Goal: Task Accomplishment & Management: Complete application form

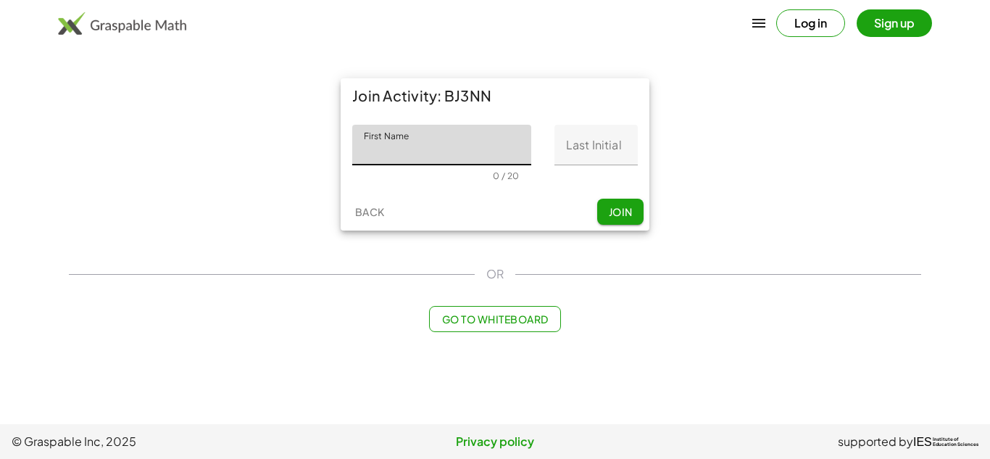
click at [388, 147] on input "First Name" at bounding box center [441, 145] width 179 height 41
type input "****"
click at [579, 154] on input "Last Initial" at bounding box center [595, 145] width 83 height 41
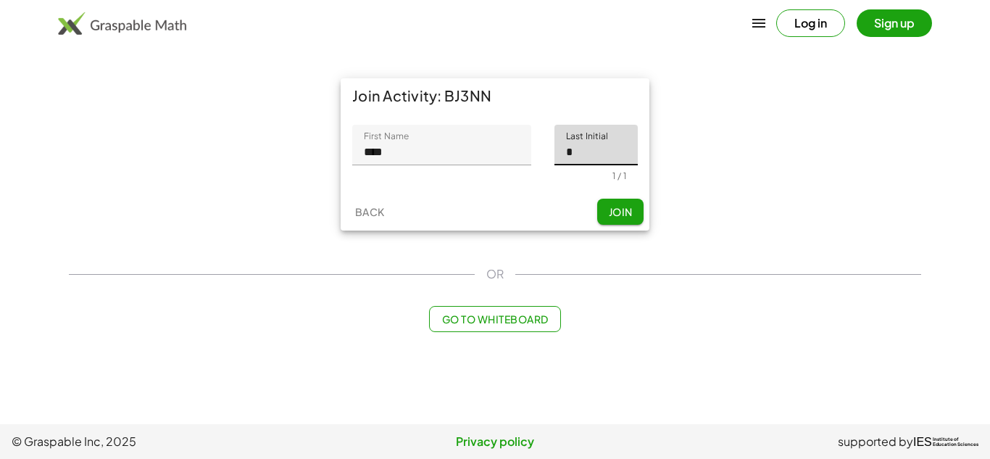
type input "*"
click at [610, 213] on span "Join" at bounding box center [620, 211] width 24 height 13
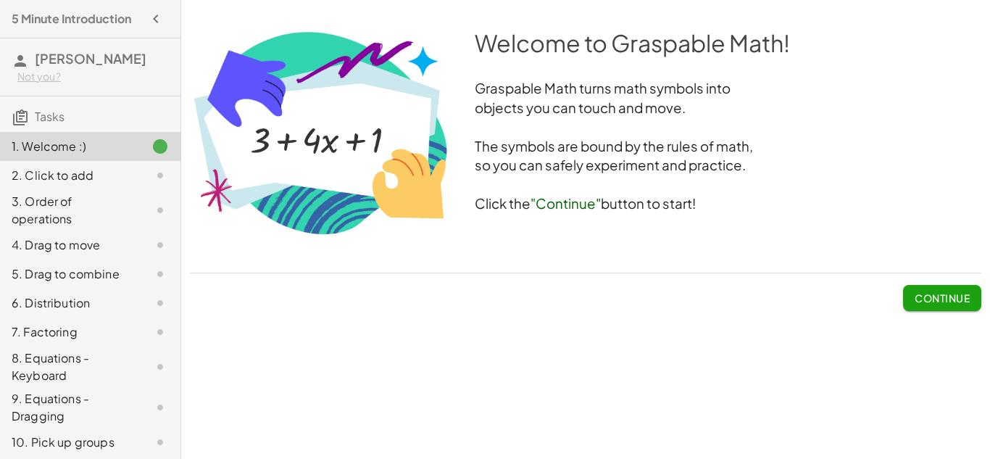
click at [947, 288] on button "Continue" at bounding box center [942, 298] width 78 height 26
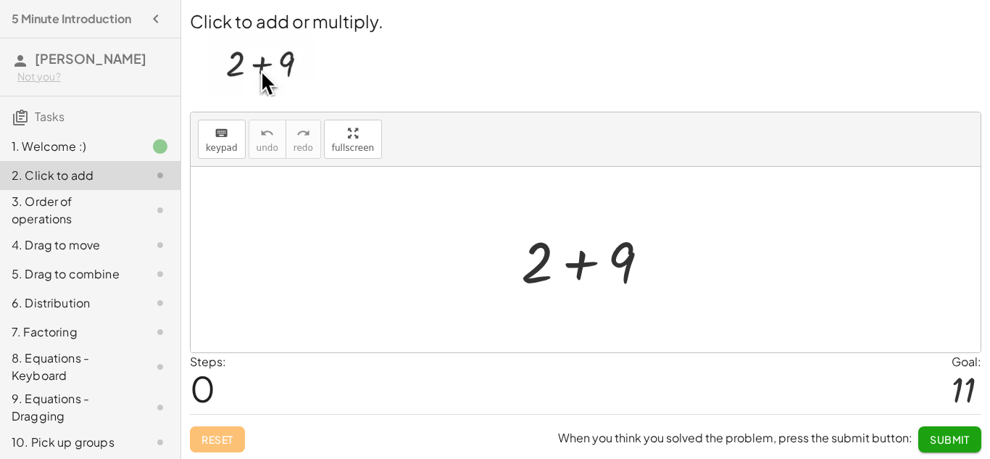
click at [583, 264] on div at bounding box center [591, 259] width 154 height 75
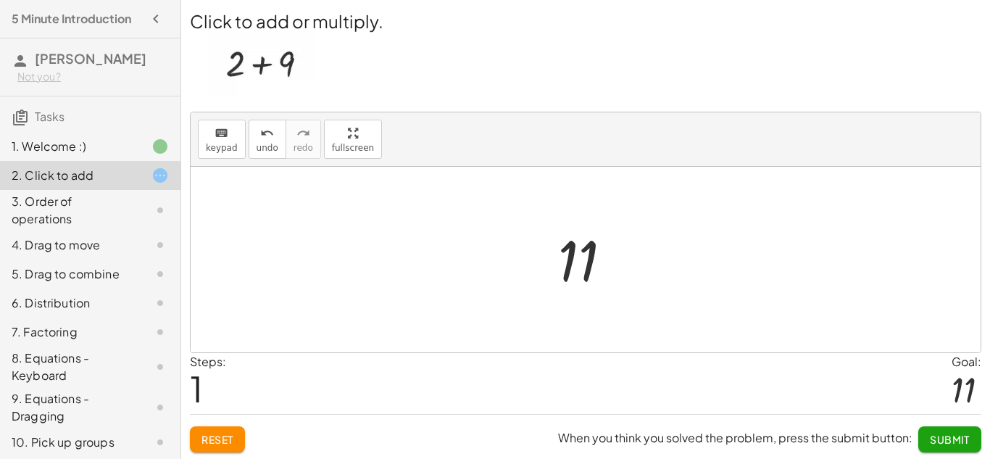
click at [578, 265] on div at bounding box center [591, 260] width 80 height 72
click at [940, 446] on button "Submit" at bounding box center [949, 439] width 63 height 26
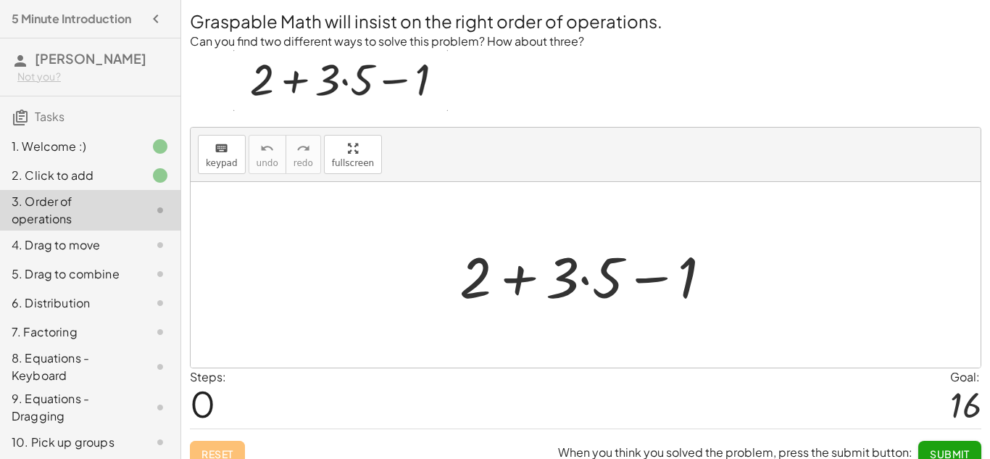
click at [588, 283] on div at bounding box center [591, 275] width 278 height 75
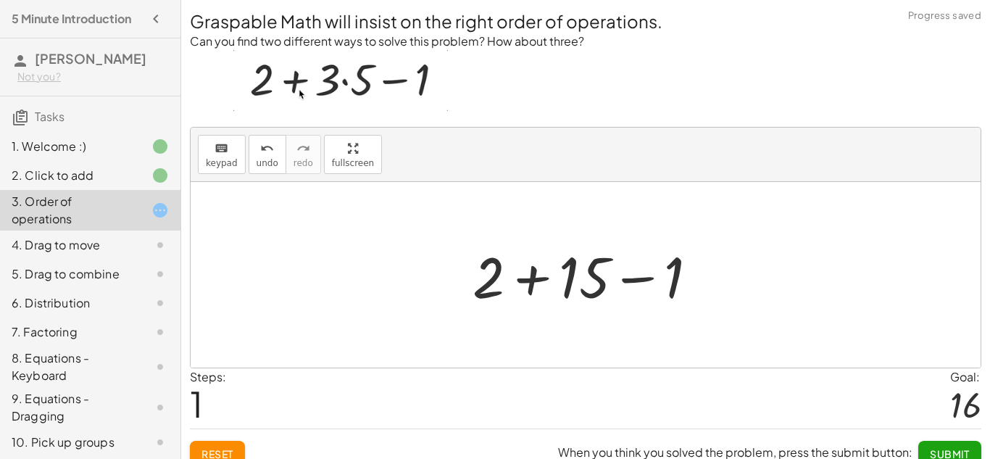
click at [532, 275] on div at bounding box center [590, 275] width 251 height 75
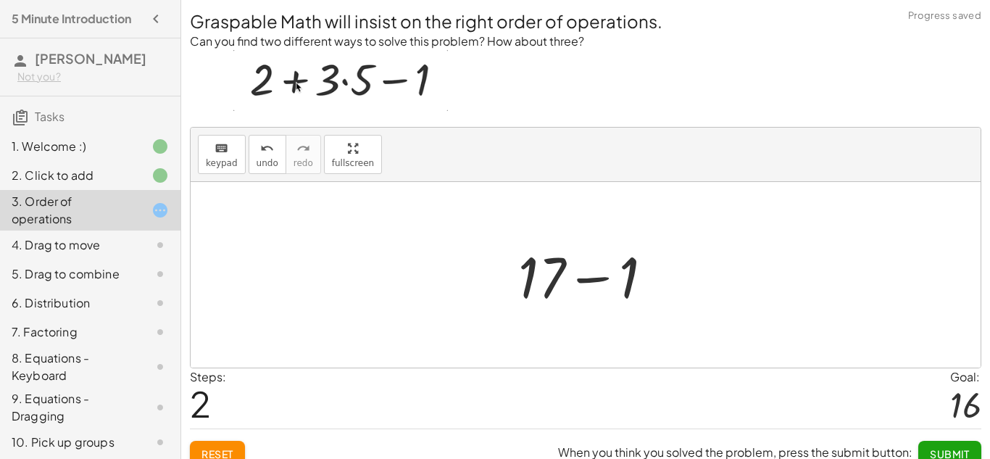
click at [587, 280] on div at bounding box center [591, 275] width 161 height 75
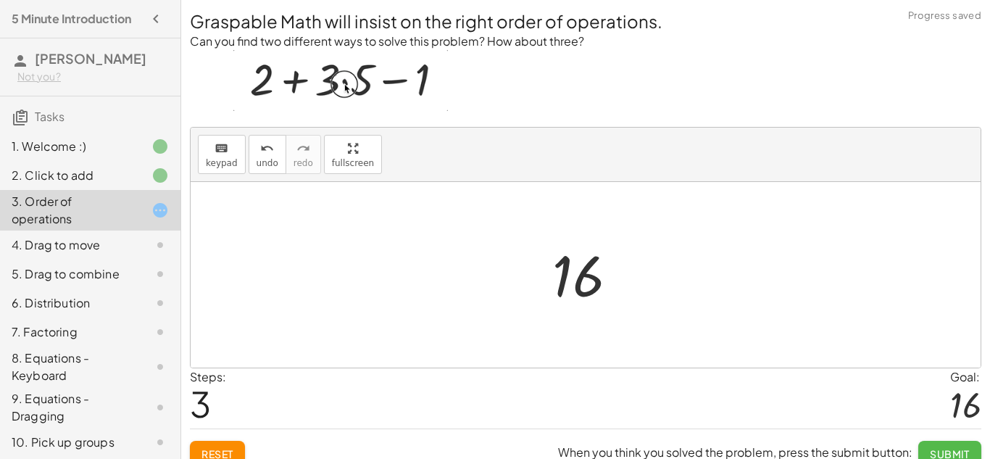
click at [958, 448] on span "Submit" at bounding box center [950, 453] width 40 height 13
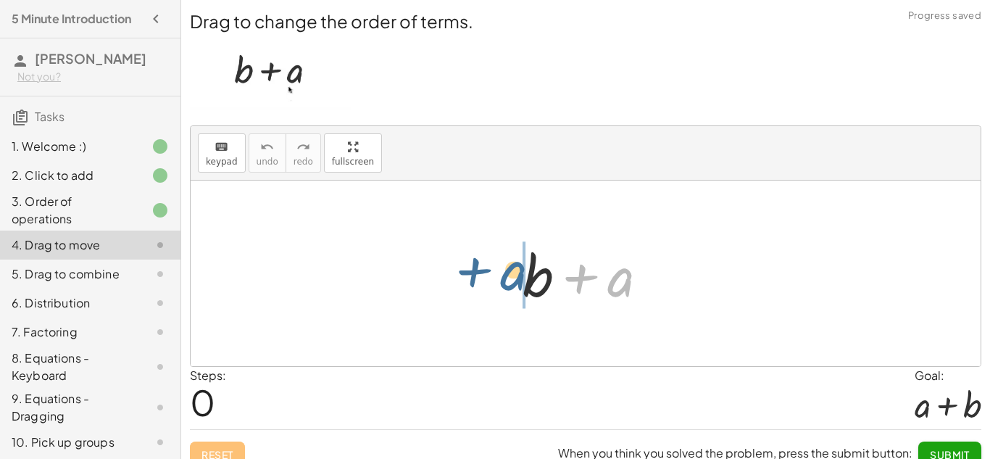
drag, startPoint x: 614, startPoint y: 284, endPoint x: 502, endPoint y: 283, distance: 112.3
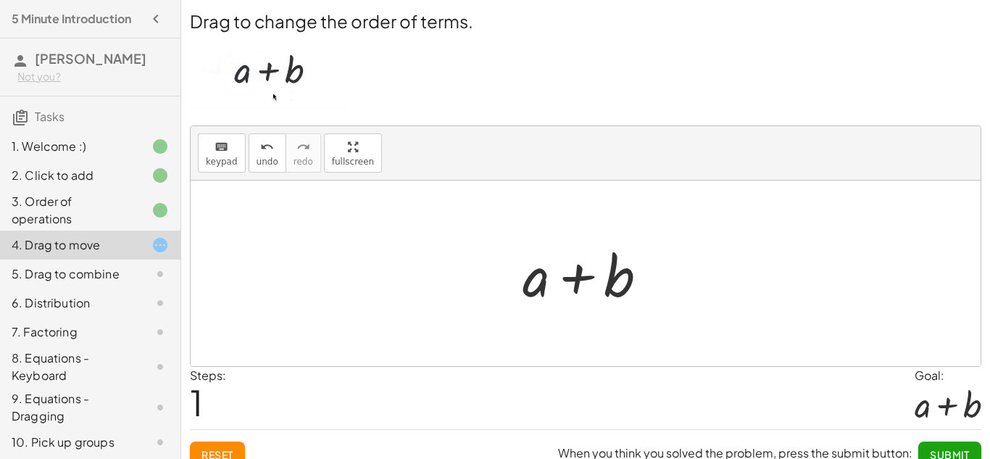
click at [950, 452] on span "Submit" at bounding box center [950, 454] width 40 height 13
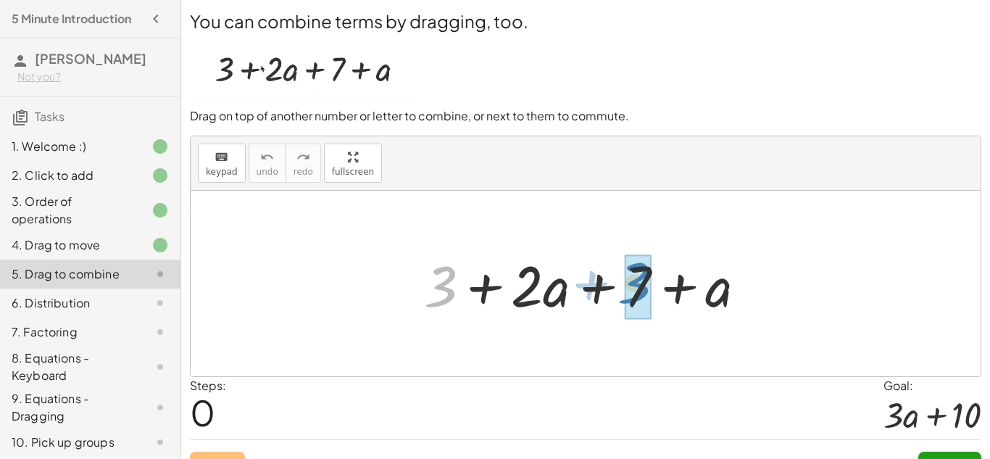
drag, startPoint x: 443, startPoint y: 283, endPoint x: 635, endPoint y: 281, distance: 191.3
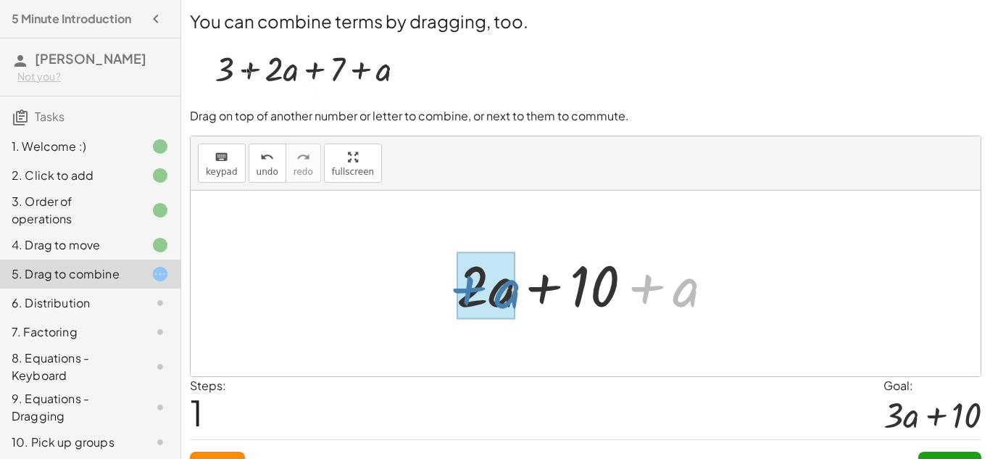
drag, startPoint x: 682, startPoint y: 291, endPoint x: 498, endPoint y: 292, distance: 184.0
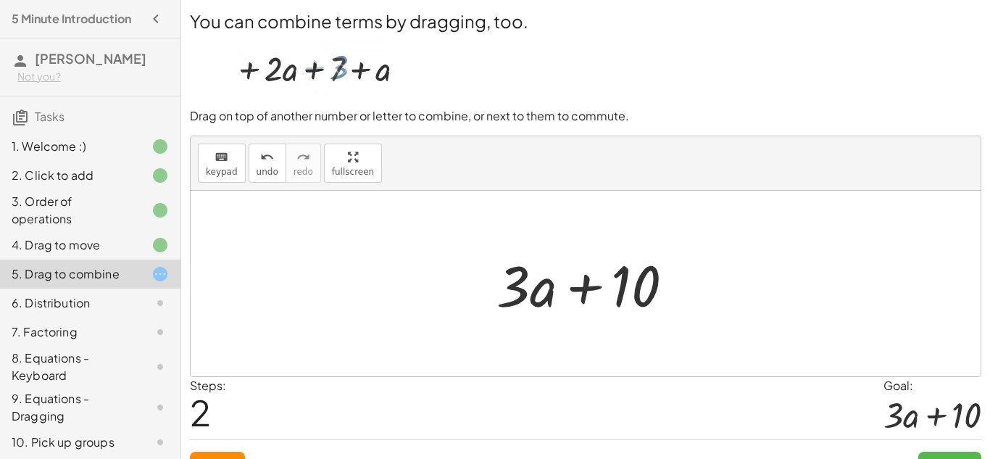
click at [940, 455] on button "Submit" at bounding box center [949, 464] width 63 height 26
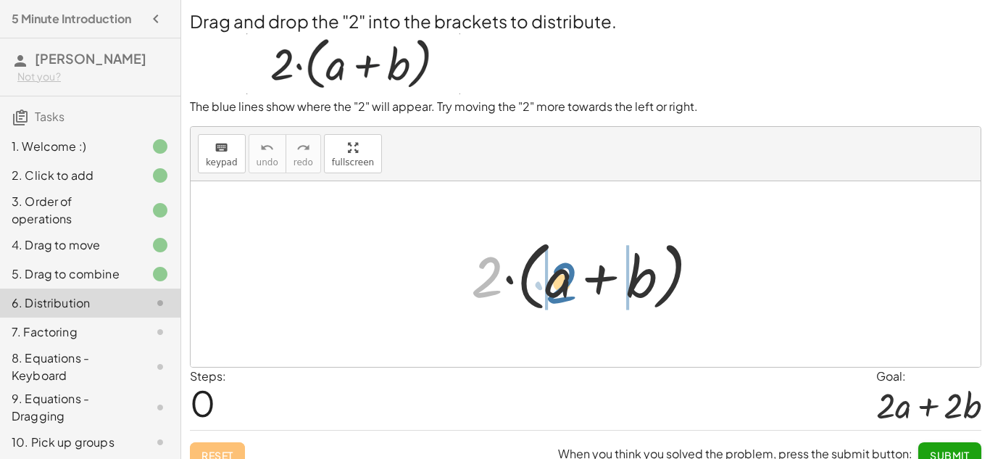
drag, startPoint x: 487, startPoint y: 280, endPoint x: 559, endPoint y: 283, distance: 72.5
click at [559, 283] on div at bounding box center [591, 274] width 254 height 83
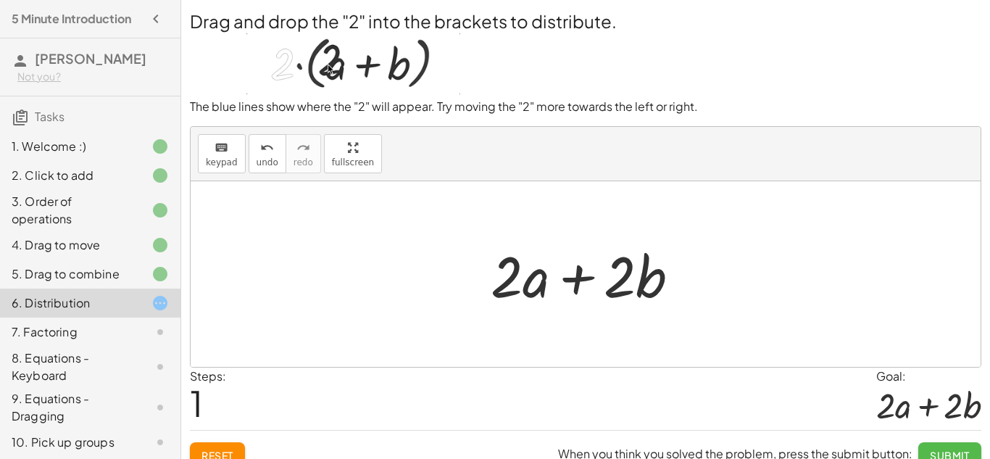
click at [950, 451] on span "Submit" at bounding box center [950, 454] width 40 height 13
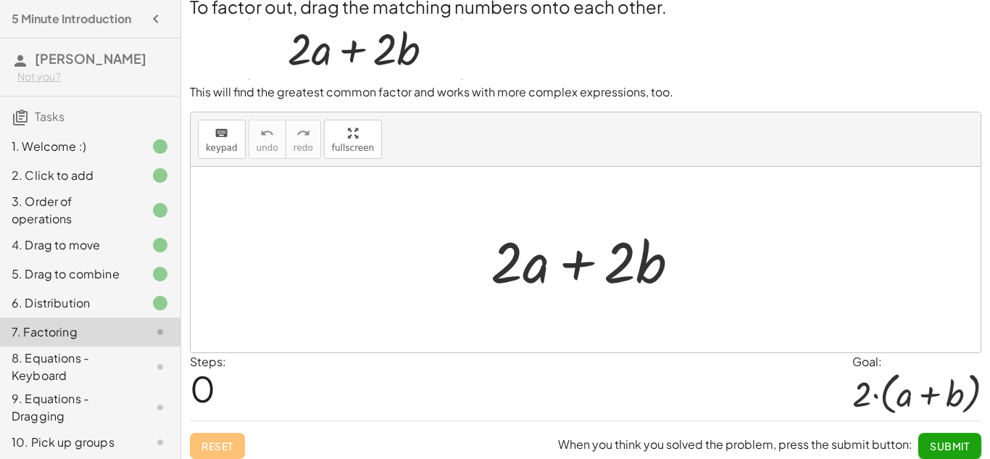
scroll to position [16, 0]
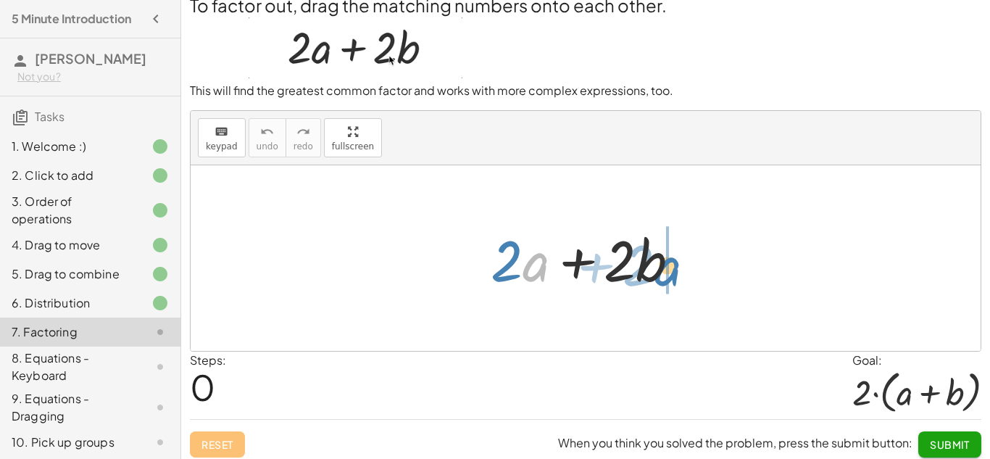
drag, startPoint x: 542, startPoint y: 263, endPoint x: 671, endPoint y: 267, distance: 129.0
click at [671, 267] on div at bounding box center [590, 258] width 215 height 75
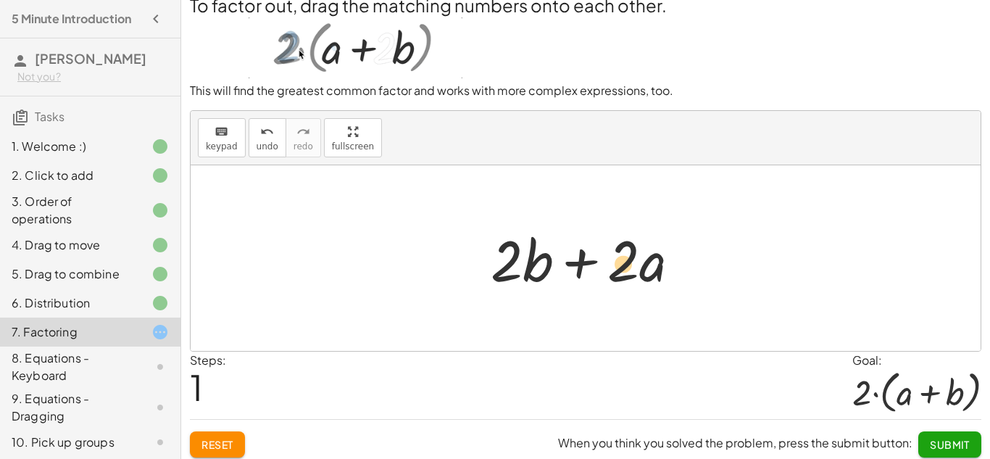
drag, startPoint x: 659, startPoint y: 266, endPoint x: 630, endPoint y: 269, distance: 29.1
click at [630, 269] on div at bounding box center [590, 258] width 215 height 75
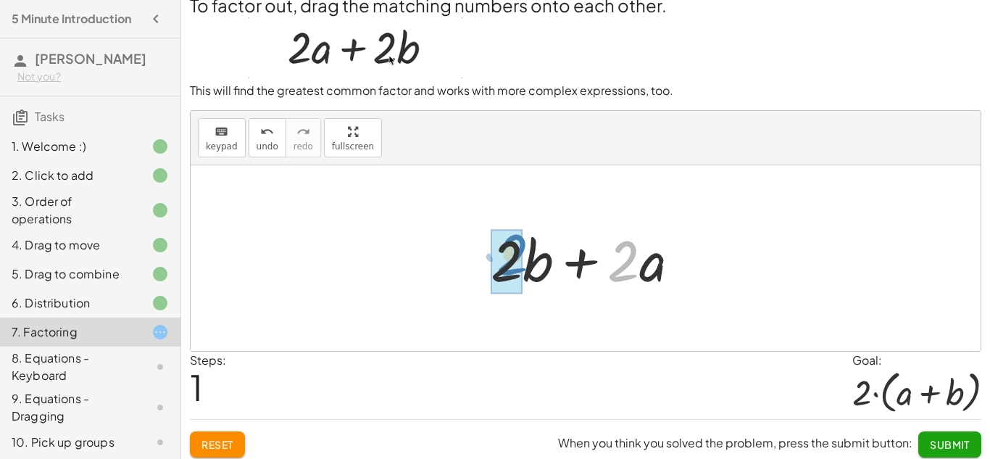
drag, startPoint x: 624, startPoint y: 270, endPoint x: 513, endPoint y: 263, distance: 111.0
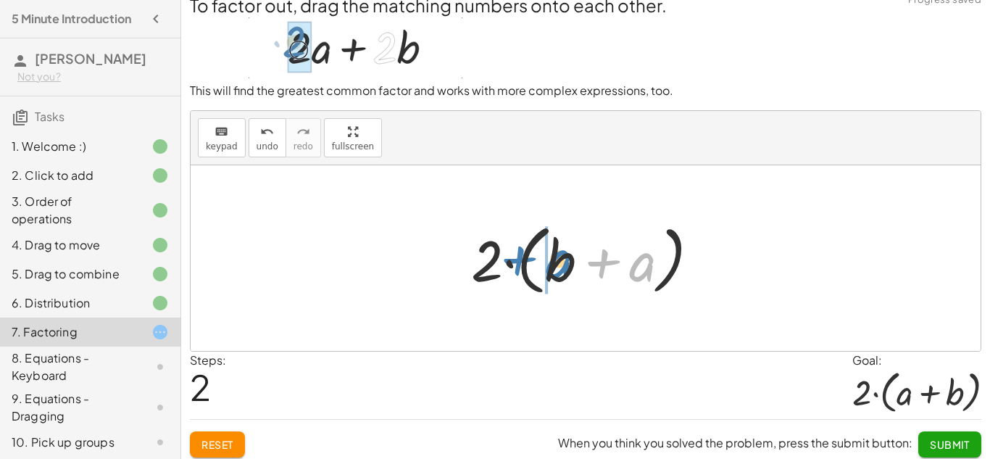
drag, startPoint x: 636, startPoint y: 272, endPoint x: 547, endPoint y: 270, distance: 89.2
click at [547, 270] on div at bounding box center [591, 258] width 254 height 83
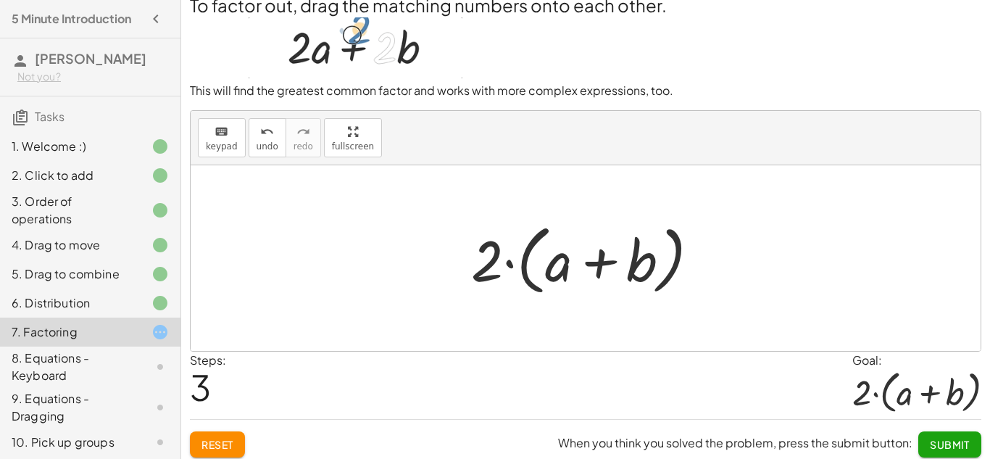
click at [960, 447] on span "Submit" at bounding box center [950, 444] width 40 height 13
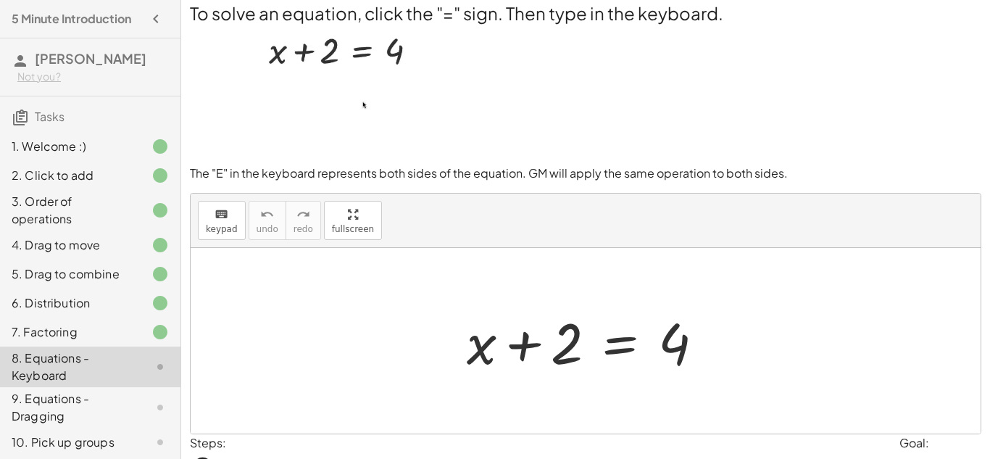
scroll to position [9, 0]
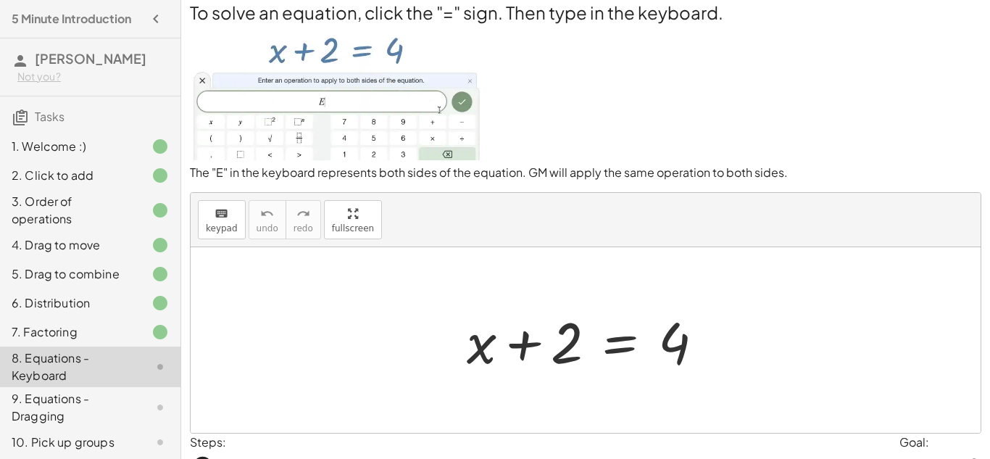
click at [638, 346] on div at bounding box center [590, 340] width 263 height 75
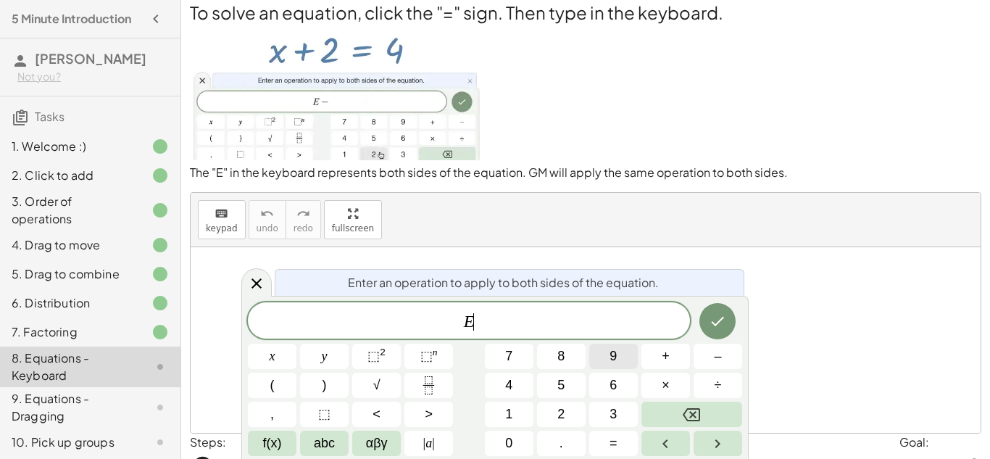
scroll to position [1, 0]
click at [625, 345] on button "9" at bounding box center [613, 355] width 49 height 25
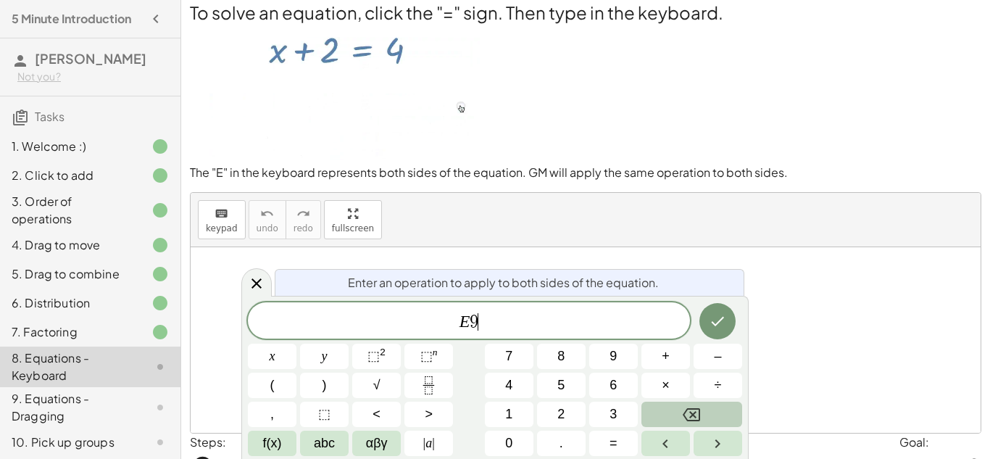
click at [689, 406] on icon "Backspace" at bounding box center [690, 414] width 17 height 17
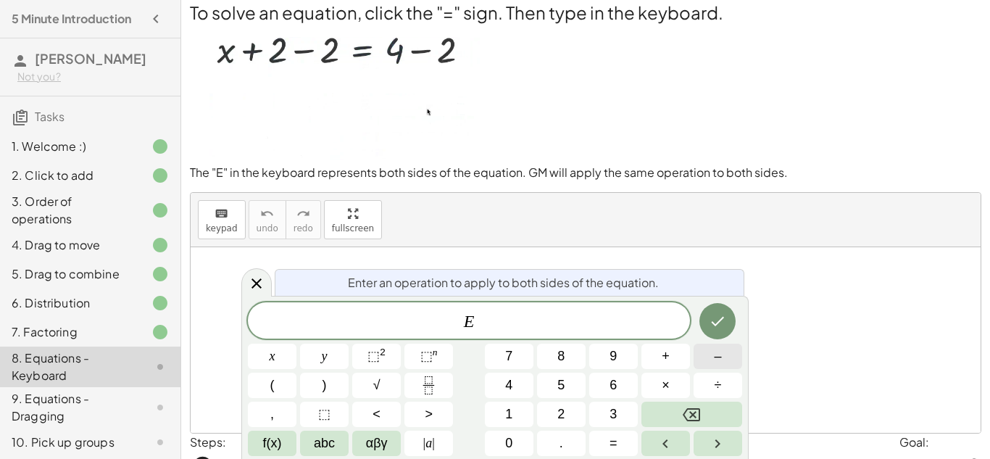
click at [705, 359] on button "–" at bounding box center [717, 355] width 49 height 25
click at [561, 414] on span "2" at bounding box center [560, 414] width 7 height 20
click at [711, 327] on icon "Done" at bounding box center [717, 320] width 17 height 17
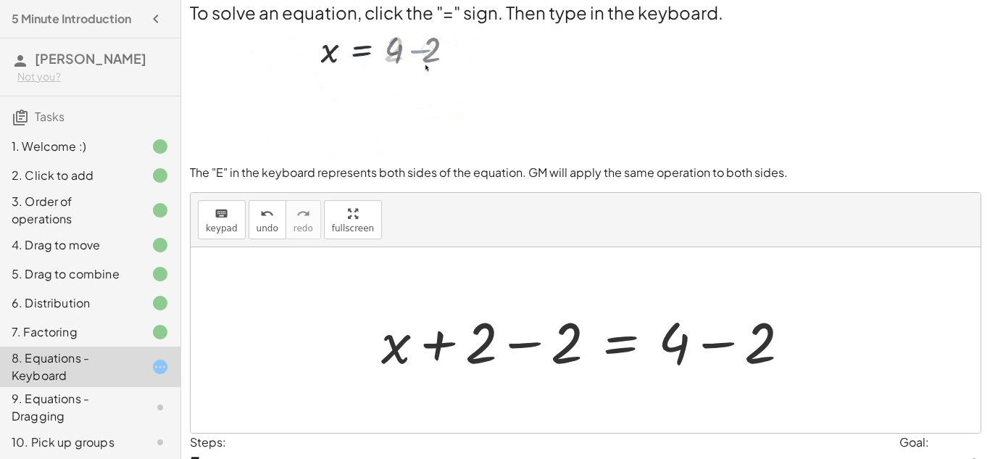
click at [527, 346] on div at bounding box center [591, 340] width 435 height 75
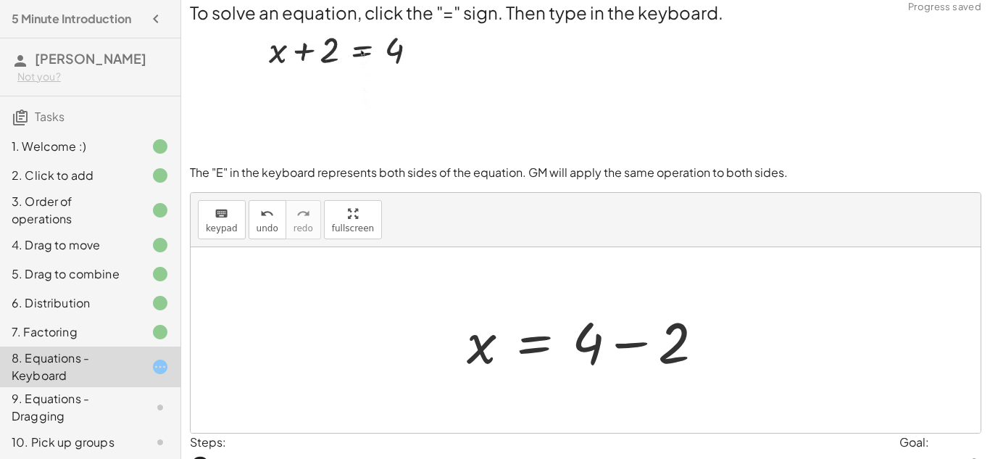
click at [627, 343] on div at bounding box center [590, 340] width 263 height 75
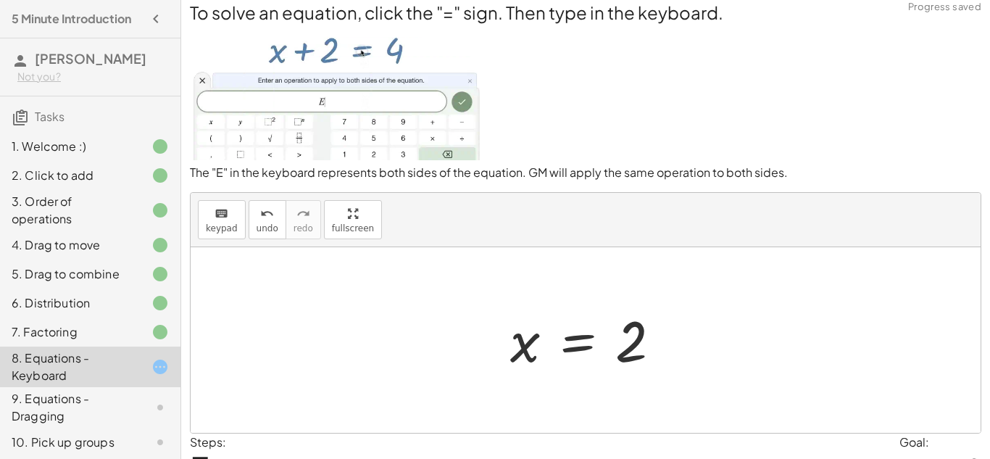
scroll to position [91, 0]
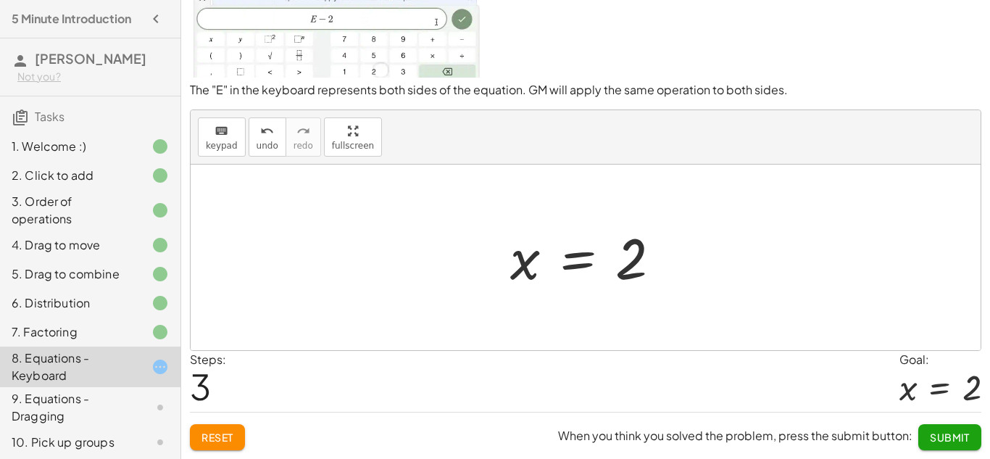
click at [953, 438] on span "Submit" at bounding box center [950, 436] width 40 height 13
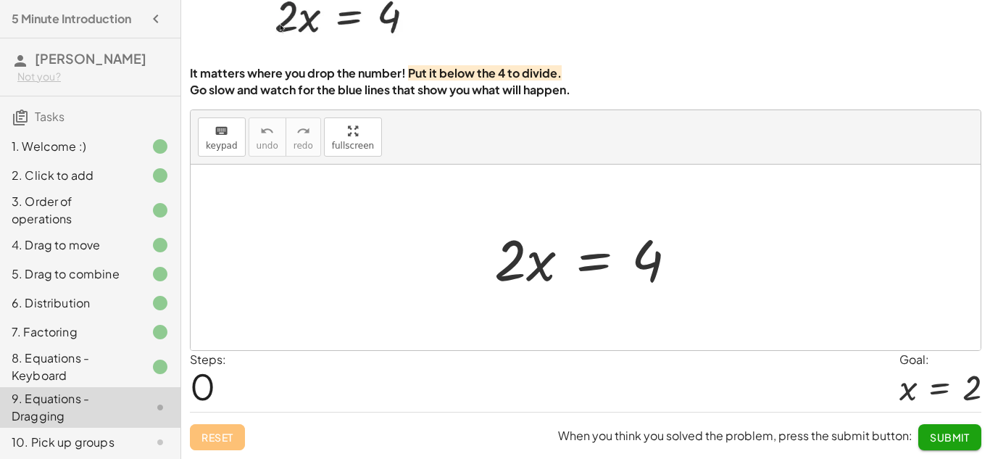
scroll to position [83, 0]
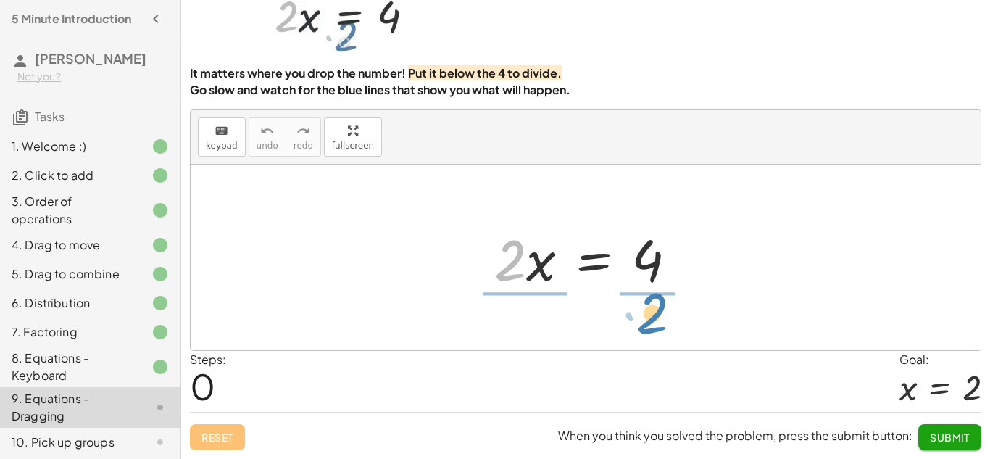
drag, startPoint x: 503, startPoint y: 272, endPoint x: 646, endPoint y: 330, distance: 154.0
click at [646, 330] on div "· 2 · 2 · x = 4" at bounding box center [586, 256] width 790 height 185
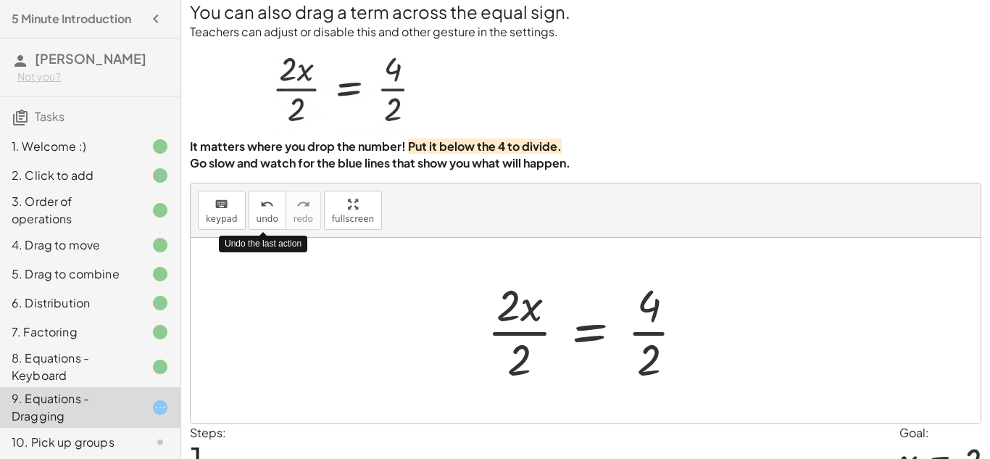
scroll to position [11, 0]
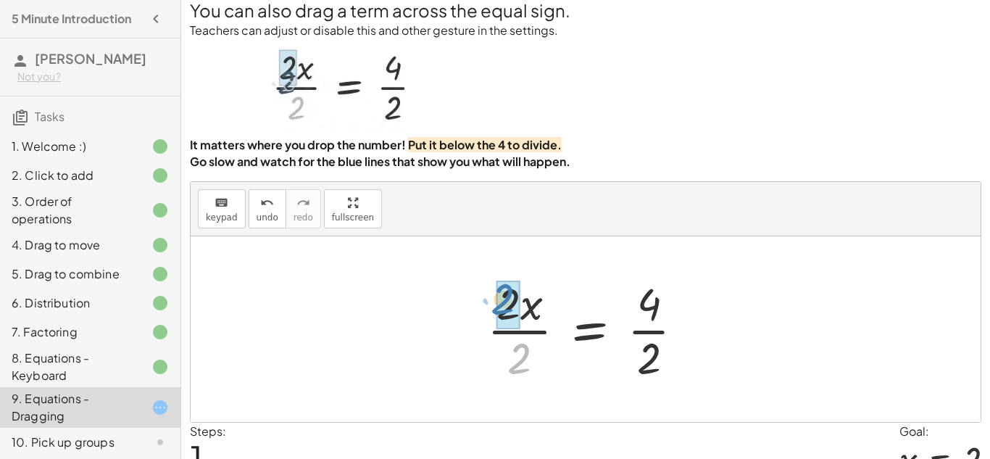
drag, startPoint x: 519, startPoint y: 362, endPoint x: 507, endPoint y: 306, distance: 57.1
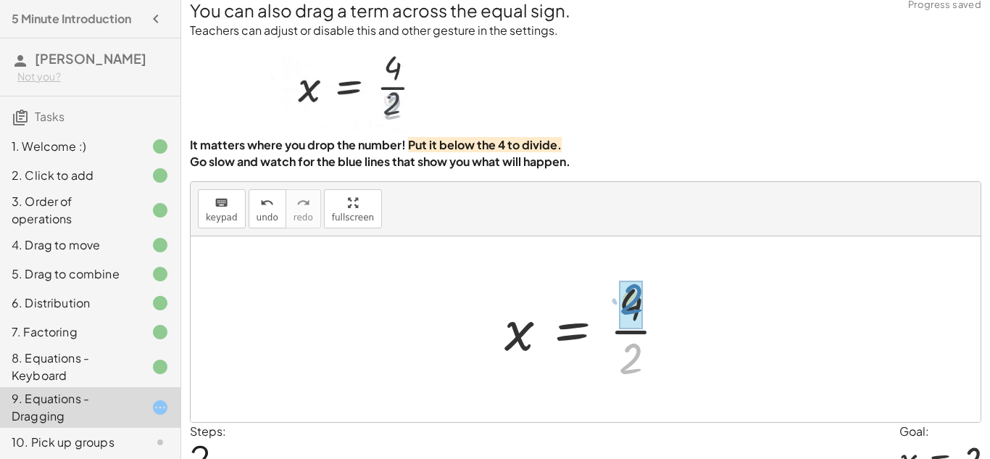
drag, startPoint x: 638, startPoint y: 359, endPoint x: 638, endPoint y: 302, distance: 57.2
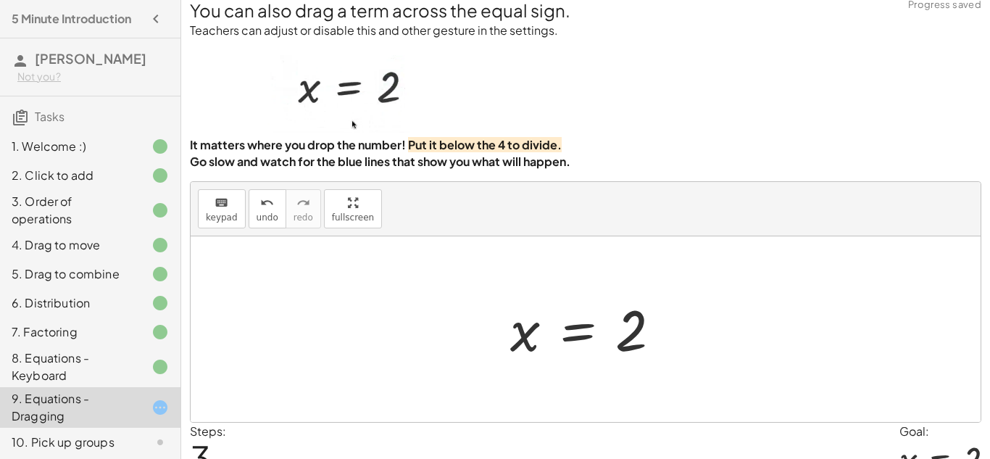
scroll to position [83, 0]
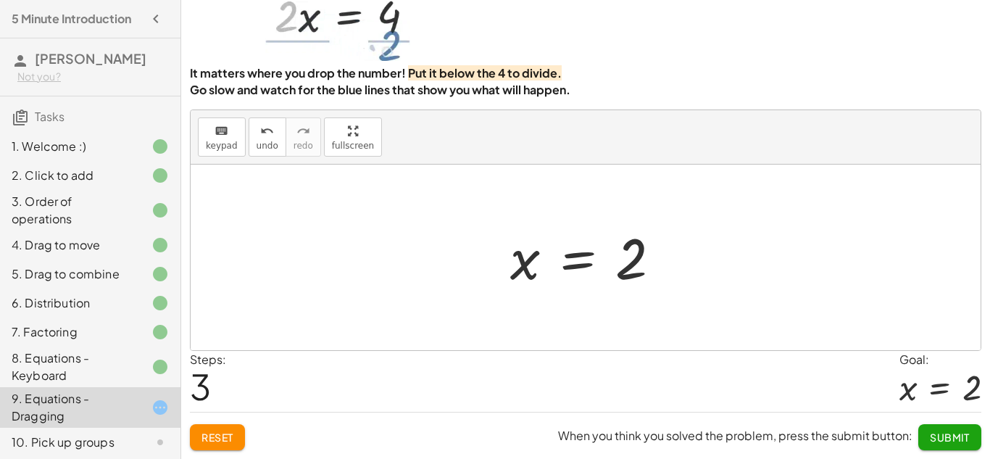
click at [953, 434] on span "Submit" at bounding box center [950, 436] width 40 height 13
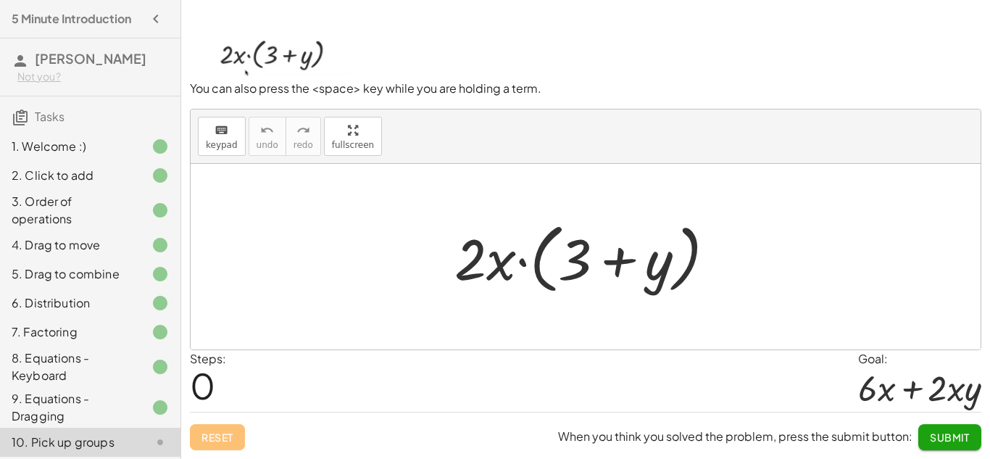
scroll to position [80, 0]
click at [492, 270] on div at bounding box center [590, 256] width 287 height 83
click at [475, 272] on div at bounding box center [590, 256] width 287 height 83
drag, startPoint x: 501, startPoint y: 267, endPoint x: 666, endPoint y: 279, distance: 164.9
click at [666, 279] on div at bounding box center [590, 256] width 287 height 83
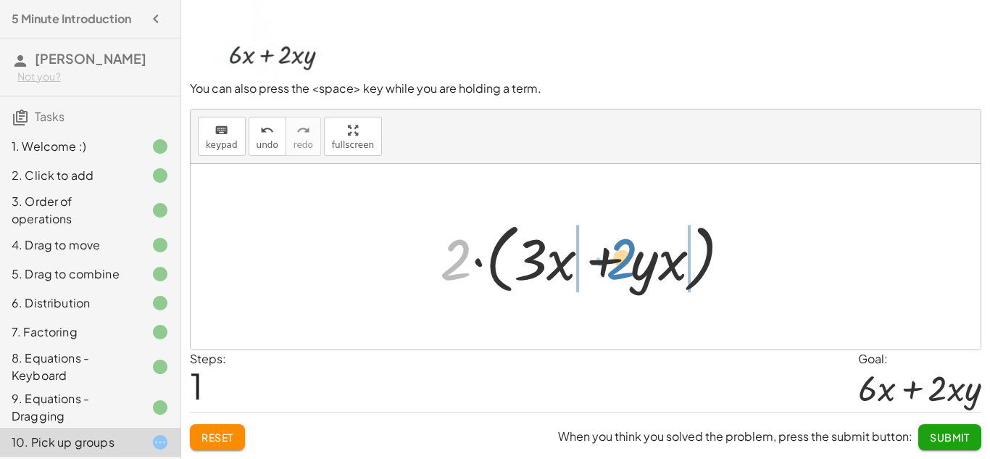
drag, startPoint x: 459, startPoint y: 260, endPoint x: 629, endPoint y: 259, distance: 169.5
click at [629, 259] on div at bounding box center [591, 256] width 317 height 83
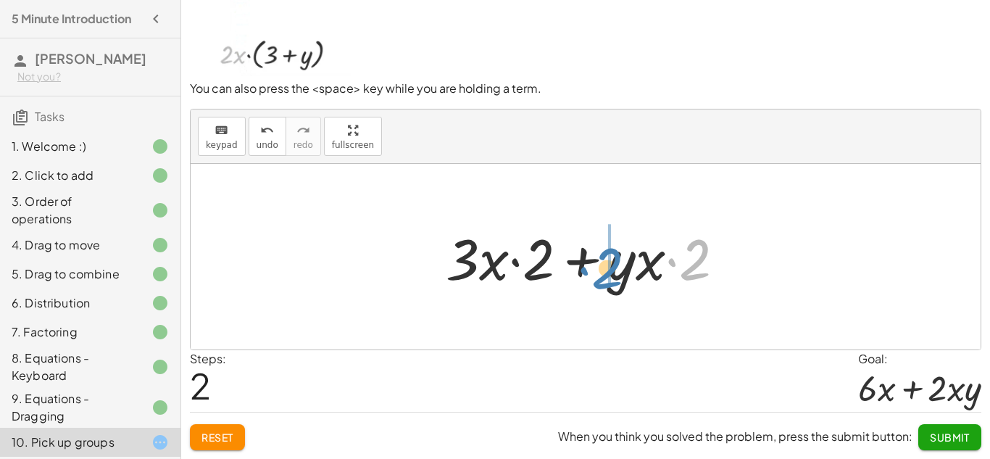
drag, startPoint x: 696, startPoint y: 251, endPoint x: 606, endPoint y: 260, distance: 90.3
click at [606, 260] on div at bounding box center [590, 257] width 305 height 75
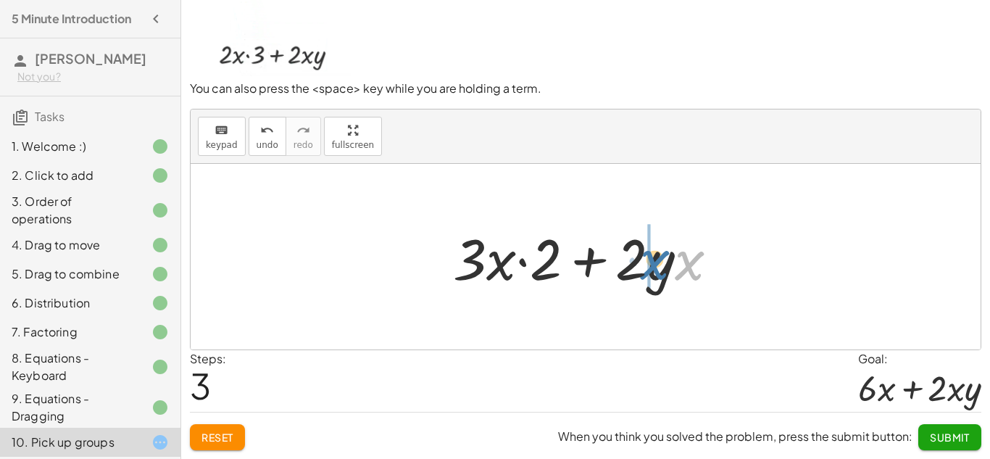
drag, startPoint x: 690, startPoint y: 264, endPoint x: 651, endPoint y: 264, distance: 39.9
click at [651, 264] on div at bounding box center [591, 257] width 291 height 75
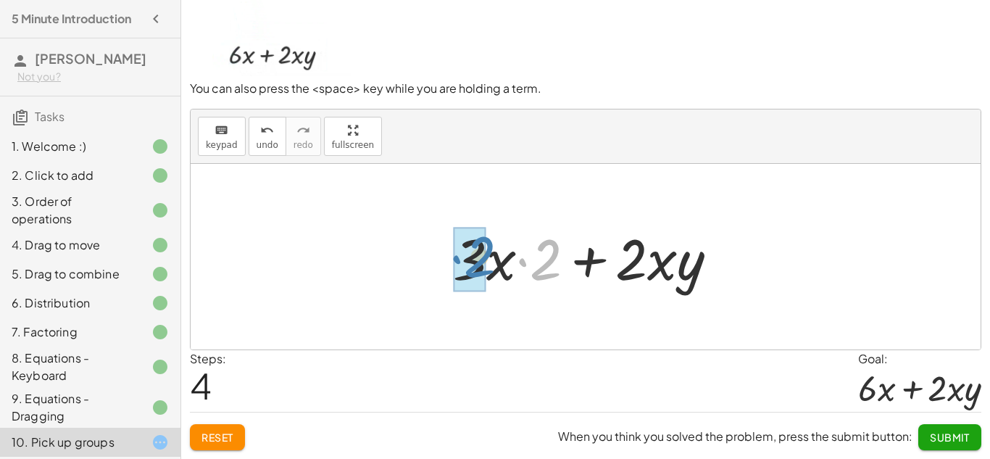
drag, startPoint x: 542, startPoint y: 267, endPoint x: 472, endPoint y: 264, distance: 69.6
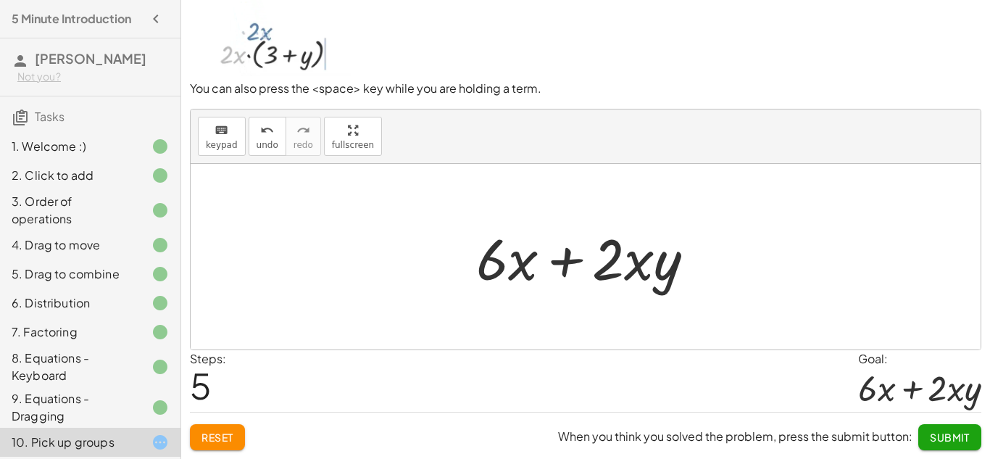
click at [937, 442] on span "Submit" at bounding box center [950, 436] width 40 height 13
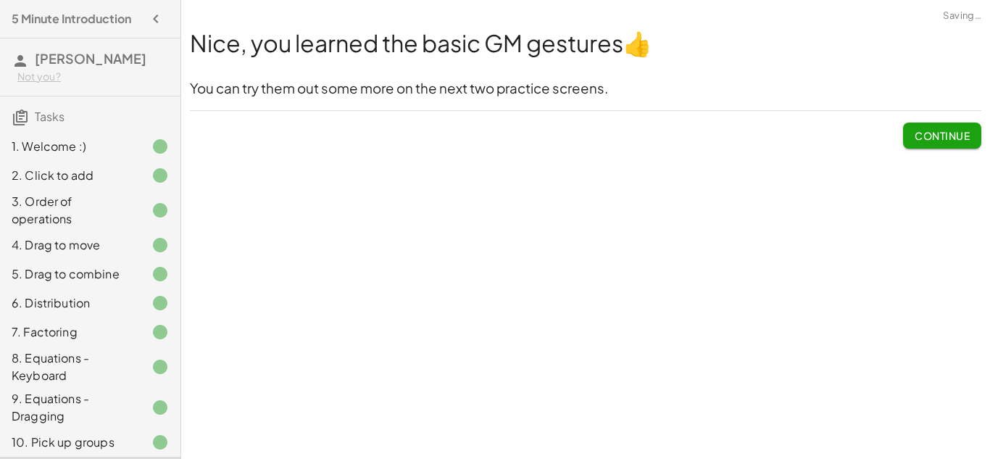
scroll to position [0, 0]
click at [936, 139] on span "Continue" at bounding box center [941, 135] width 55 height 13
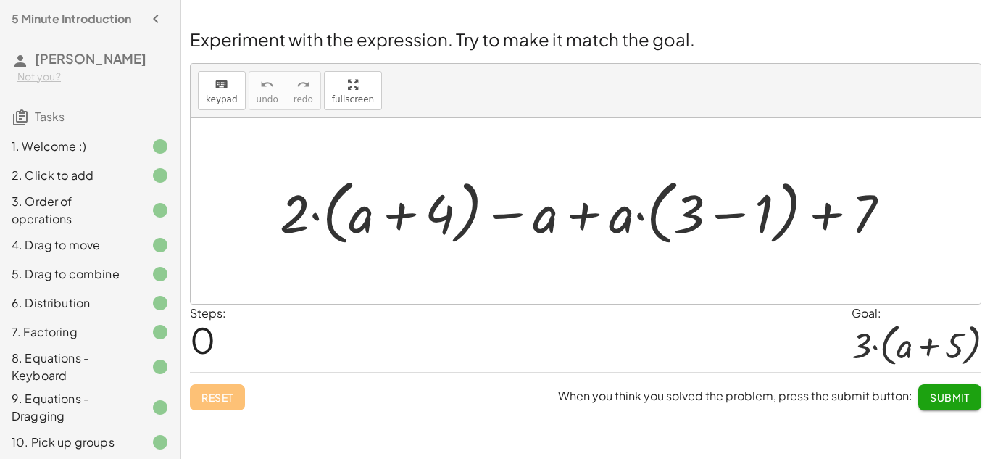
scroll to position [169, 0]
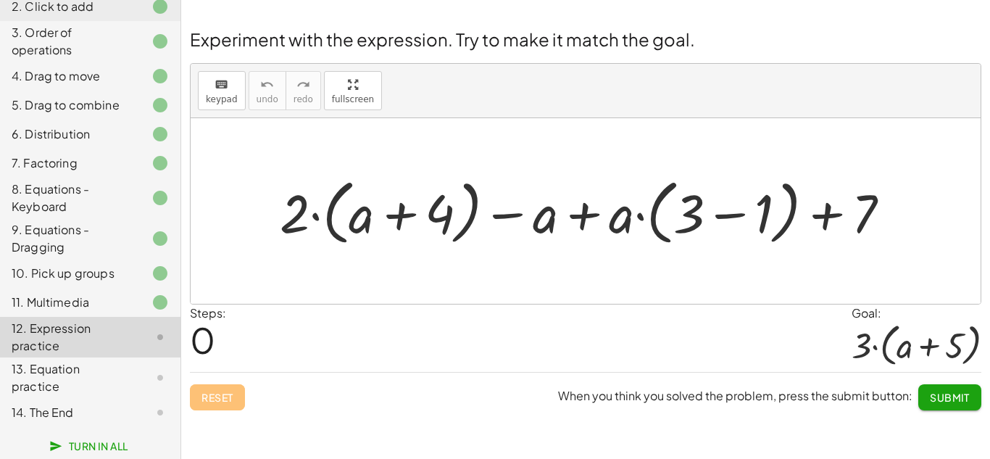
click at [406, 215] on div at bounding box center [590, 211] width 636 height 78
click at [733, 212] on div at bounding box center [590, 211] width 636 height 78
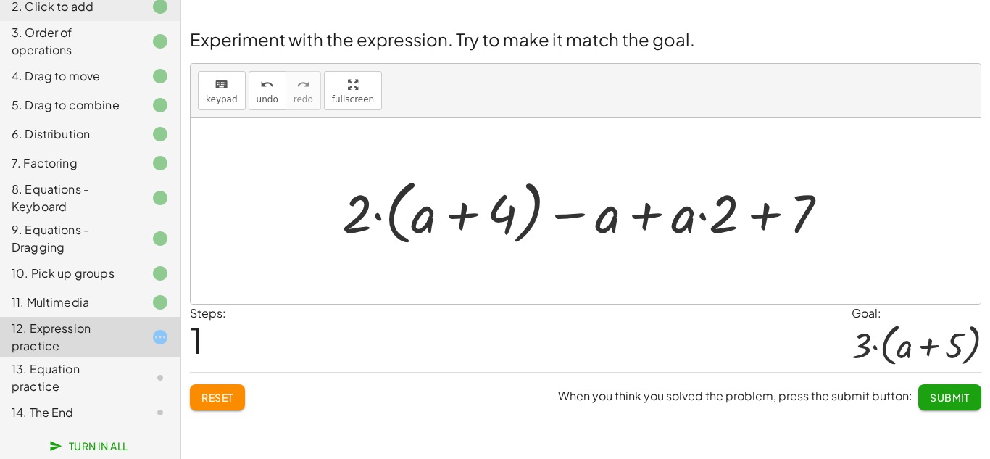
click at [763, 214] on div at bounding box center [591, 211] width 512 height 78
click at [576, 213] on div at bounding box center [591, 211] width 512 height 78
click at [463, 212] on div at bounding box center [591, 211] width 512 height 78
drag, startPoint x: 359, startPoint y: 204, endPoint x: 532, endPoint y: 204, distance: 173.2
click at [532, 204] on div at bounding box center [591, 211] width 512 height 78
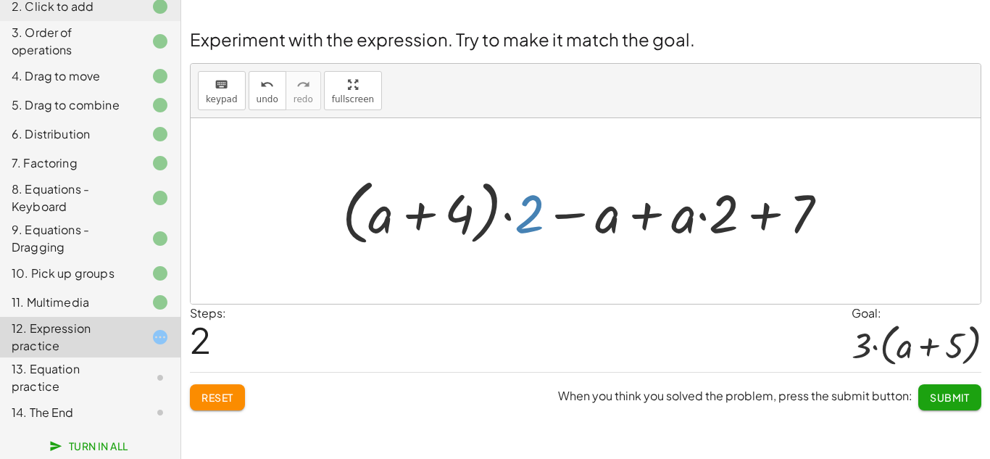
click at [538, 211] on div at bounding box center [591, 211] width 512 height 78
drag, startPoint x: 611, startPoint y: 218, endPoint x: 418, endPoint y: 227, distance: 192.9
click at [418, 227] on div at bounding box center [591, 211] width 512 height 78
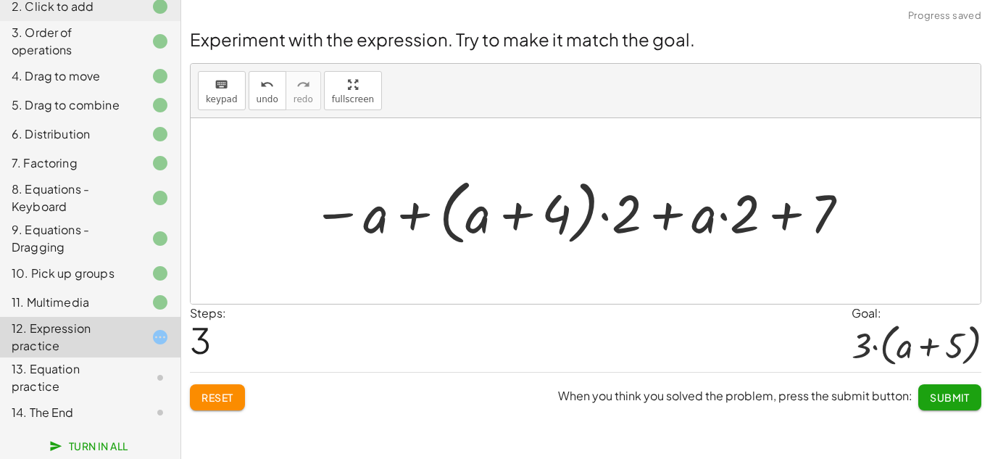
click at [477, 218] on div at bounding box center [582, 211] width 554 height 78
click at [490, 214] on div at bounding box center [582, 211] width 554 height 78
drag, startPoint x: 828, startPoint y: 207, endPoint x: 672, endPoint y: 210, distance: 156.5
click at [672, 210] on div at bounding box center [582, 211] width 554 height 78
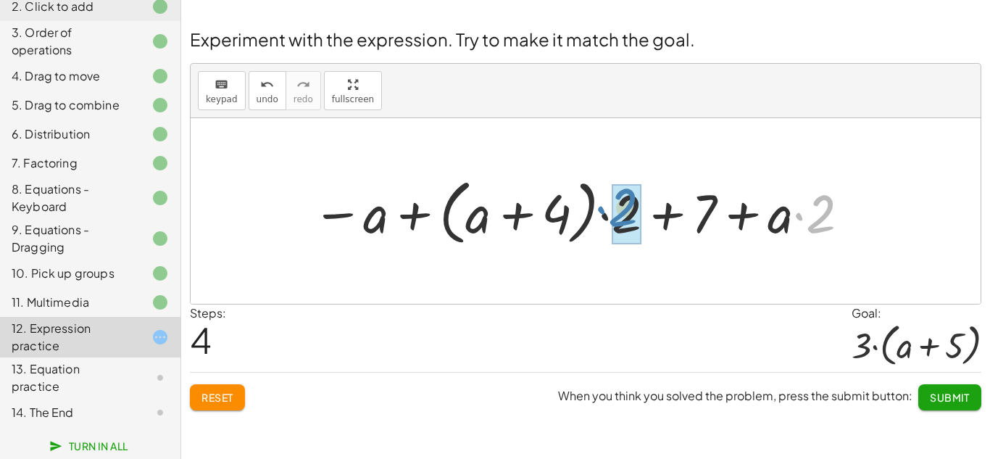
drag, startPoint x: 827, startPoint y: 212, endPoint x: 622, endPoint y: 209, distance: 205.8
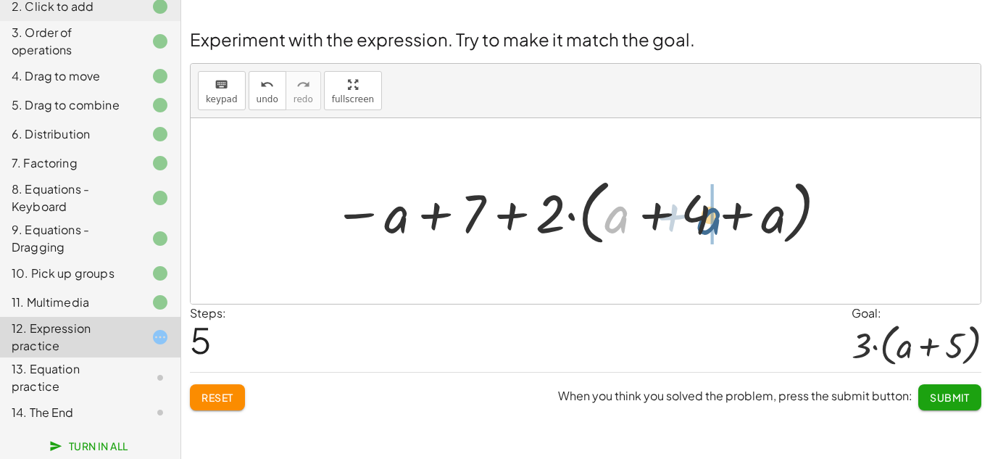
drag, startPoint x: 617, startPoint y: 211, endPoint x: 717, endPoint y: 212, distance: 99.3
click at [717, 212] on div at bounding box center [581, 211] width 511 height 78
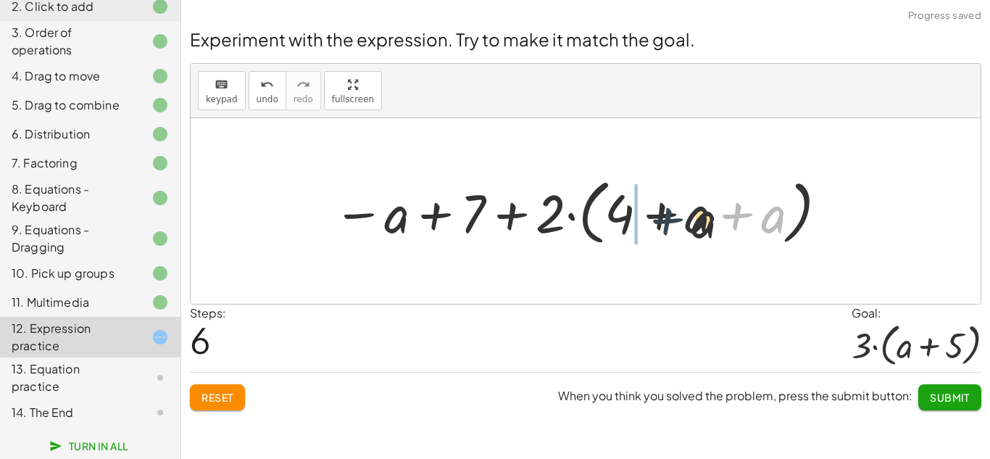
drag, startPoint x: 734, startPoint y: 213, endPoint x: 581, endPoint y: 226, distance: 153.4
drag, startPoint x: 747, startPoint y: 212, endPoint x: 475, endPoint y: 208, distance: 272.4
click at [475, 208] on div at bounding box center [581, 211] width 511 height 78
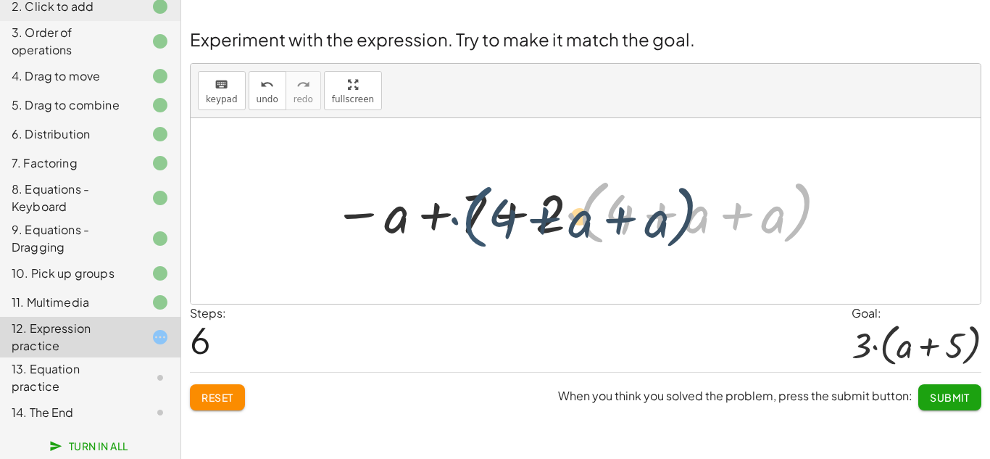
drag, startPoint x: 585, startPoint y: 214, endPoint x: 412, endPoint y: 217, distance: 173.2
click at [412, 217] on div at bounding box center [581, 211] width 511 height 78
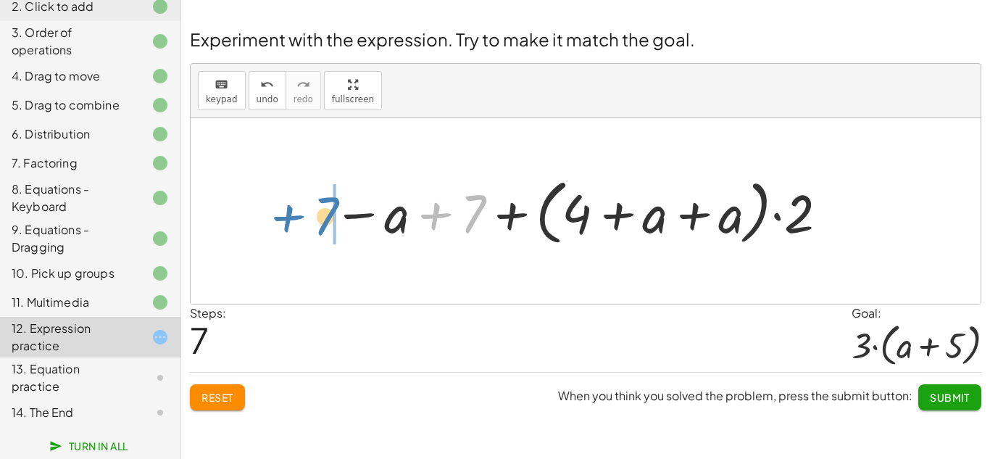
drag, startPoint x: 475, startPoint y: 210, endPoint x: 327, endPoint y: 212, distance: 147.1
click at [327, 212] on div at bounding box center [581, 211] width 511 height 78
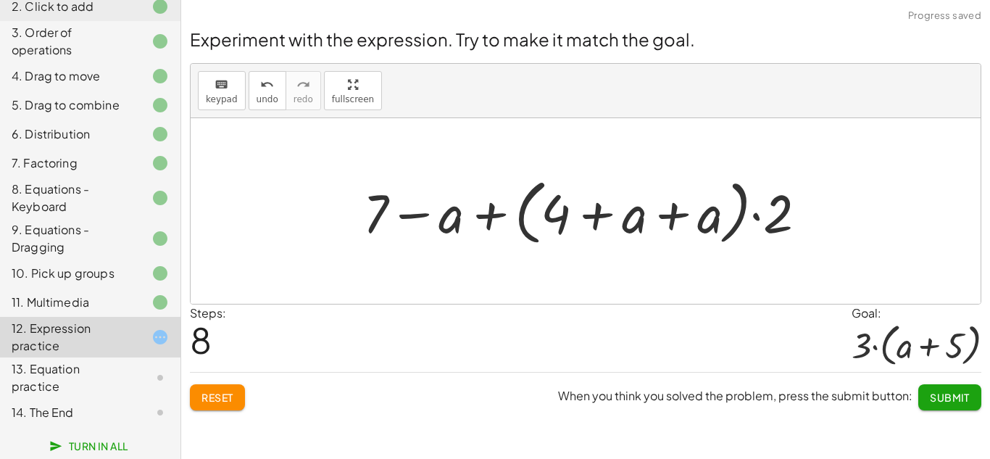
click at [220, 396] on span "Reset" at bounding box center [217, 396] width 32 height 13
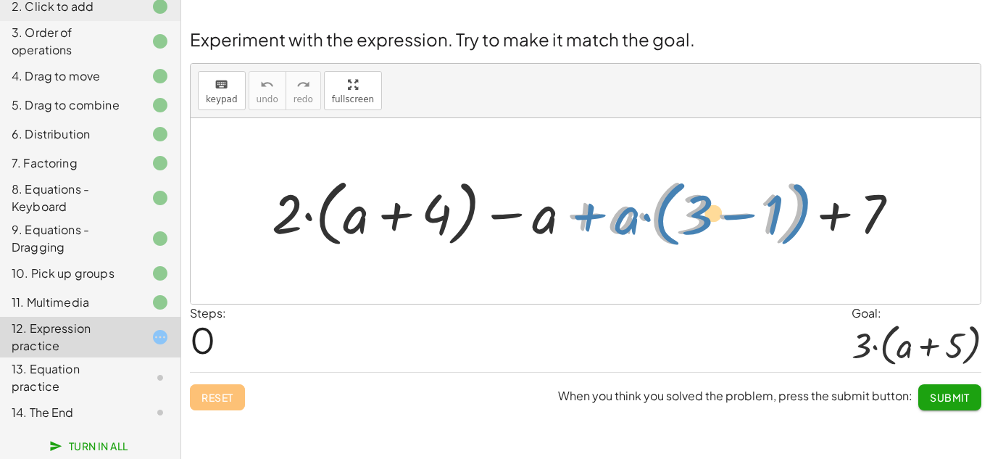
click at [588, 214] on div at bounding box center [590, 211] width 653 height 80
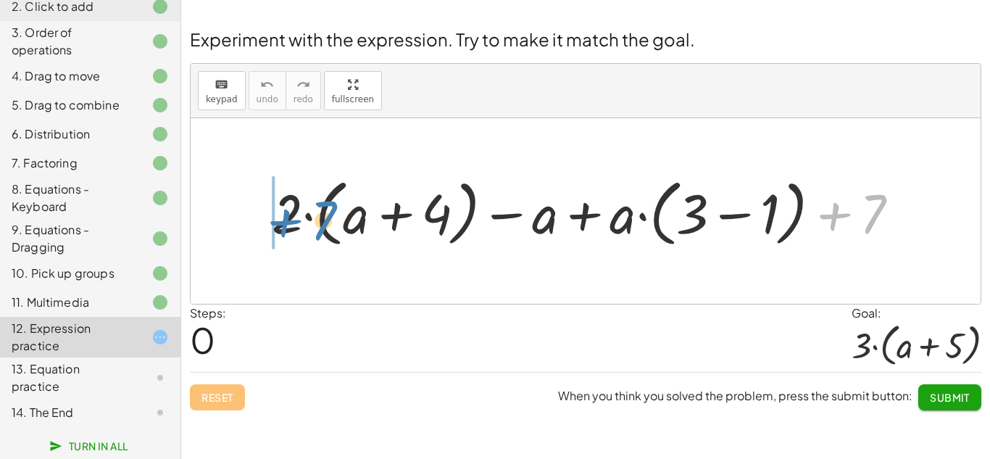
drag, startPoint x: 829, startPoint y: 214, endPoint x: 280, endPoint y: 220, distance: 549.2
click at [280, 220] on div at bounding box center [590, 211] width 653 height 80
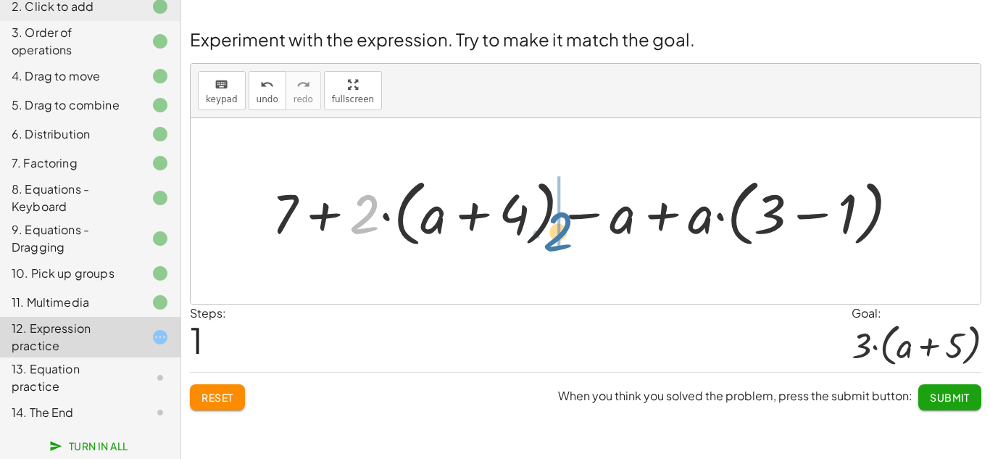
drag, startPoint x: 365, startPoint y: 213, endPoint x: 576, endPoint y: 227, distance: 211.3
click at [576, 227] on div at bounding box center [590, 211] width 653 height 80
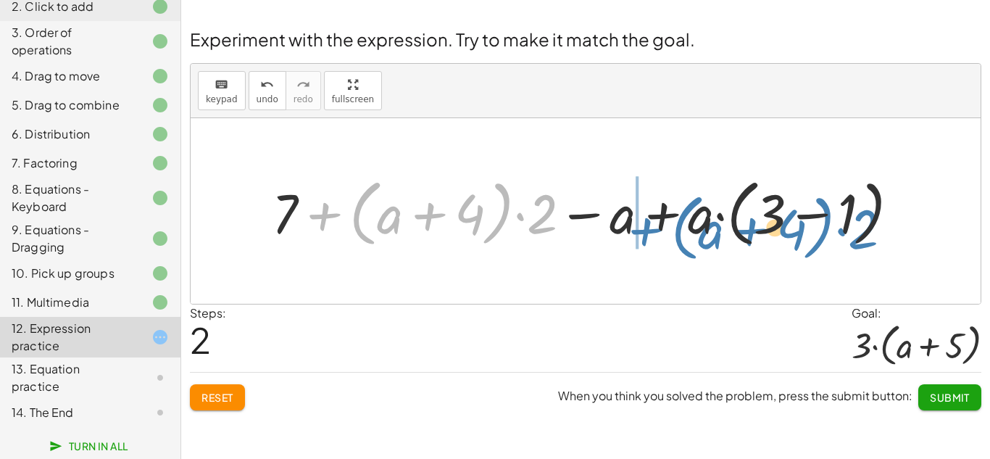
drag, startPoint x: 319, startPoint y: 217, endPoint x: 648, endPoint y: 226, distance: 329.0
click at [648, 226] on div at bounding box center [590, 211] width 653 height 80
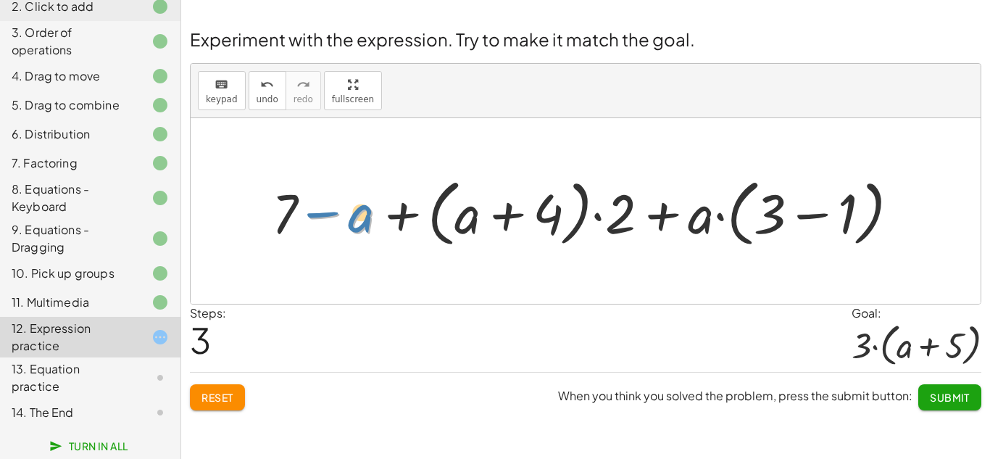
click at [362, 216] on div at bounding box center [590, 211] width 653 height 80
drag, startPoint x: 548, startPoint y: 216, endPoint x: 353, endPoint y: 216, distance: 195.6
click at [353, 216] on div at bounding box center [590, 211] width 653 height 80
drag, startPoint x: 362, startPoint y: 215, endPoint x: 673, endPoint y: 212, distance: 310.8
click at [673, 212] on div at bounding box center [590, 211] width 653 height 80
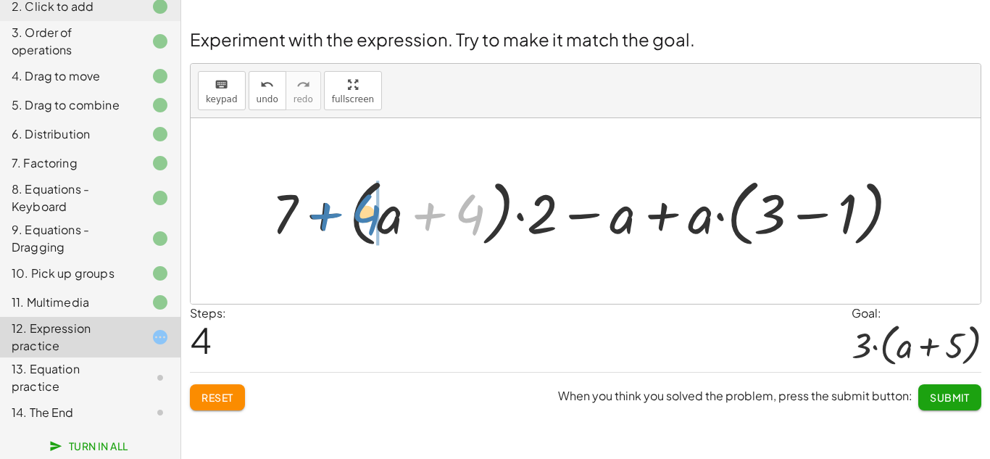
drag, startPoint x: 467, startPoint y: 215, endPoint x: 364, endPoint y: 214, distance: 103.6
click at [364, 214] on div at bounding box center [590, 211] width 653 height 80
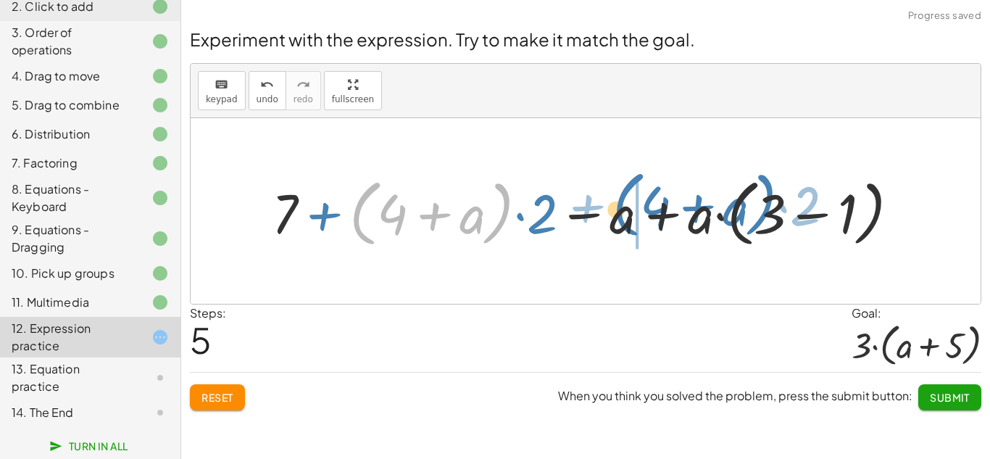
drag, startPoint x: 354, startPoint y: 212, endPoint x: 635, endPoint y: 200, distance: 281.3
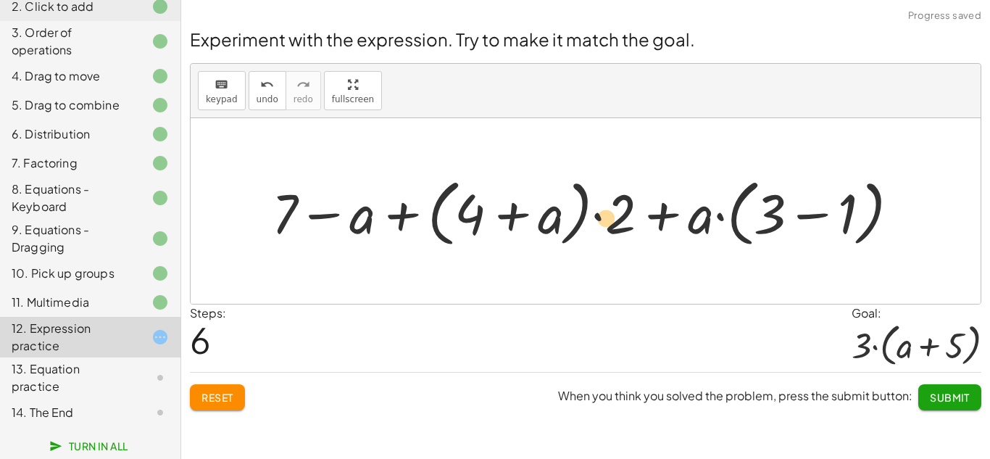
drag, startPoint x: 747, startPoint y: 192, endPoint x: 494, endPoint y: 204, distance: 253.1
click at [494, 204] on div at bounding box center [590, 211] width 653 height 80
click at [220, 398] on span "Reset" at bounding box center [217, 396] width 32 height 13
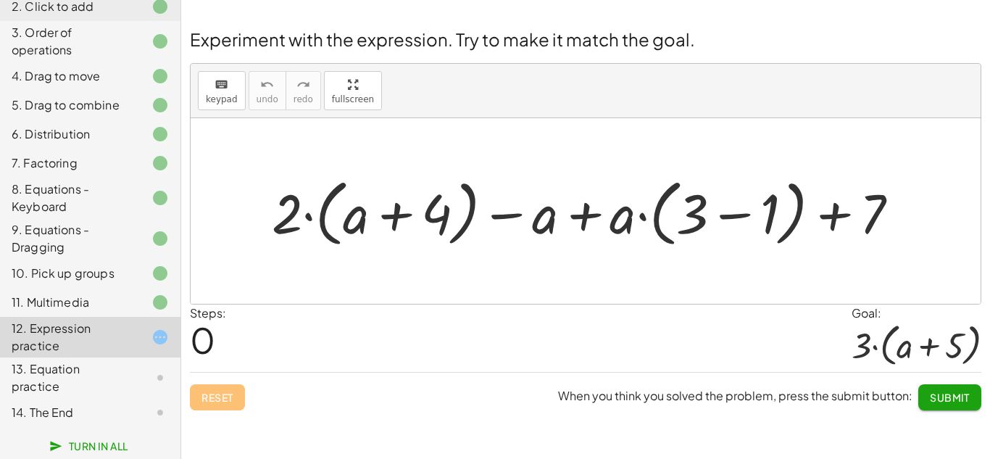
click at [729, 216] on div at bounding box center [590, 211] width 653 height 80
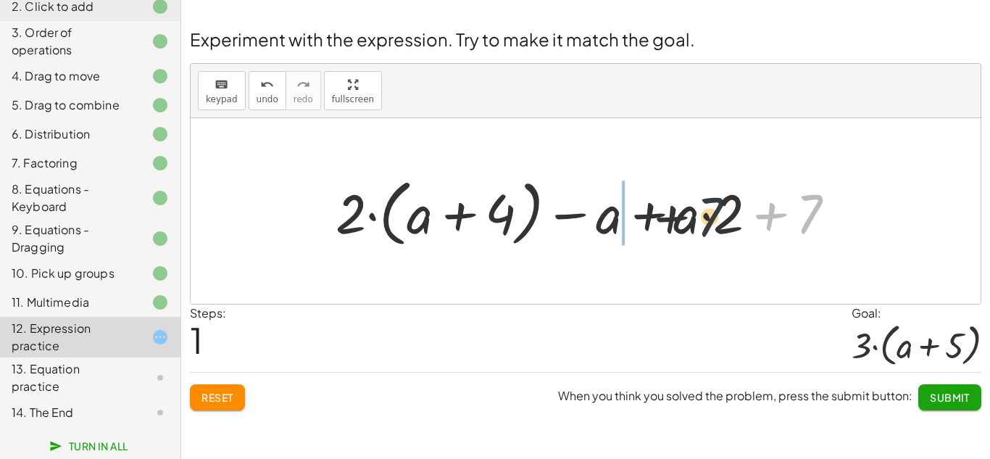
drag, startPoint x: 813, startPoint y: 210, endPoint x: 711, endPoint y: 215, distance: 102.3
click at [711, 215] on div at bounding box center [590, 211] width 525 height 80
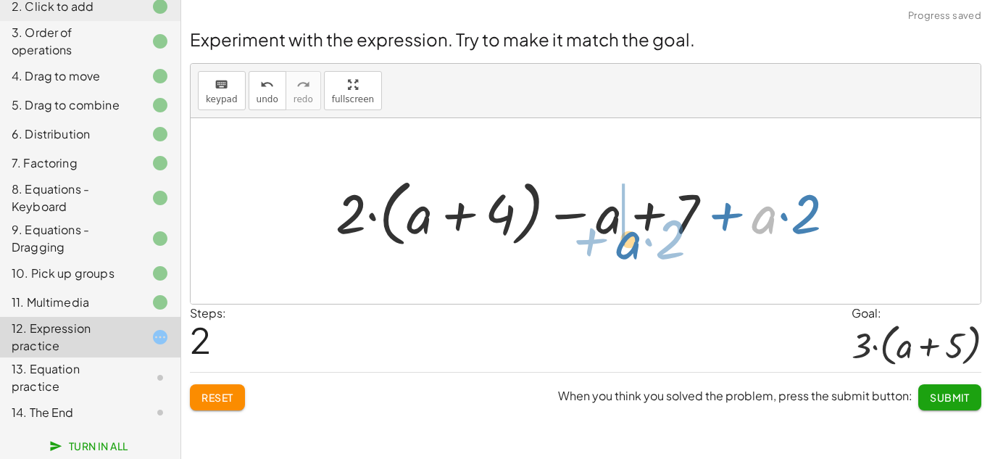
drag, startPoint x: 770, startPoint y: 219, endPoint x: 634, endPoint y: 238, distance: 137.5
click at [634, 238] on div at bounding box center [590, 211] width 525 height 80
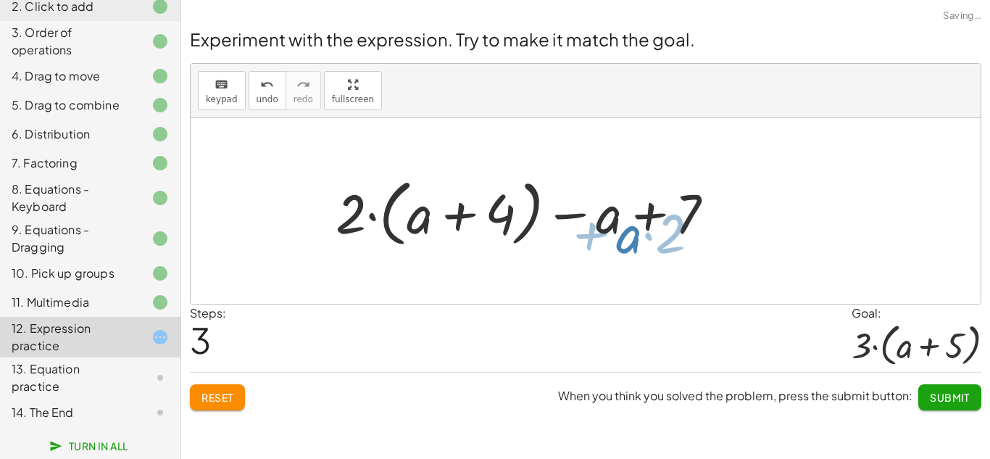
click at [634, 238] on div at bounding box center [590, 211] width 525 height 80
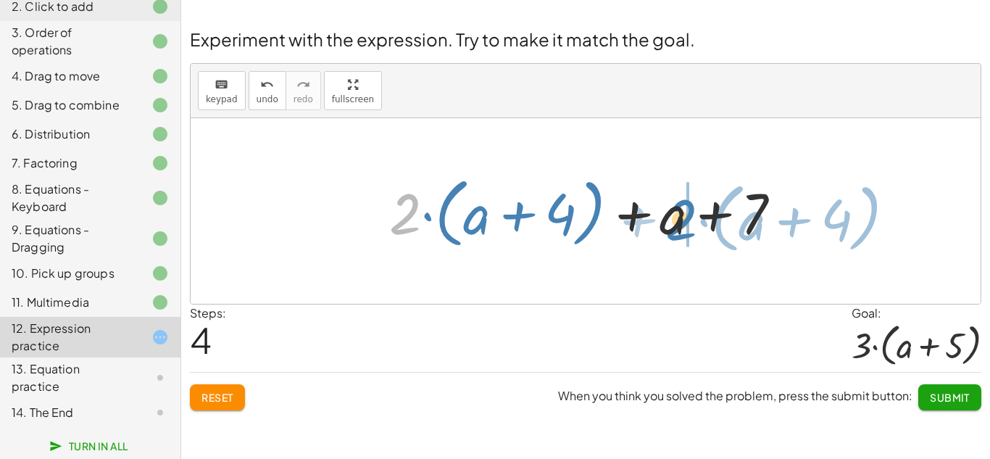
drag, startPoint x: 401, startPoint y: 219, endPoint x: 664, endPoint y: 224, distance: 263.0
click at [664, 224] on div at bounding box center [591, 211] width 418 height 83
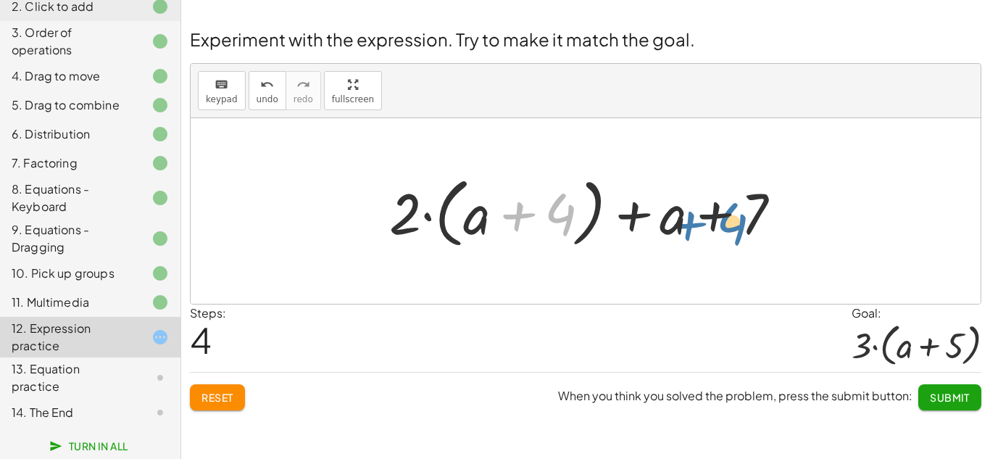
drag, startPoint x: 533, startPoint y: 213, endPoint x: 706, endPoint y: 222, distance: 173.4
click at [706, 222] on div at bounding box center [591, 211] width 418 height 83
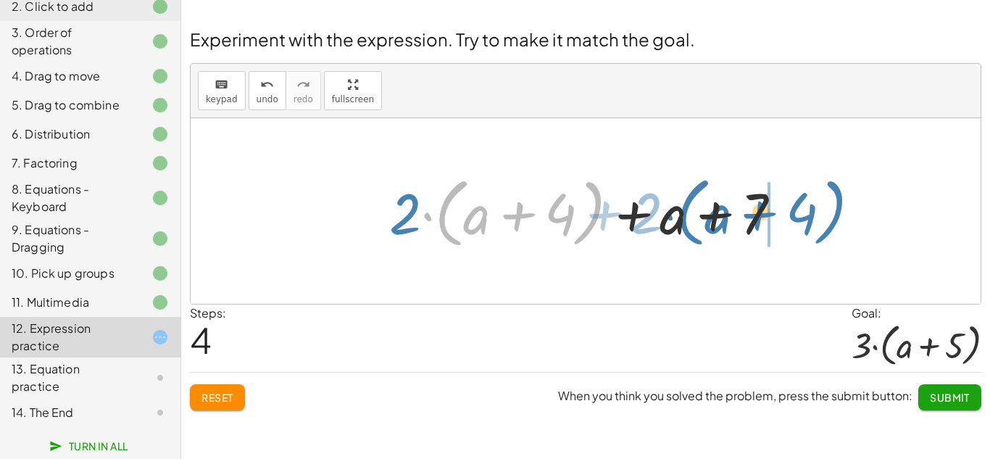
drag, startPoint x: 443, startPoint y: 212, endPoint x: 680, endPoint y: 212, distance: 236.9
click at [680, 212] on div at bounding box center [591, 211] width 418 height 83
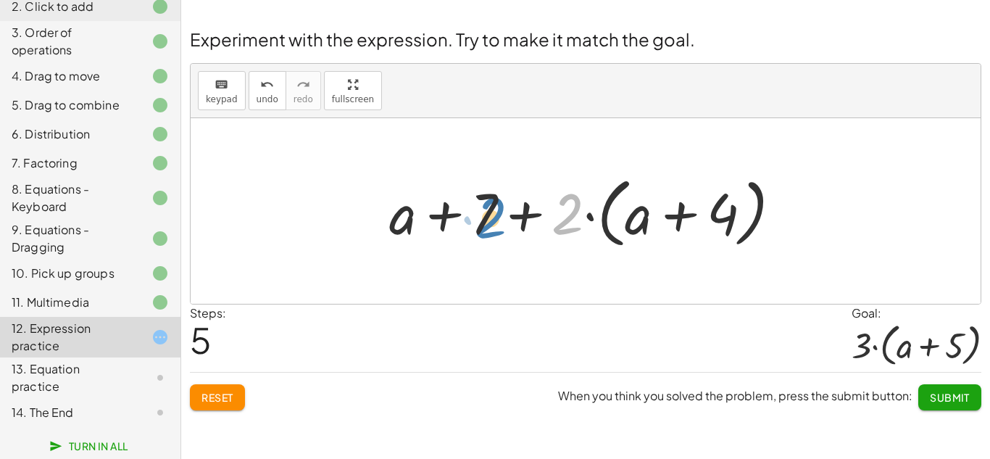
drag, startPoint x: 569, startPoint y: 213, endPoint x: 490, endPoint y: 215, distance: 79.0
click at [490, 215] on div at bounding box center [591, 211] width 418 height 83
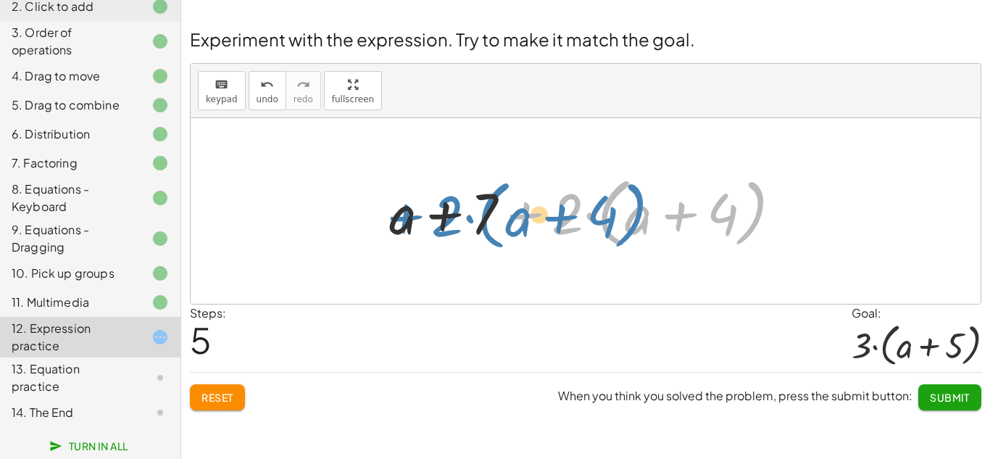
drag, startPoint x: 526, startPoint y: 212, endPoint x: 395, endPoint y: 214, distance: 131.1
click at [395, 214] on div at bounding box center [591, 211] width 418 height 83
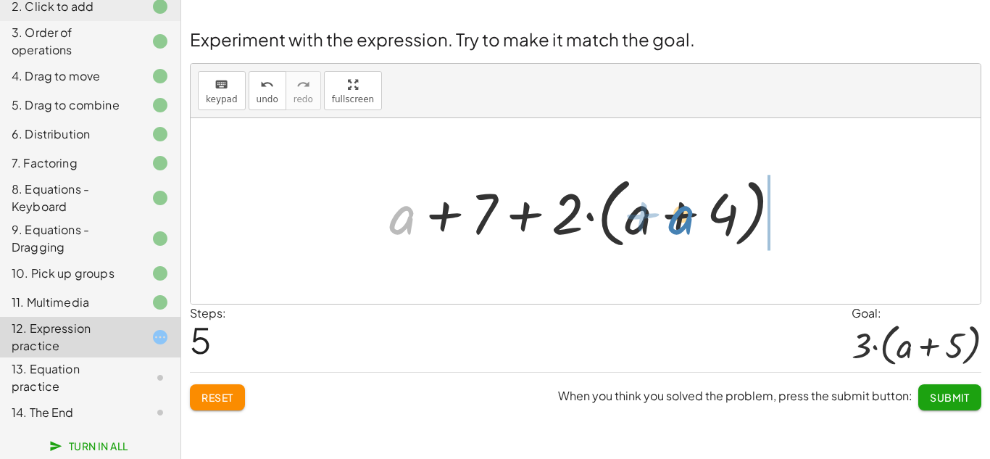
drag, startPoint x: 401, startPoint y: 220, endPoint x: 682, endPoint y: 220, distance: 281.1
click at [682, 220] on div at bounding box center [591, 211] width 418 height 83
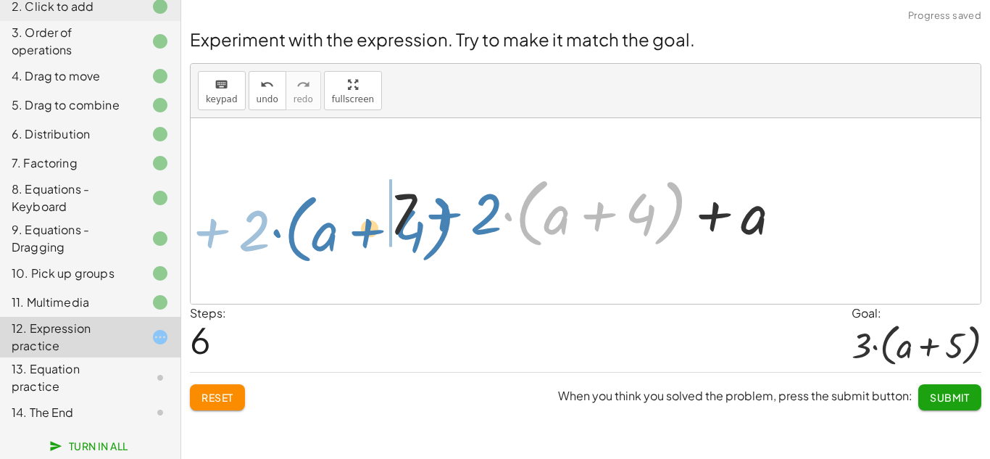
drag, startPoint x: 663, startPoint y: 212, endPoint x: 431, endPoint y: 229, distance: 232.4
click at [431, 229] on div at bounding box center [591, 211] width 418 height 83
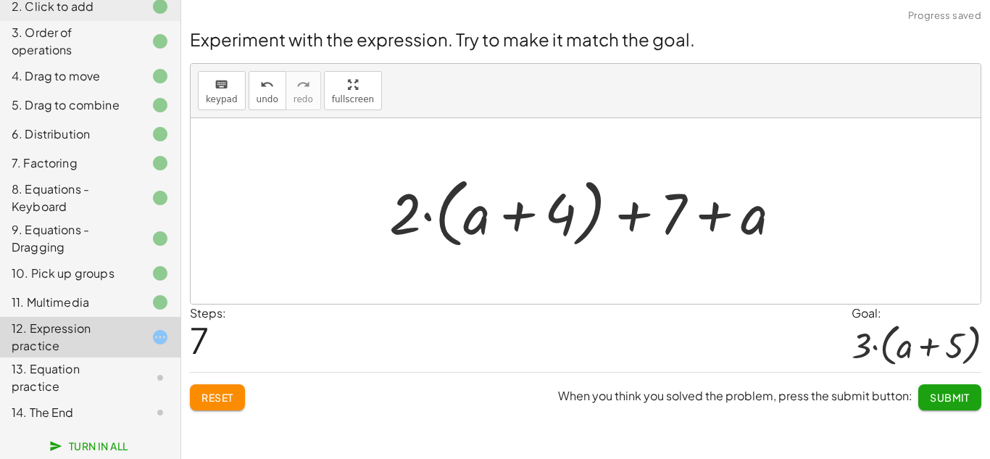
click at [209, 398] on span "Reset" at bounding box center [217, 396] width 32 height 13
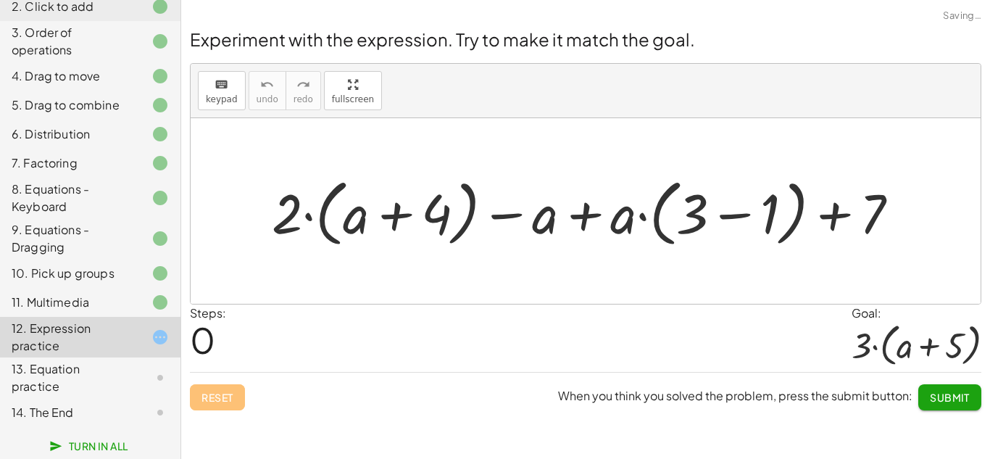
click at [62, 369] on div "13. Equation practice" at bounding box center [70, 377] width 117 height 35
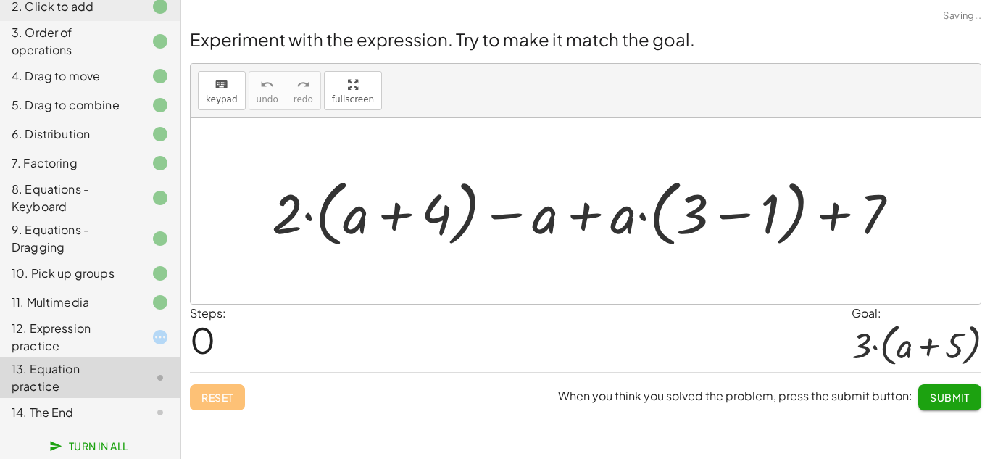
click at [59, 377] on div "13. Equation practice" at bounding box center [70, 377] width 117 height 35
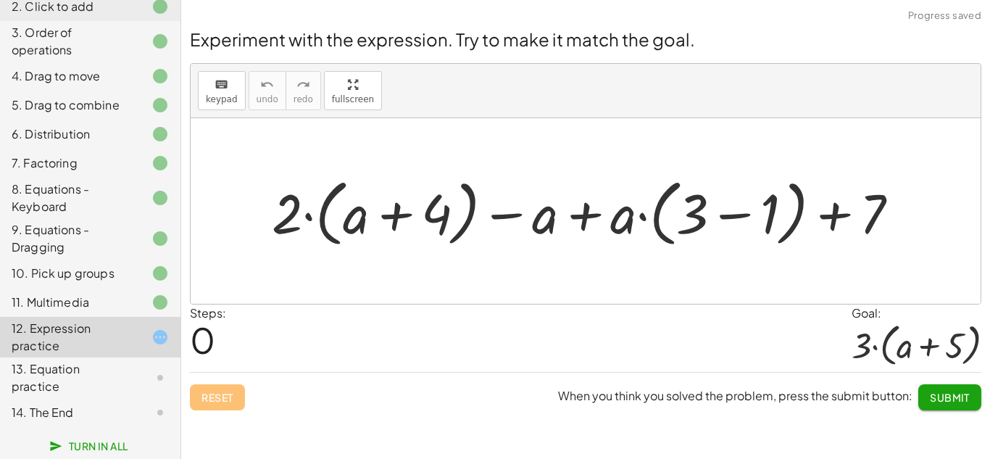
click at [42, 341] on div "12. Expression practice" at bounding box center [70, 336] width 117 height 35
click at [116, 309] on div "11. Multimedia" at bounding box center [70, 301] width 117 height 17
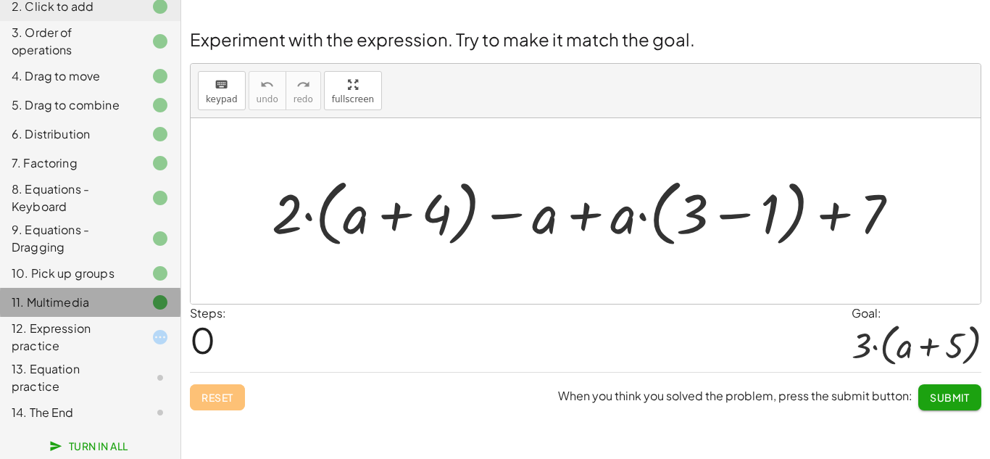
click at [95, 307] on div "11. Multimedia" at bounding box center [70, 301] width 117 height 17
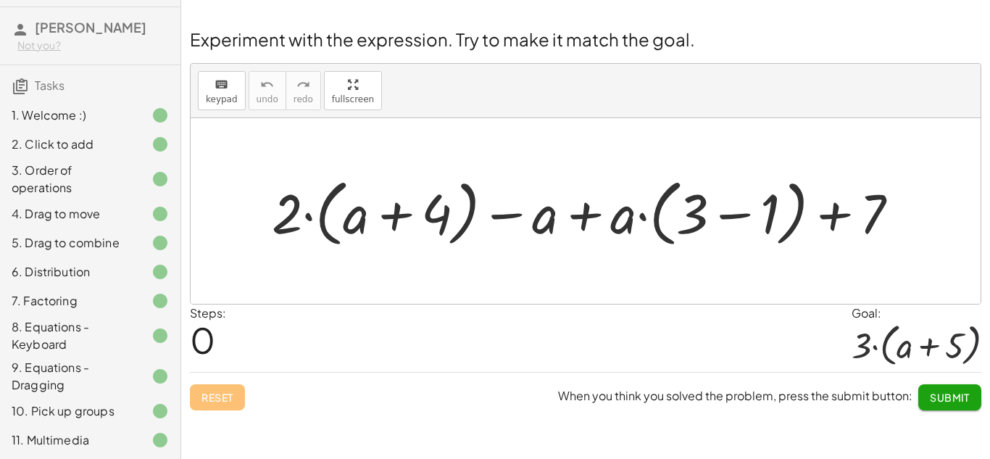
scroll to position [0, 0]
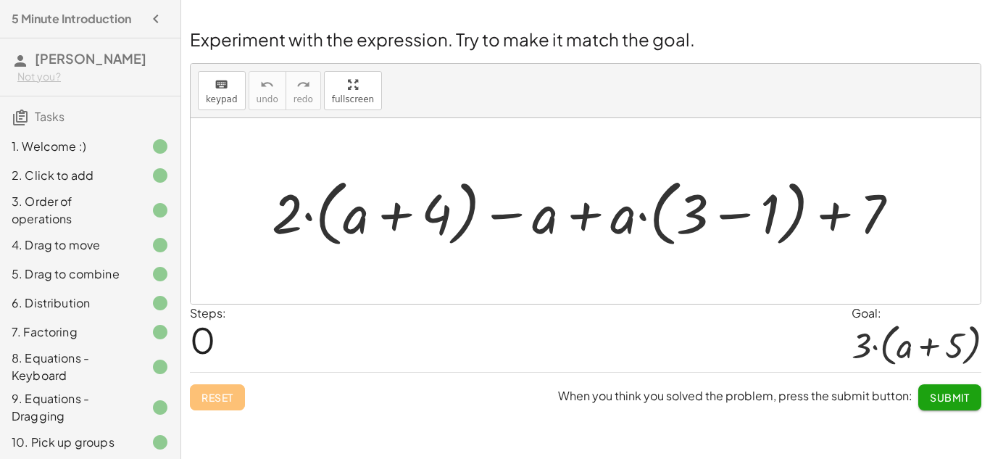
click at [49, 150] on div "1. Welcome :)" at bounding box center [70, 146] width 117 height 17
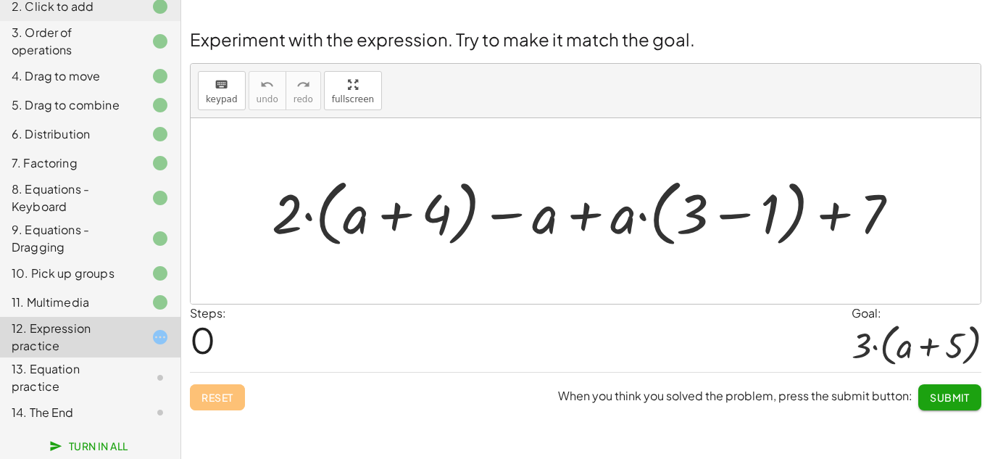
click at [95, 343] on div "12. Expression practice" at bounding box center [70, 336] width 117 height 35
click at [643, 215] on div at bounding box center [590, 211] width 653 height 80
click at [399, 213] on div at bounding box center [590, 211] width 653 height 80
click at [728, 214] on div at bounding box center [590, 211] width 653 height 80
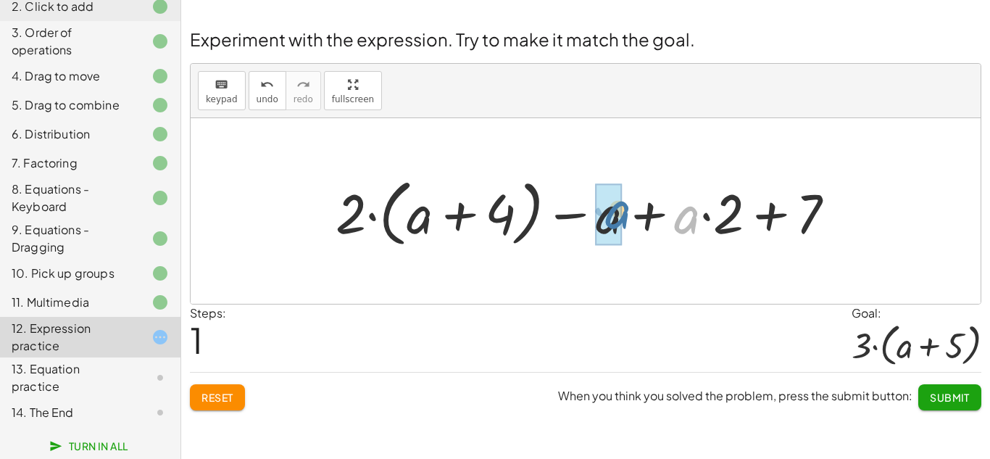
drag, startPoint x: 684, startPoint y: 223, endPoint x: 614, endPoint y: 218, distance: 69.7
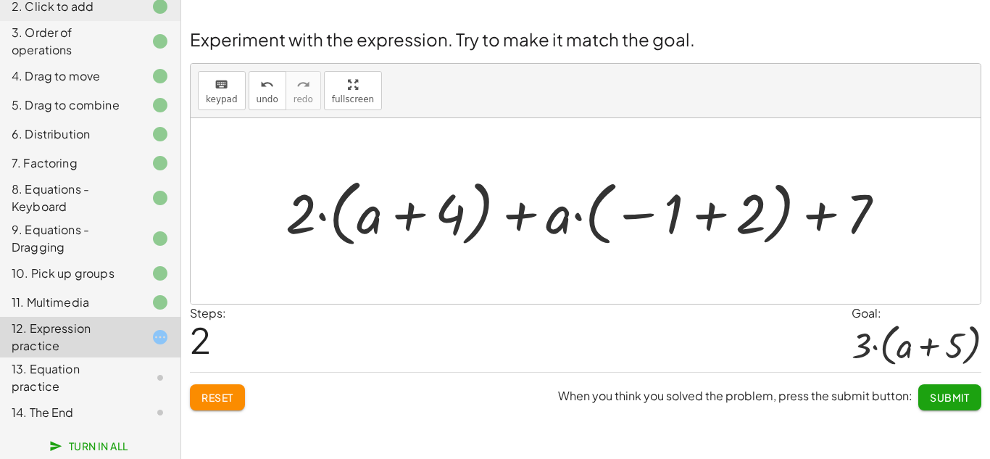
click at [672, 219] on div at bounding box center [591, 211] width 626 height 80
click at [637, 217] on div at bounding box center [591, 211] width 626 height 80
click at [709, 212] on div at bounding box center [591, 211] width 626 height 80
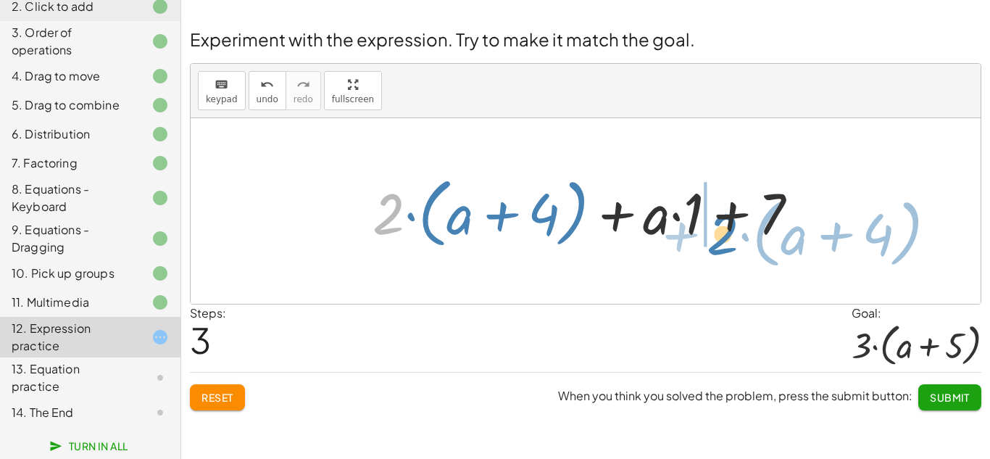
drag, startPoint x: 386, startPoint y: 217, endPoint x: 720, endPoint y: 235, distance: 334.5
click at [720, 235] on div at bounding box center [591, 211] width 452 height 83
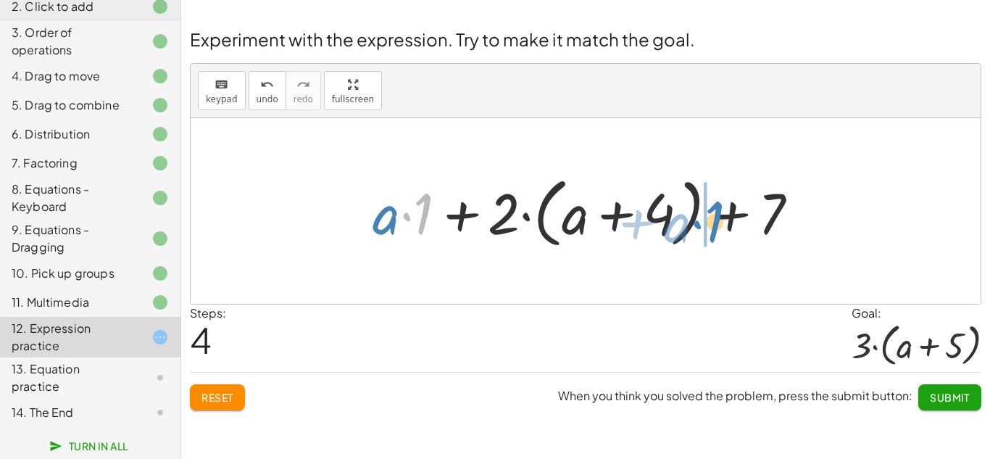
drag, startPoint x: 426, startPoint y: 210, endPoint x: 715, endPoint y: 217, distance: 289.2
click at [715, 217] on div at bounding box center [591, 211] width 452 height 83
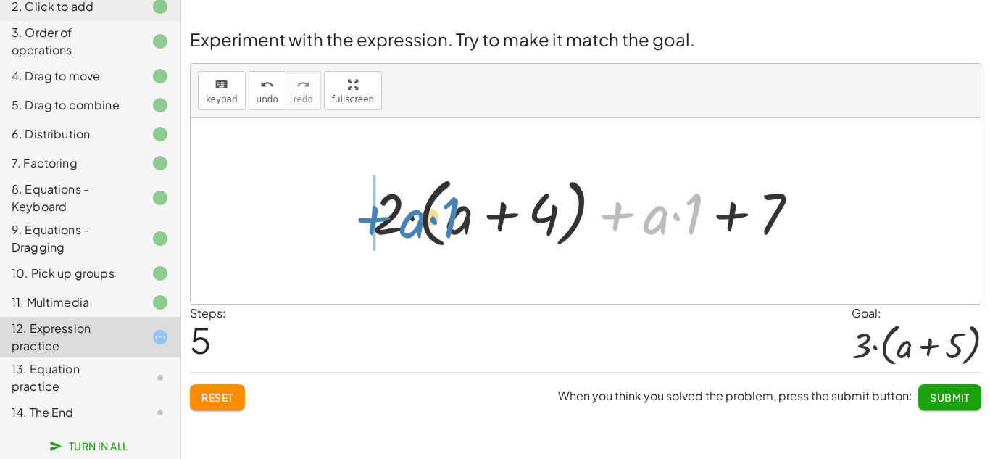
drag, startPoint x: 614, startPoint y: 216, endPoint x: 371, endPoint y: 217, distance: 243.4
click at [371, 217] on div at bounding box center [591, 211] width 452 height 83
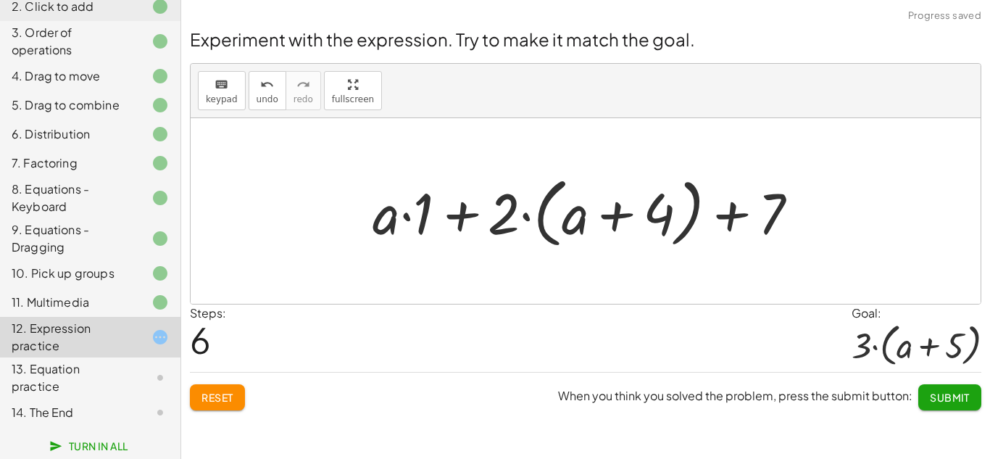
click at [460, 216] on div at bounding box center [591, 211] width 452 height 83
click at [498, 212] on div at bounding box center [591, 211] width 452 height 83
drag, startPoint x: 498, startPoint y: 212, endPoint x: 428, endPoint y: 214, distance: 69.6
click at [428, 214] on div at bounding box center [591, 211] width 452 height 83
drag, startPoint x: 497, startPoint y: 212, endPoint x: 446, endPoint y: 211, distance: 51.5
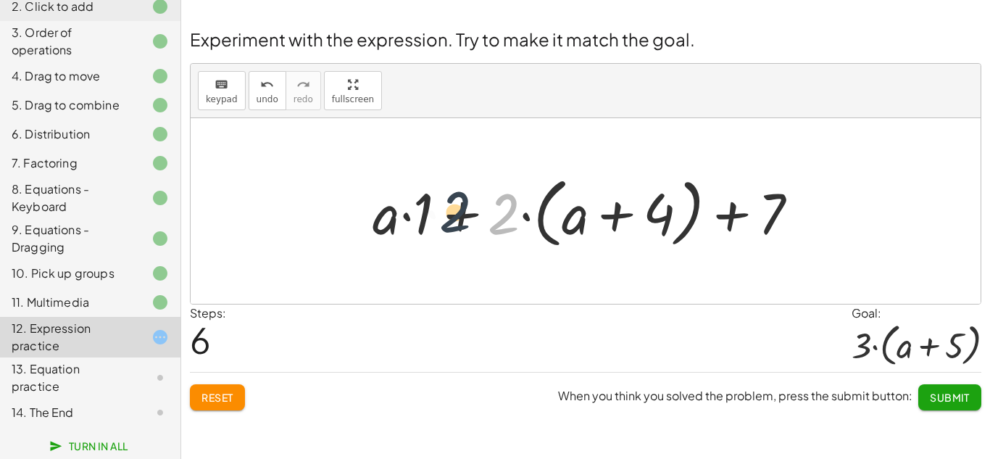
click at [446, 211] on div at bounding box center [591, 211] width 452 height 83
click at [456, 214] on div at bounding box center [591, 211] width 452 height 83
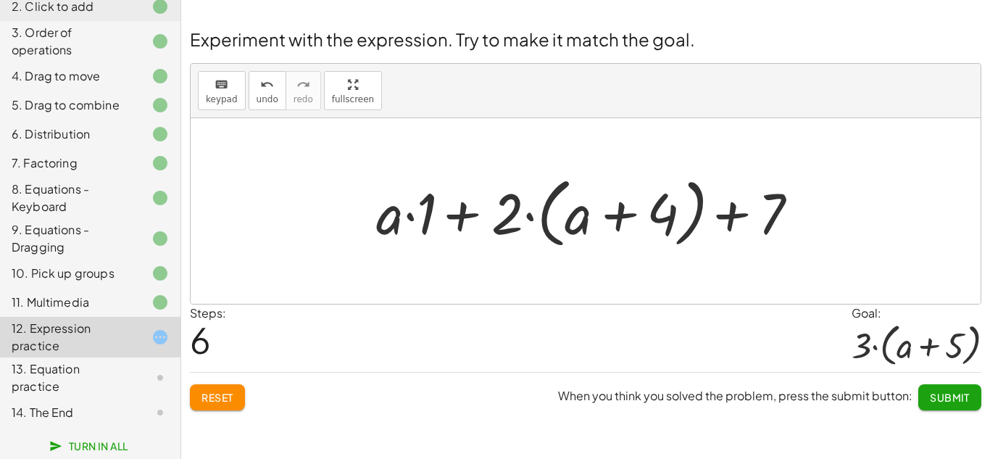
click at [456, 214] on div at bounding box center [591, 211] width 452 height 83
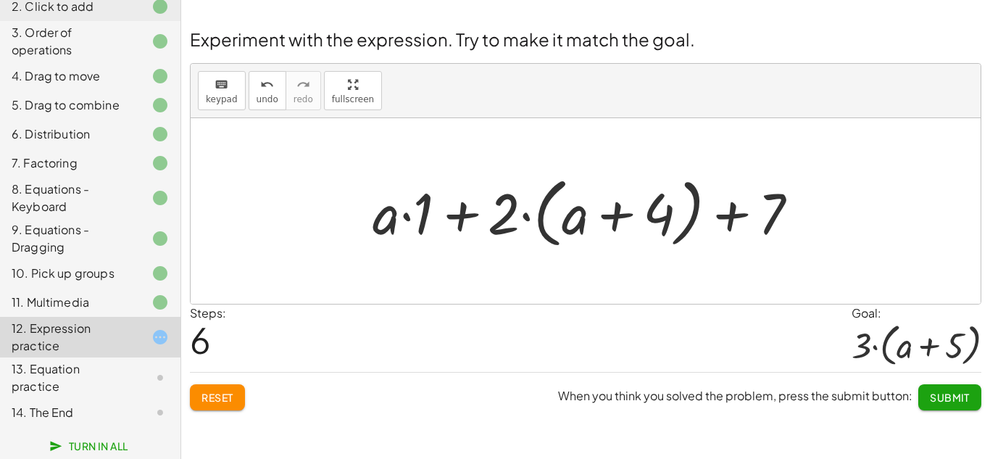
click at [617, 212] on div at bounding box center [591, 211] width 452 height 83
click at [730, 212] on div at bounding box center [591, 211] width 452 height 83
drag, startPoint x: 782, startPoint y: 209, endPoint x: 520, endPoint y: 234, distance: 262.8
click at [520, 234] on div at bounding box center [591, 211] width 452 height 83
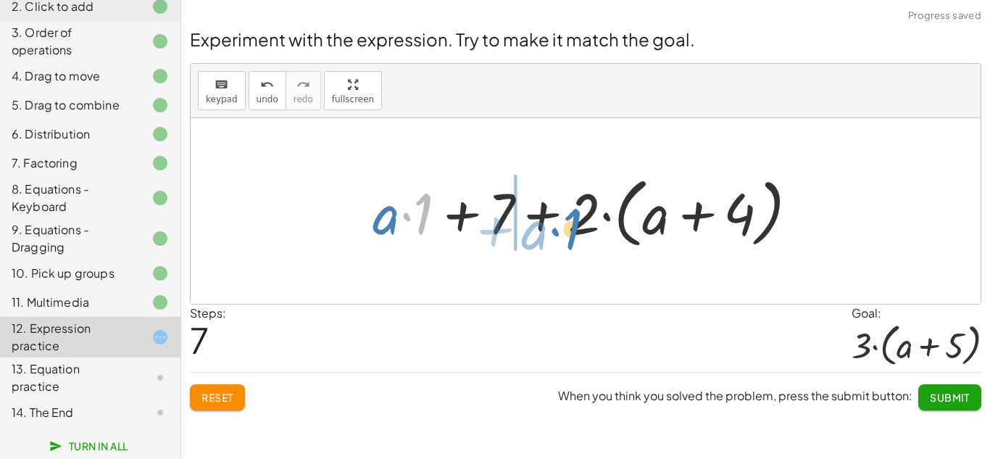
drag, startPoint x: 421, startPoint y: 214, endPoint x: 608, endPoint y: 227, distance: 187.4
click at [608, 227] on div at bounding box center [591, 211] width 452 height 83
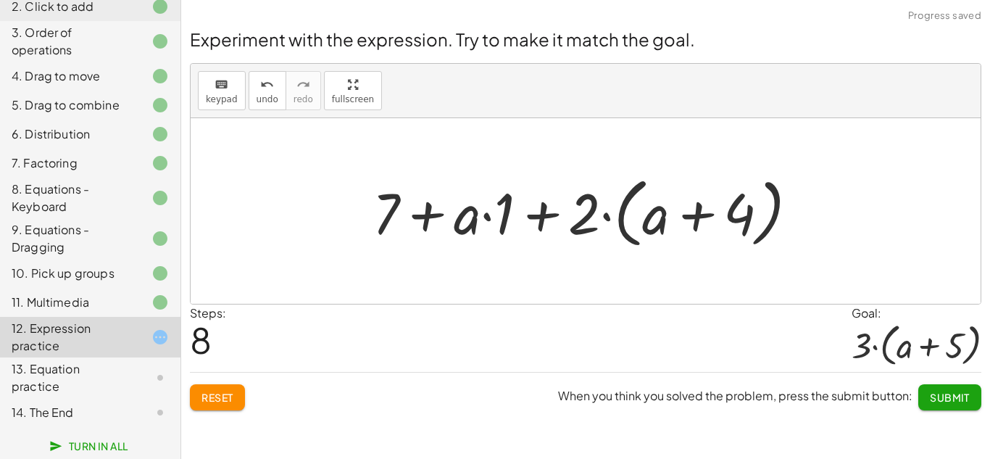
click at [212, 394] on span "Reset" at bounding box center [217, 396] width 32 height 13
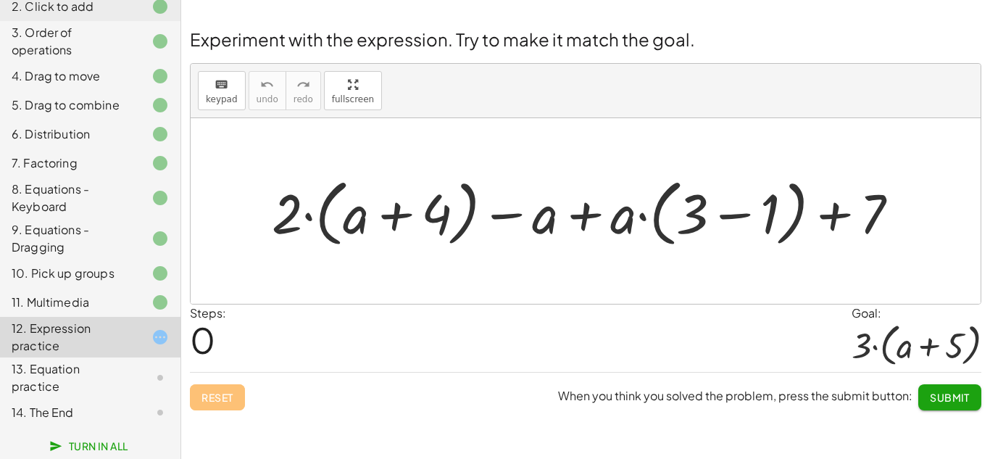
click at [743, 213] on div at bounding box center [590, 211] width 653 height 80
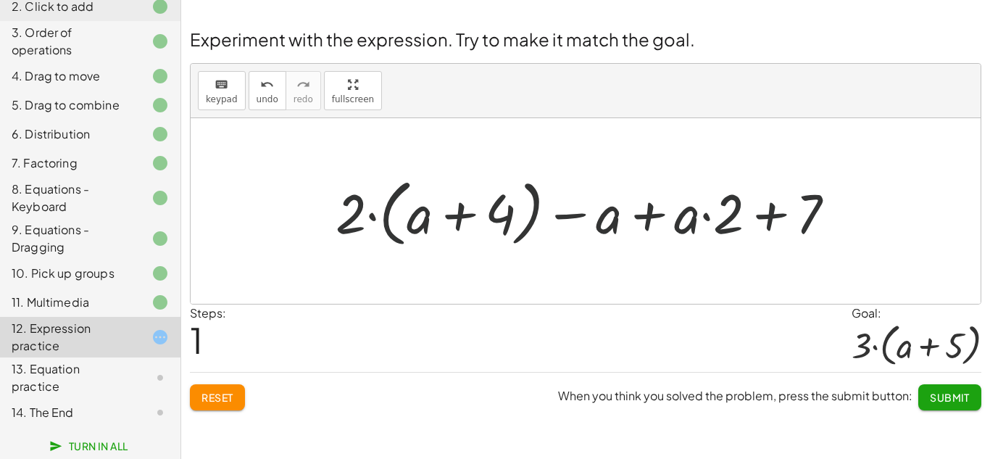
click at [817, 212] on div at bounding box center [590, 211] width 525 height 80
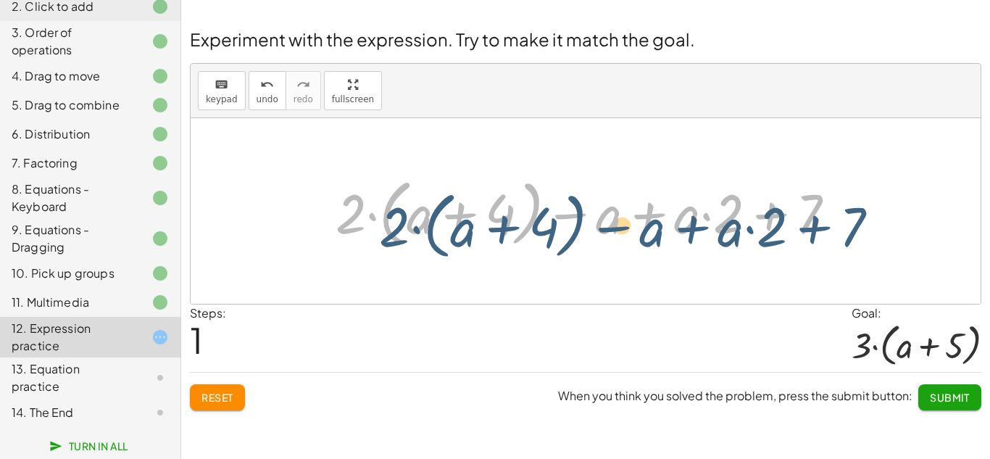
drag, startPoint x: 559, startPoint y: 216, endPoint x: 606, endPoint y: 230, distance: 49.3
click at [606, 230] on div at bounding box center [590, 211] width 525 height 80
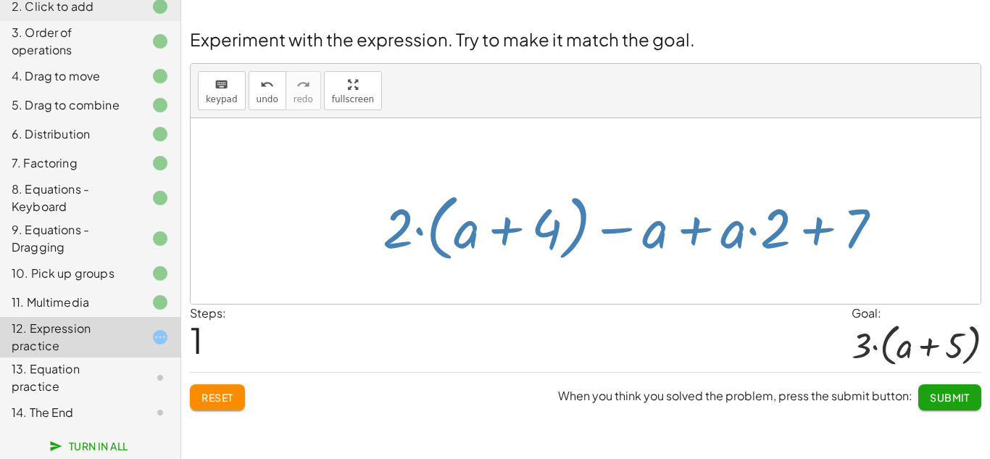
click at [606, 230] on div at bounding box center [590, 211] width 525 height 80
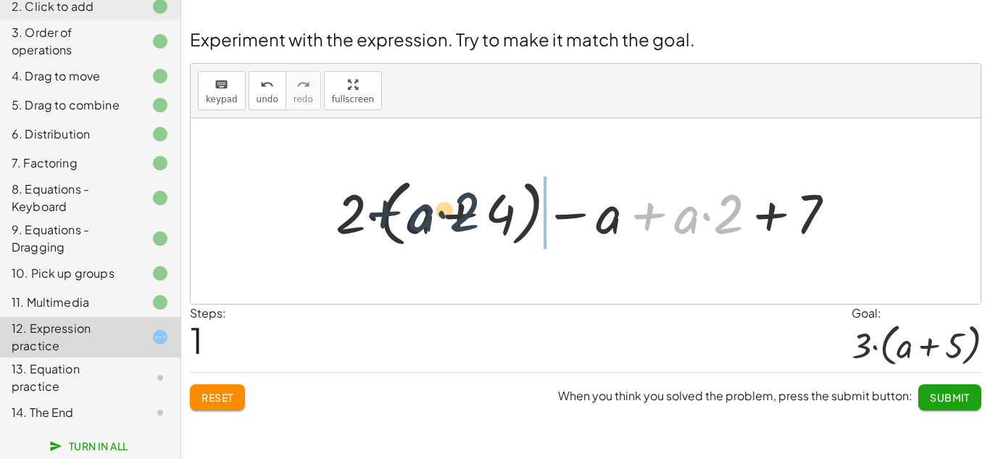
drag, startPoint x: 736, startPoint y: 217, endPoint x: 468, endPoint y: 214, distance: 268.1
click at [468, 214] on div at bounding box center [590, 211] width 525 height 80
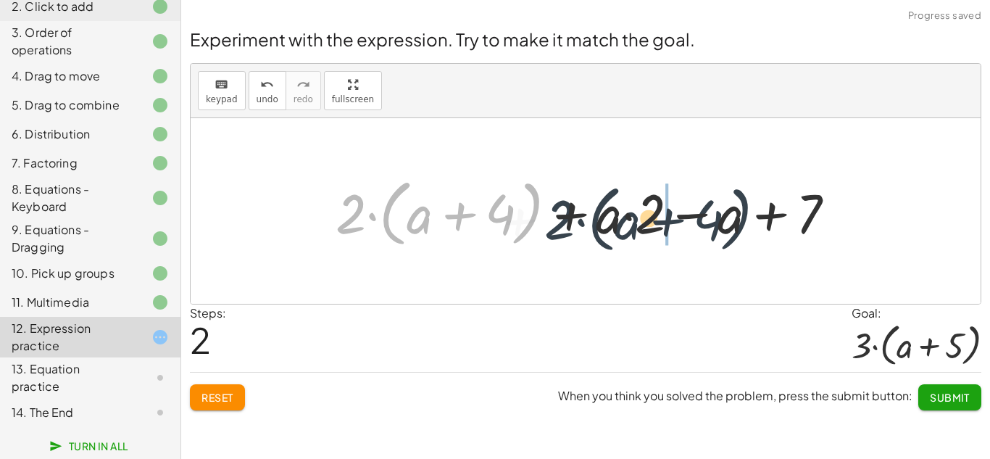
drag, startPoint x: 386, startPoint y: 206, endPoint x: 679, endPoint y: 212, distance: 292.7
click at [679, 212] on div at bounding box center [590, 211] width 525 height 80
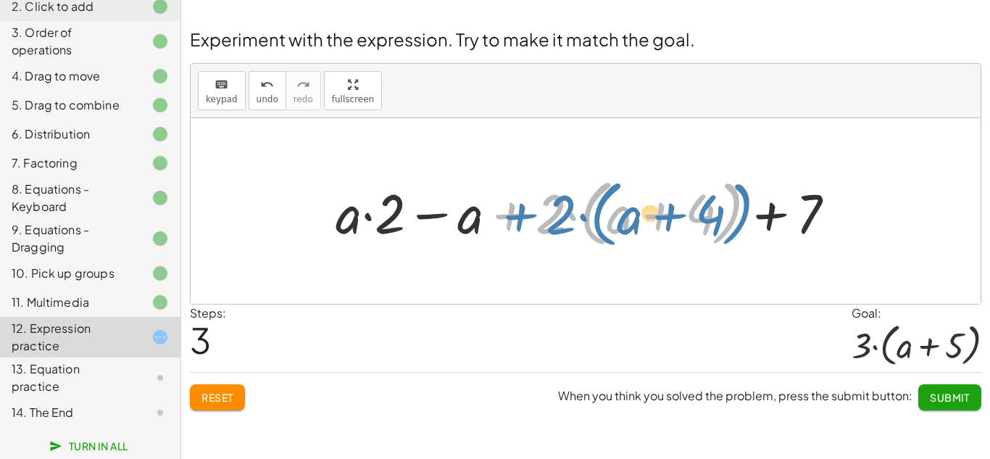
drag, startPoint x: 548, startPoint y: 216, endPoint x: 585, endPoint y: 217, distance: 37.0
click at [585, 217] on div at bounding box center [590, 211] width 525 height 80
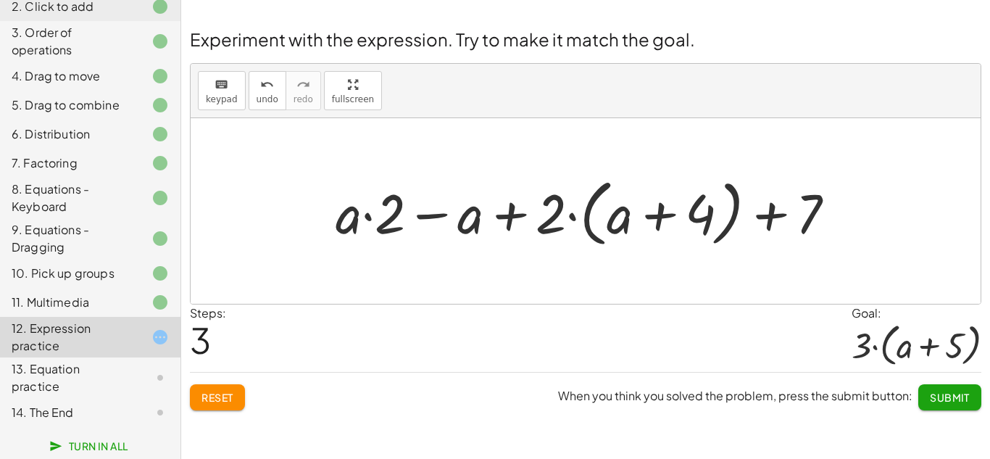
click at [544, 226] on div at bounding box center [590, 211] width 525 height 80
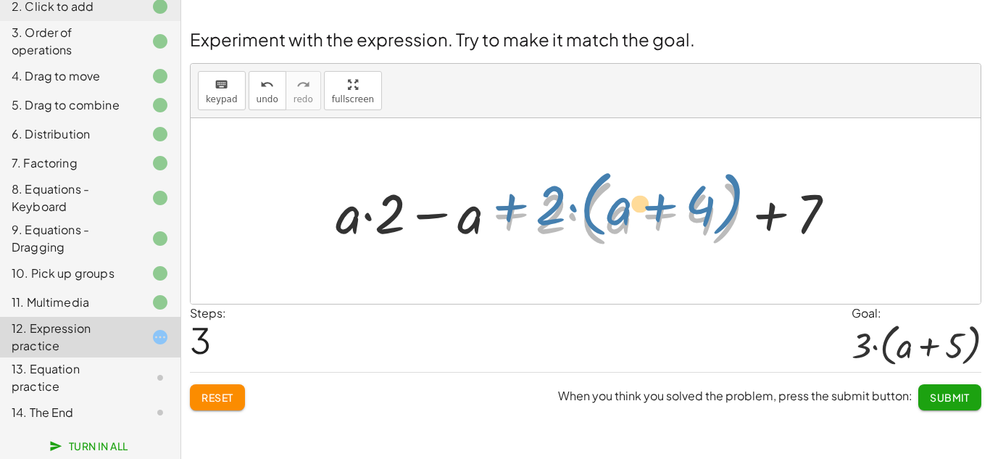
drag, startPoint x: 545, startPoint y: 225, endPoint x: 546, endPoint y: 215, distance: 10.2
click at [546, 215] on div at bounding box center [590, 211] width 525 height 80
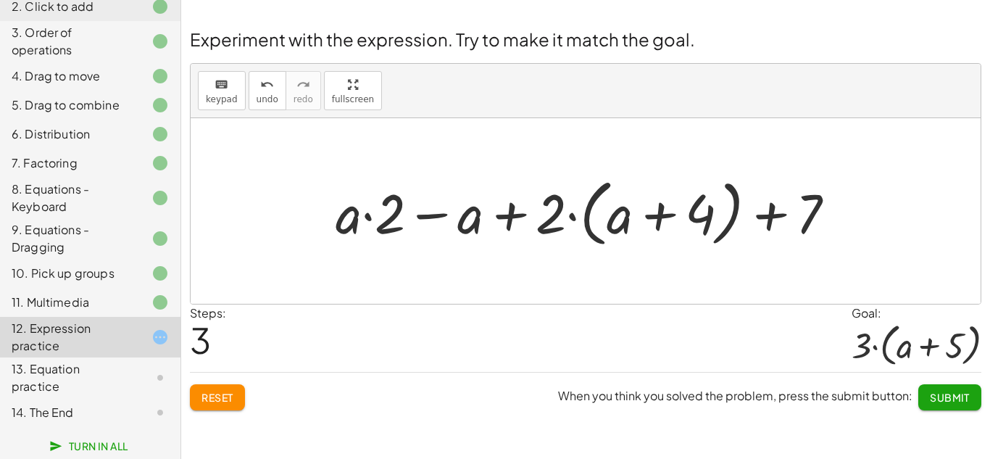
click at [564, 215] on div at bounding box center [590, 211] width 525 height 80
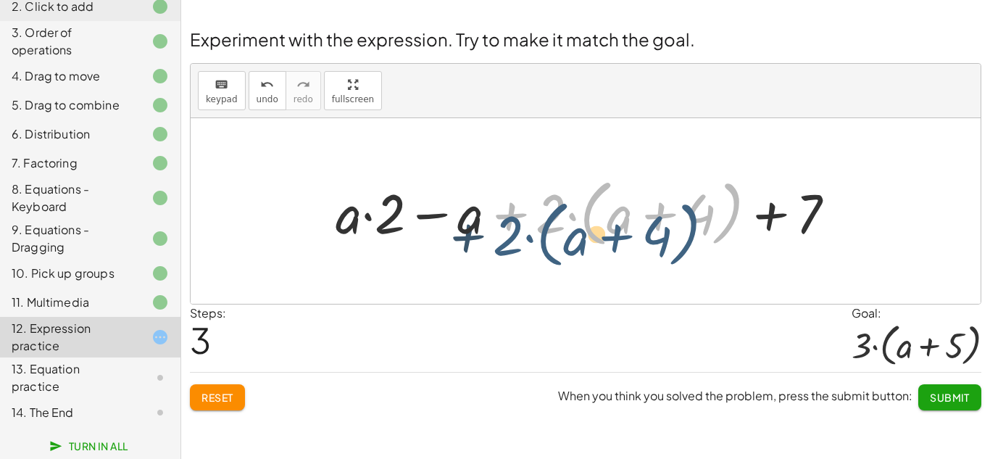
drag, startPoint x: 546, startPoint y: 224, endPoint x: 513, endPoint y: 243, distance: 38.6
click at [513, 243] on div at bounding box center [590, 211] width 525 height 80
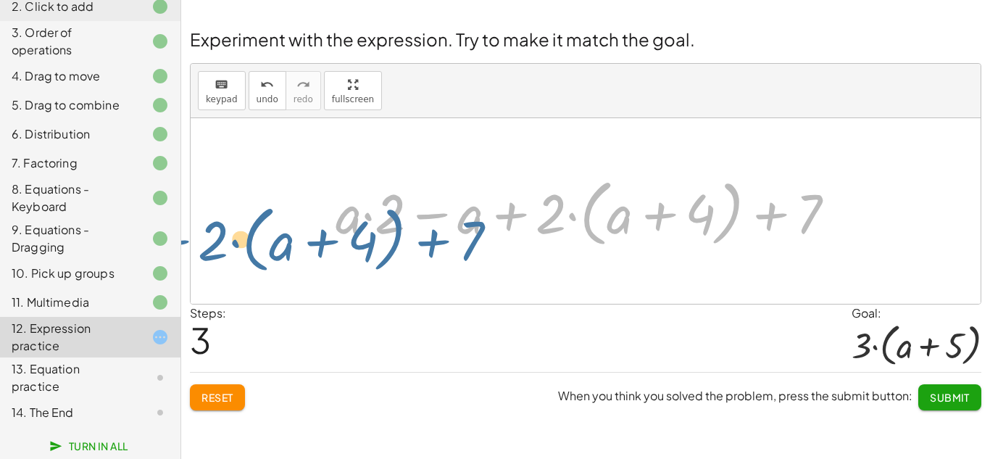
drag, startPoint x: 771, startPoint y: 215, endPoint x: 438, endPoint y: 240, distance: 333.4
click at [438, 240] on div at bounding box center [590, 211] width 525 height 80
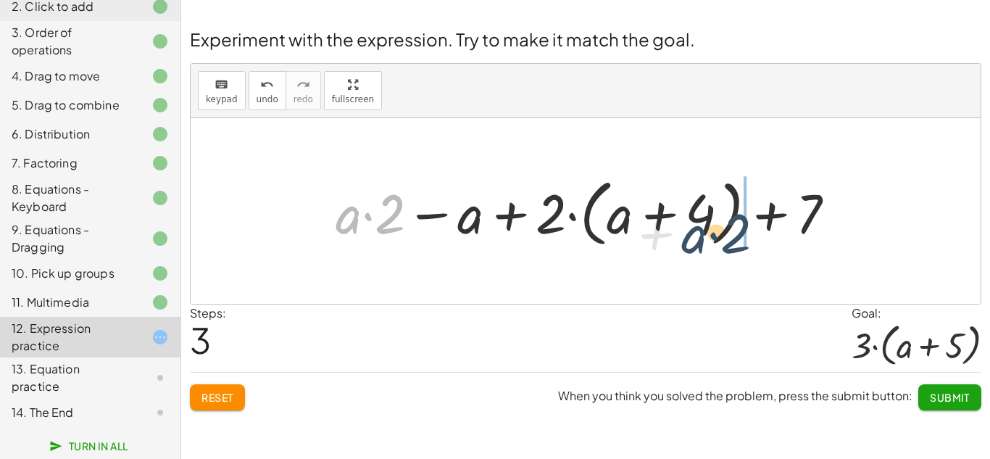
drag, startPoint x: 341, startPoint y: 214, endPoint x: 689, endPoint y: 232, distance: 348.9
click at [689, 232] on div at bounding box center [590, 211] width 525 height 80
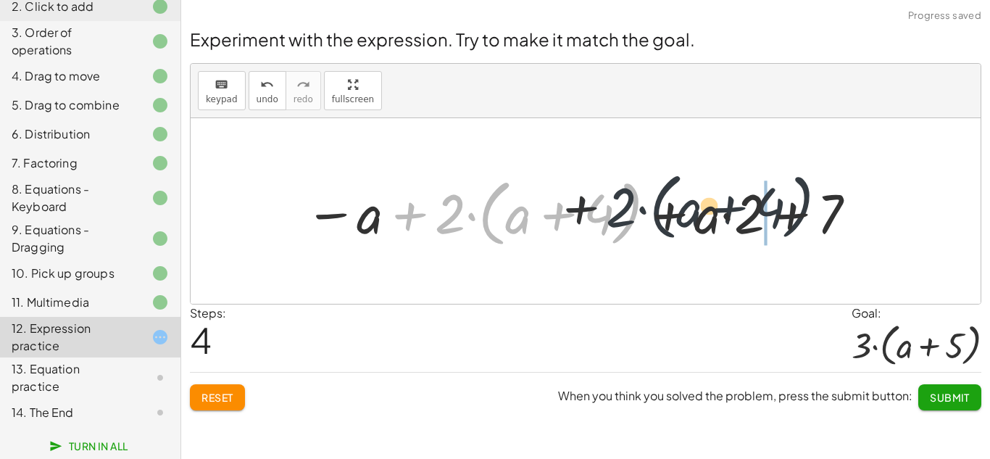
drag, startPoint x: 455, startPoint y: 226, endPoint x: 653, endPoint y: 218, distance: 197.9
click at [653, 218] on div at bounding box center [581, 211] width 568 height 80
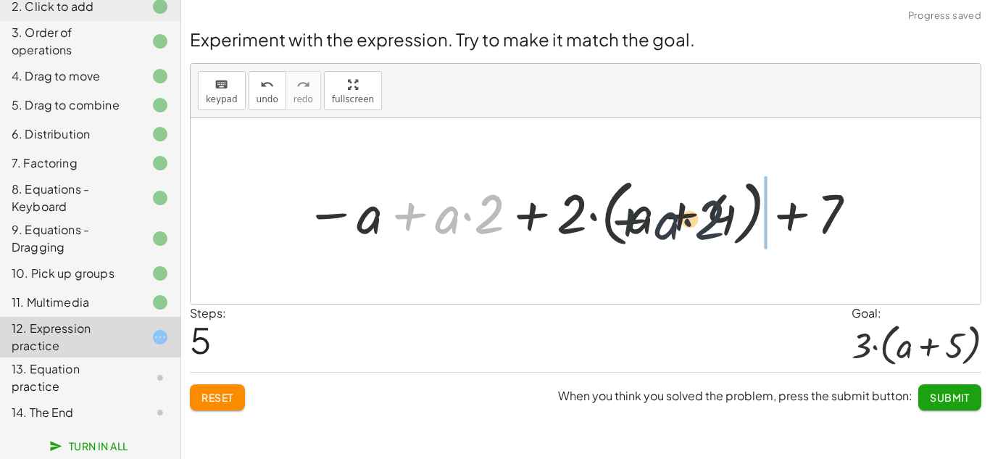
drag, startPoint x: 457, startPoint y: 227, endPoint x: 690, endPoint y: 234, distance: 233.4
click at [690, 234] on div at bounding box center [581, 211] width 568 height 80
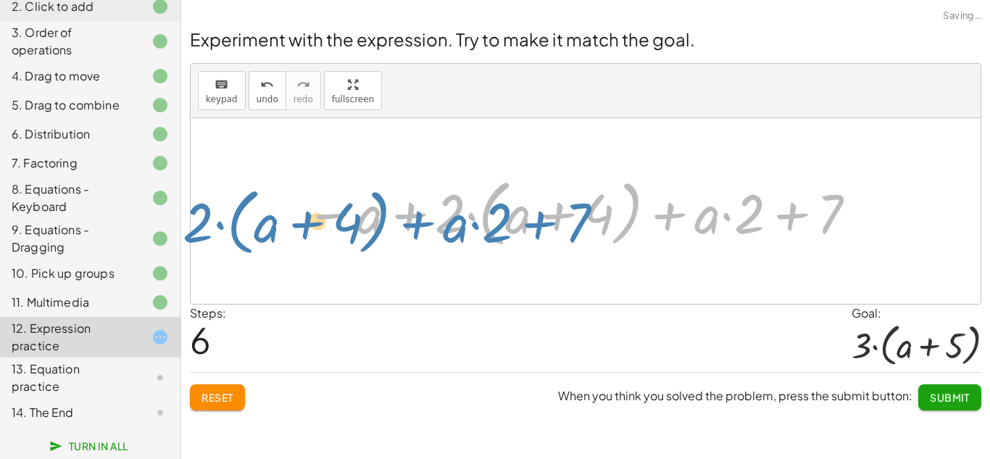
drag, startPoint x: 836, startPoint y: 209, endPoint x: 584, endPoint y: 217, distance: 252.3
click at [584, 217] on div at bounding box center [581, 211] width 568 height 80
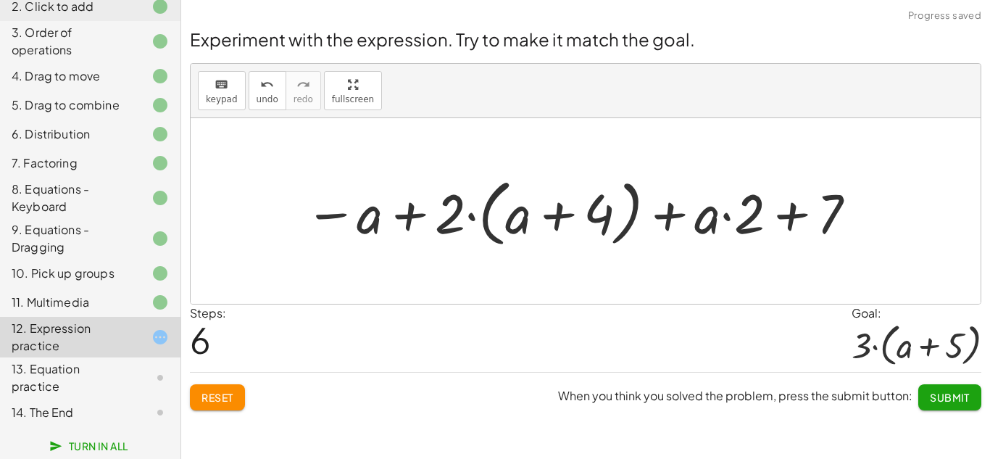
drag, startPoint x: 364, startPoint y: 213, endPoint x: 450, endPoint y: 208, distance: 86.4
click at [450, 208] on div at bounding box center [581, 211] width 568 height 80
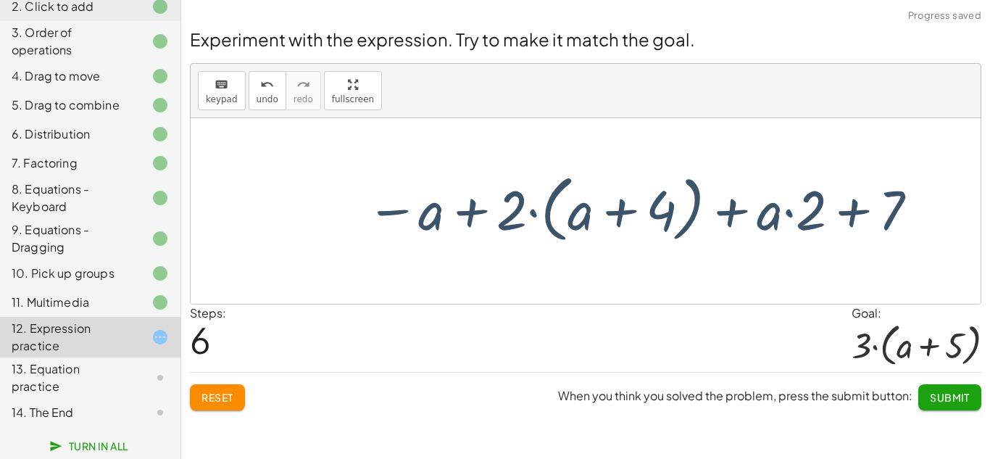
click at [450, 208] on div at bounding box center [581, 211] width 568 height 80
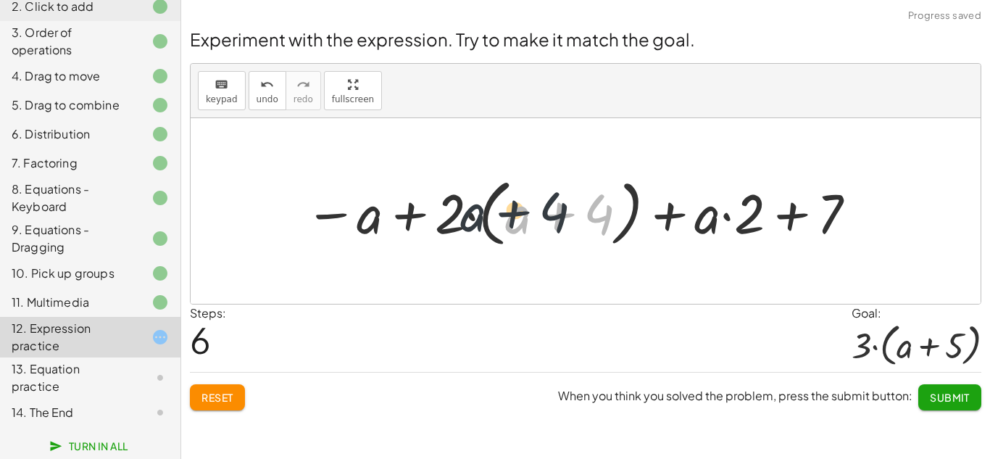
drag, startPoint x: 603, startPoint y: 208, endPoint x: 478, endPoint y: 204, distance: 125.4
click at [478, 204] on div at bounding box center [581, 211] width 568 height 80
click at [201, 404] on button "Reset" at bounding box center [217, 397] width 55 height 26
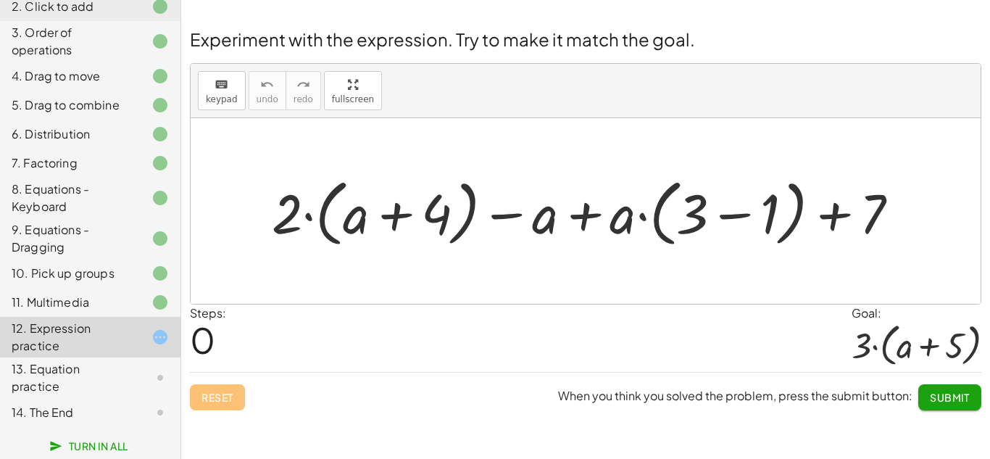
click at [735, 216] on div at bounding box center [590, 211] width 653 height 80
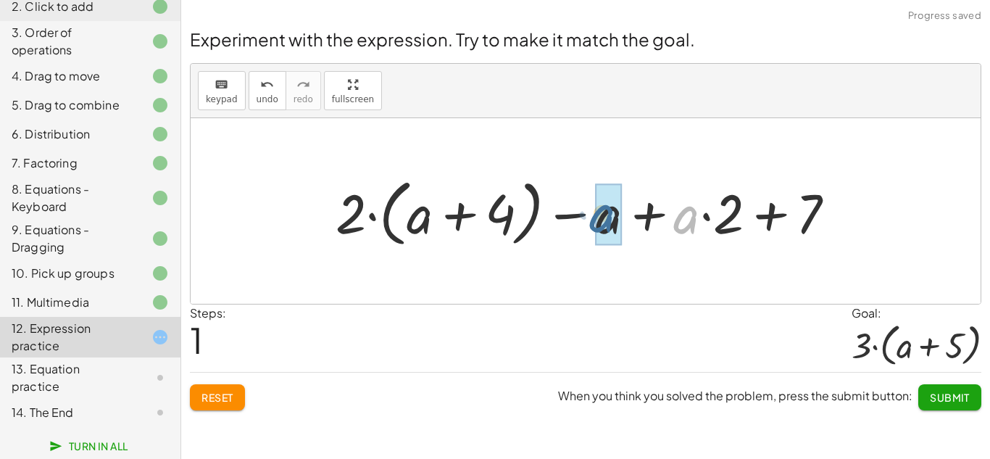
drag, startPoint x: 690, startPoint y: 220, endPoint x: 604, endPoint y: 220, distance: 85.5
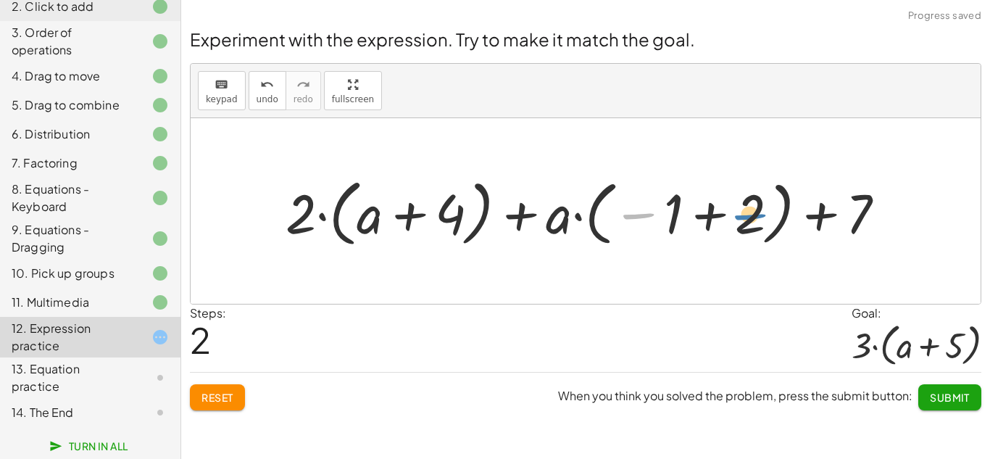
drag, startPoint x: 639, startPoint y: 213, endPoint x: 751, endPoint y: 214, distance: 111.6
click at [751, 214] on div at bounding box center [591, 211] width 626 height 80
click at [635, 213] on div at bounding box center [591, 211] width 626 height 80
drag, startPoint x: 648, startPoint y: 214, endPoint x: 890, endPoint y: 217, distance: 242.7
click at [890, 217] on div at bounding box center [591, 211] width 626 height 80
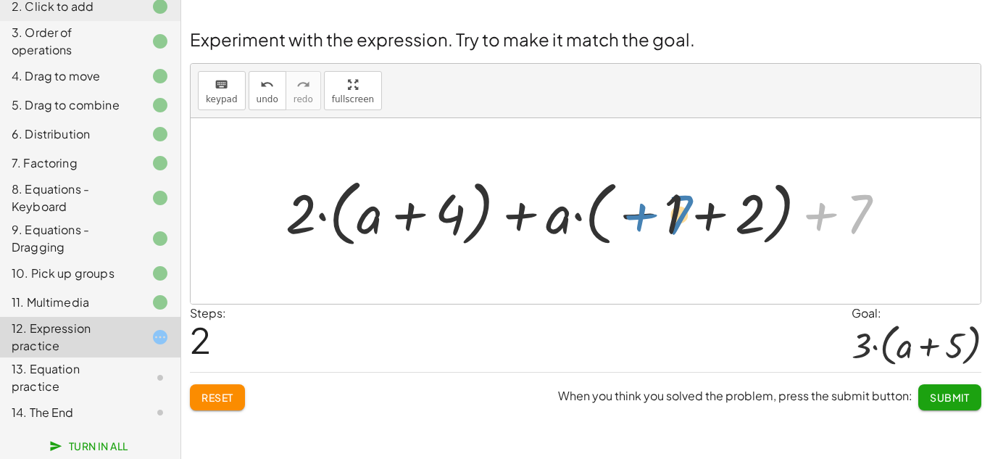
drag, startPoint x: 874, startPoint y: 199, endPoint x: 692, endPoint y: 199, distance: 181.8
click at [692, 199] on div at bounding box center [591, 211] width 626 height 80
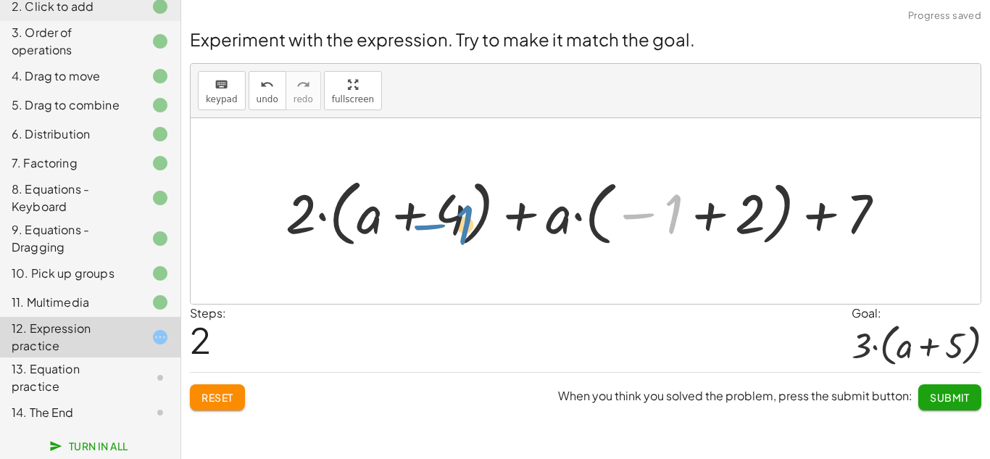
drag, startPoint x: 669, startPoint y: 209, endPoint x: 463, endPoint y: 219, distance: 206.7
click at [463, 219] on div at bounding box center [591, 211] width 626 height 80
click at [669, 211] on div at bounding box center [591, 211] width 626 height 80
drag, startPoint x: 667, startPoint y: 211, endPoint x: 625, endPoint y: 216, distance: 43.0
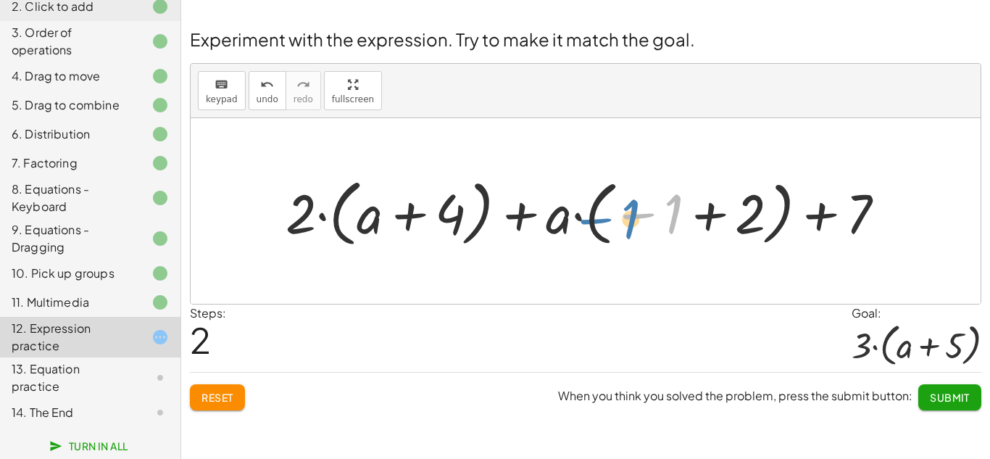
click at [625, 216] on div at bounding box center [591, 211] width 626 height 80
drag, startPoint x: 625, startPoint y: 216, endPoint x: 611, endPoint y: 217, distance: 13.1
click at [611, 217] on div at bounding box center [591, 211] width 626 height 80
drag, startPoint x: 632, startPoint y: 214, endPoint x: 244, endPoint y: 235, distance: 388.1
click at [244, 235] on div "+ · 2 · ( + a + 4 ) − a + · a · ( + 3 − 1 ) + 7 + · 2 · ( + a + 4 ) − a + · a ·…" at bounding box center [586, 210] width 790 height 185
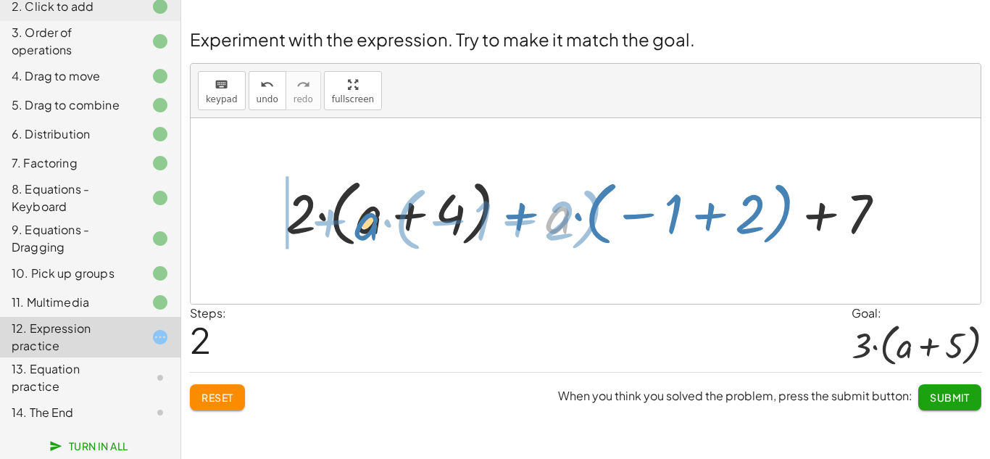
drag, startPoint x: 558, startPoint y: 218, endPoint x: 362, endPoint y: 224, distance: 195.7
click at [362, 224] on div at bounding box center [591, 211] width 626 height 80
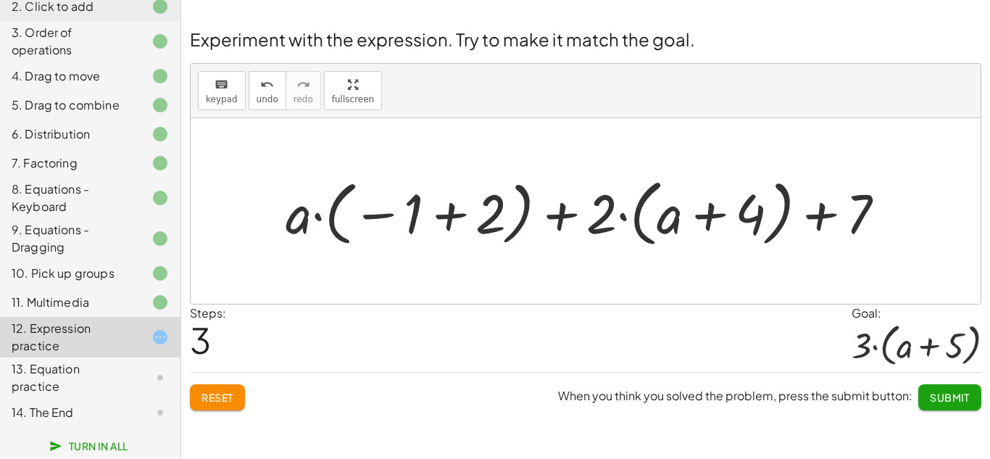
click at [450, 213] on div at bounding box center [591, 211] width 626 height 80
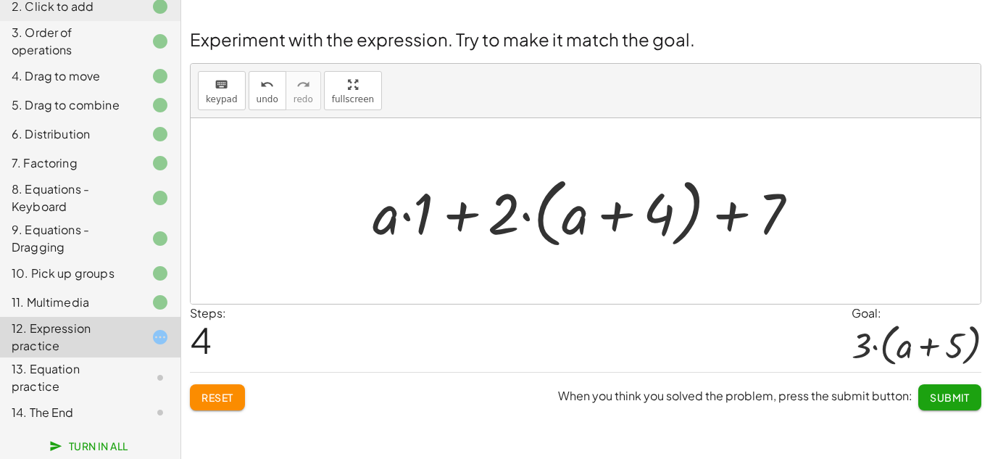
click at [459, 214] on div at bounding box center [591, 211] width 452 height 83
click at [461, 215] on div at bounding box center [591, 211] width 452 height 83
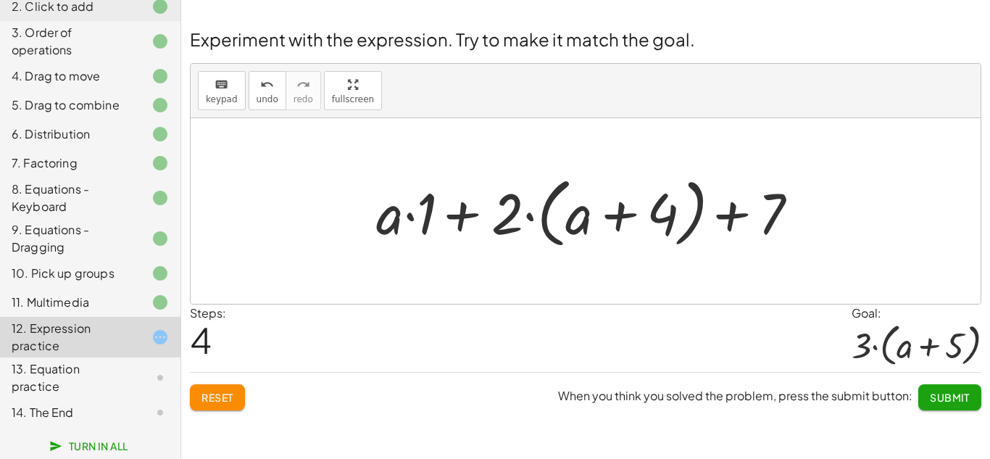
click at [461, 215] on div at bounding box center [591, 211] width 452 height 83
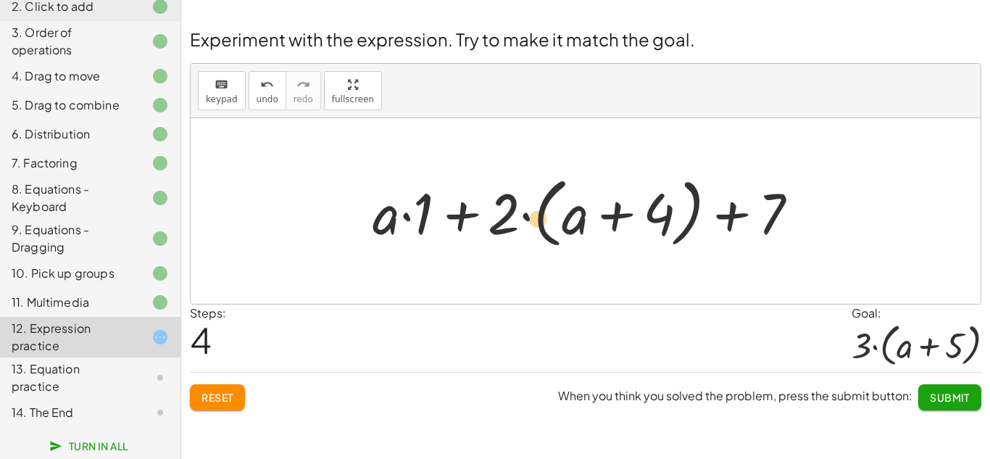
drag, startPoint x: 385, startPoint y: 221, endPoint x: 552, endPoint y: 224, distance: 166.7
click at [552, 224] on div at bounding box center [591, 211] width 452 height 83
drag, startPoint x: 386, startPoint y: 220, endPoint x: 756, endPoint y: 217, distance: 369.5
click at [756, 217] on div at bounding box center [591, 211] width 452 height 83
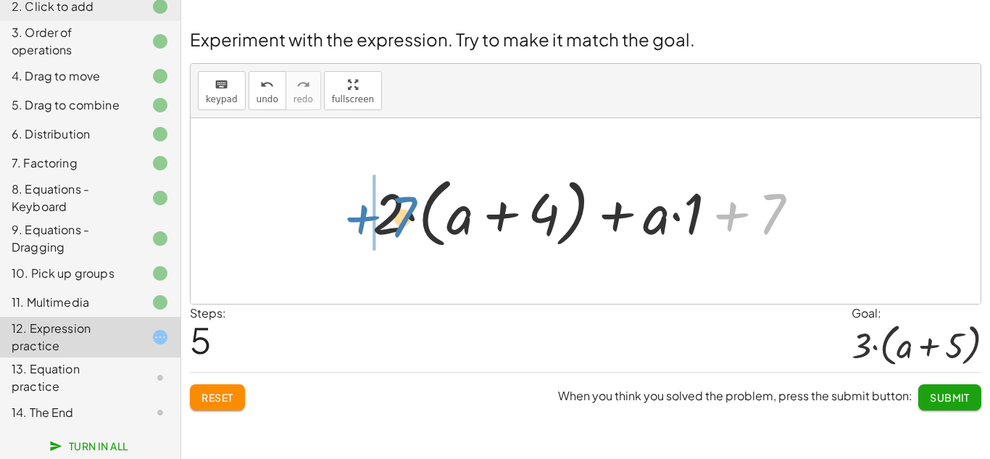
drag, startPoint x: 729, startPoint y: 214, endPoint x: 351, endPoint y: 217, distance: 378.2
click at [351, 217] on div "+ · 2 · ( + a + 4 ) − a + · a · ( + 3 − 1 ) + 7 + · 2 · ( + a + 4 ) − a + · a ·…" at bounding box center [586, 211] width 470 height 91
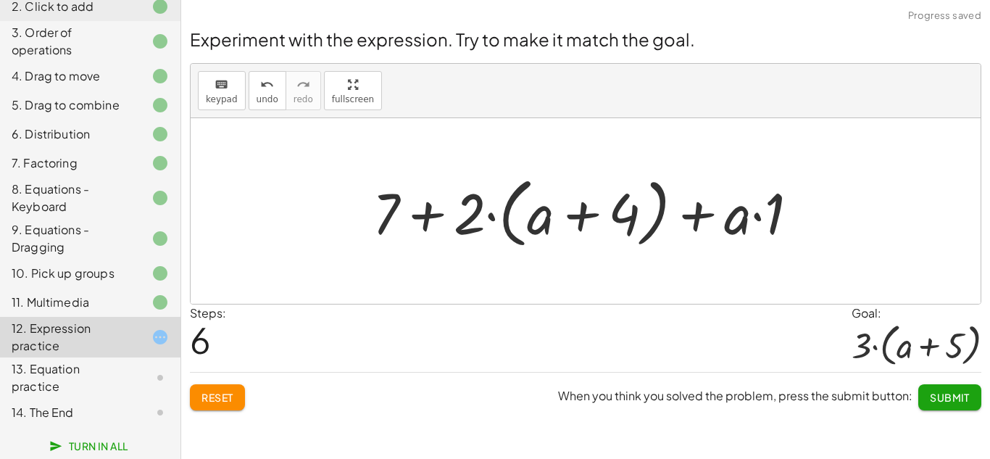
click at [423, 216] on div at bounding box center [591, 211] width 452 height 83
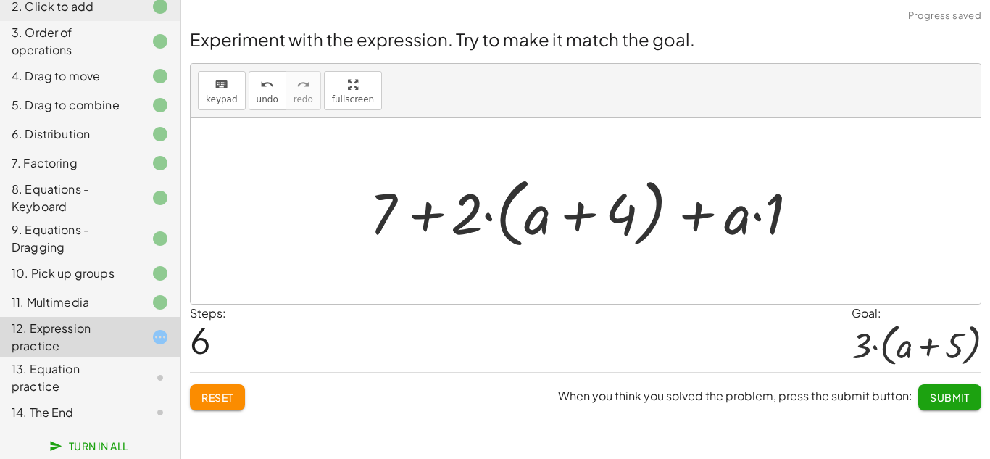
click at [423, 216] on div at bounding box center [591, 211] width 452 height 83
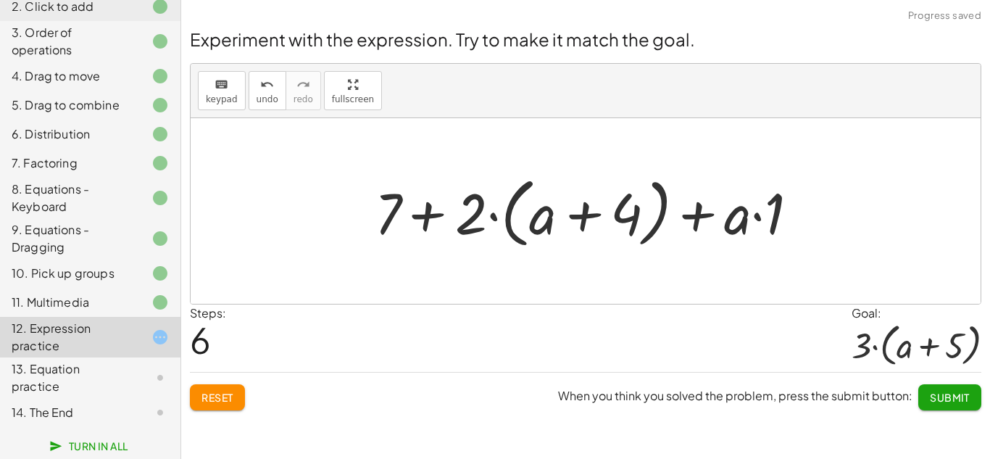
click at [423, 216] on div at bounding box center [591, 211] width 452 height 83
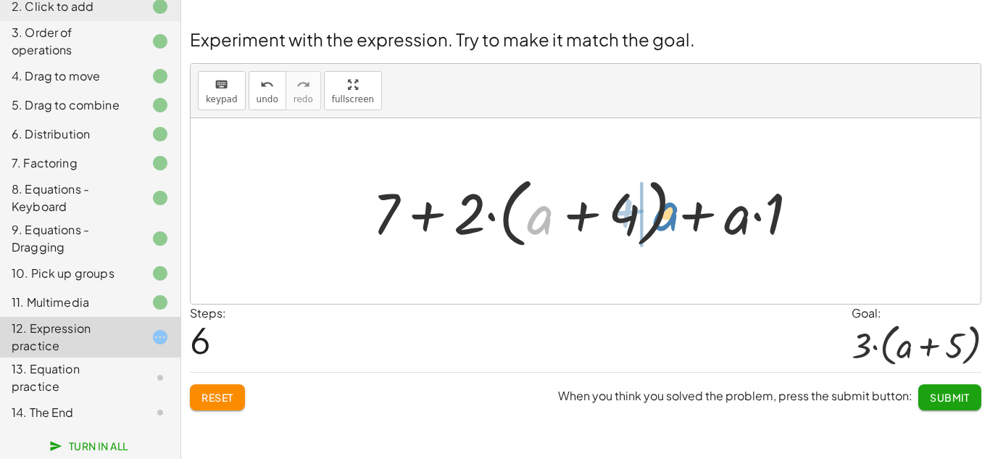
drag, startPoint x: 551, startPoint y: 221, endPoint x: 678, endPoint y: 217, distance: 127.6
click at [678, 217] on div at bounding box center [591, 211] width 452 height 83
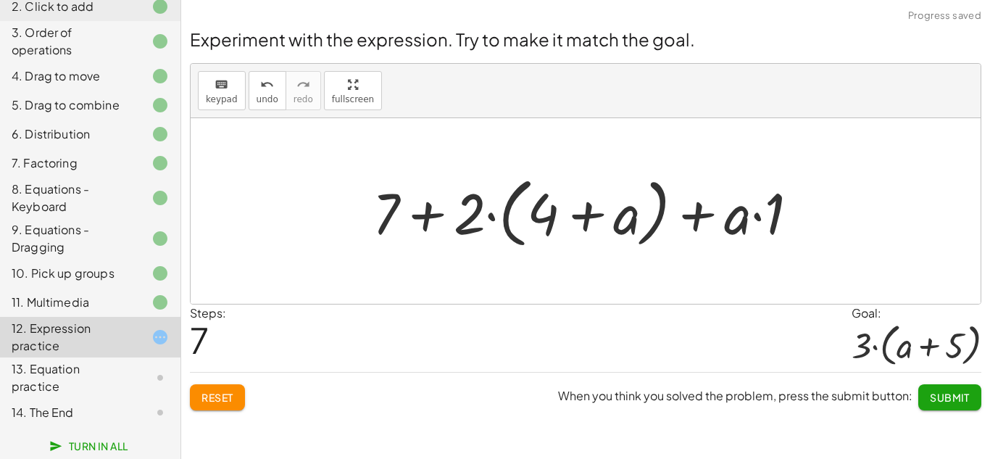
click at [476, 211] on div at bounding box center [591, 211] width 452 height 83
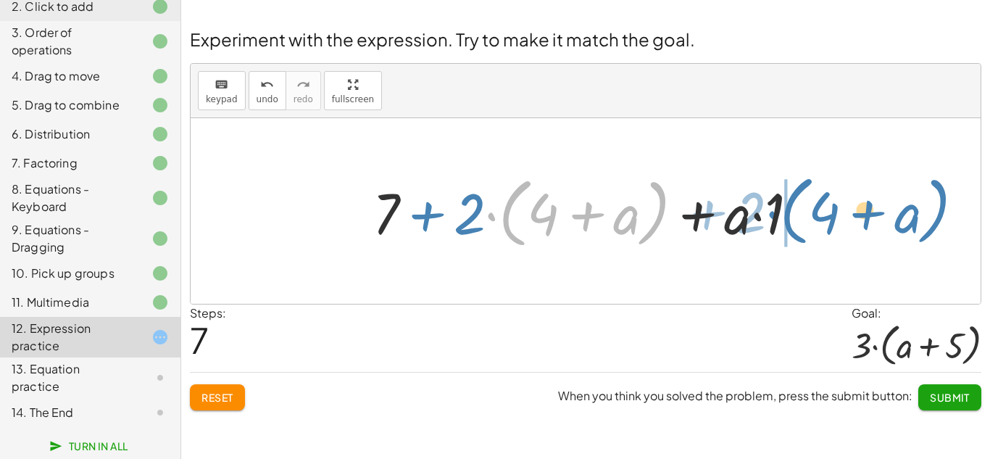
drag, startPoint x: 491, startPoint y: 214, endPoint x: 765, endPoint y: 214, distance: 273.9
click at [765, 214] on div at bounding box center [591, 211] width 452 height 83
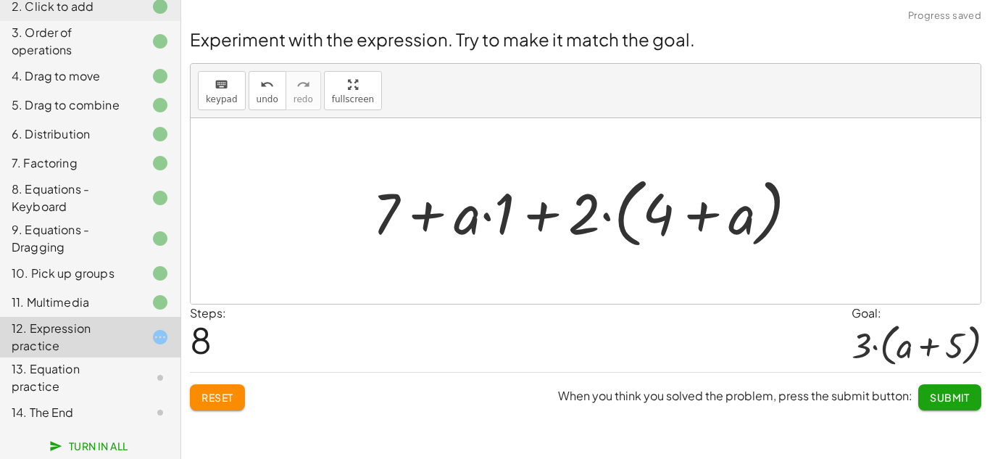
click at [426, 214] on div at bounding box center [591, 211] width 452 height 83
click at [486, 216] on div at bounding box center [591, 211] width 452 height 83
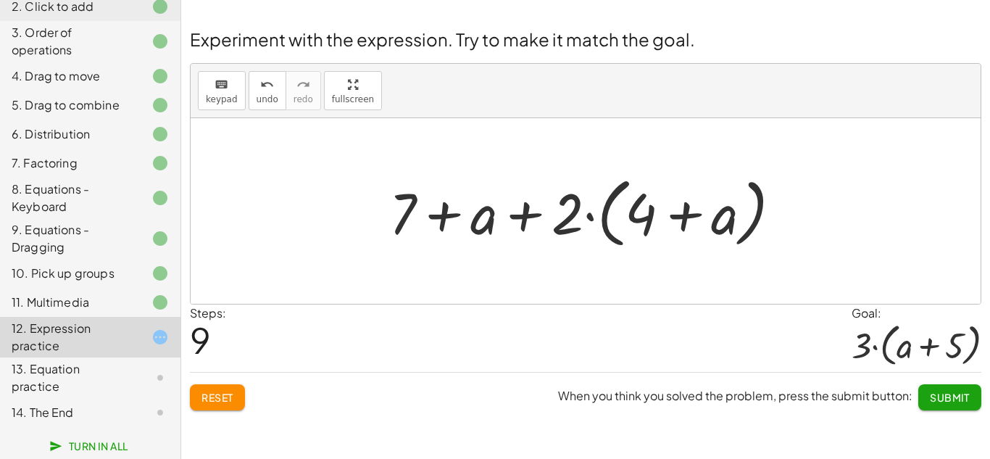
click at [683, 213] on div at bounding box center [591, 211] width 418 height 83
click at [526, 214] on div at bounding box center [591, 211] width 418 height 83
click at [448, 215] on div at bounding box center [591, 211] width 418 height 83
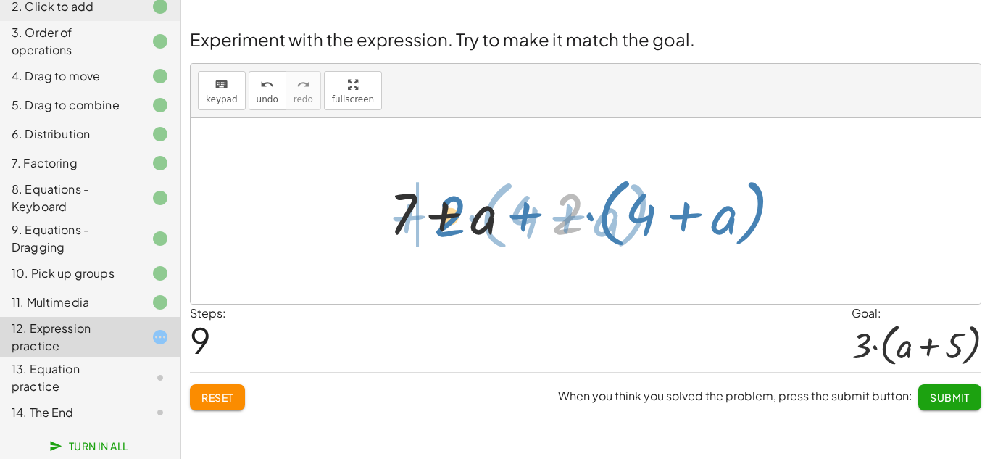
drag, startPoint x: 572, startPoint y: 222, endPoint x: 451, endPoint y: 225, distance: 121.0
click at [451, 225] on div at bounding box center [591, 211] width 418 height 83
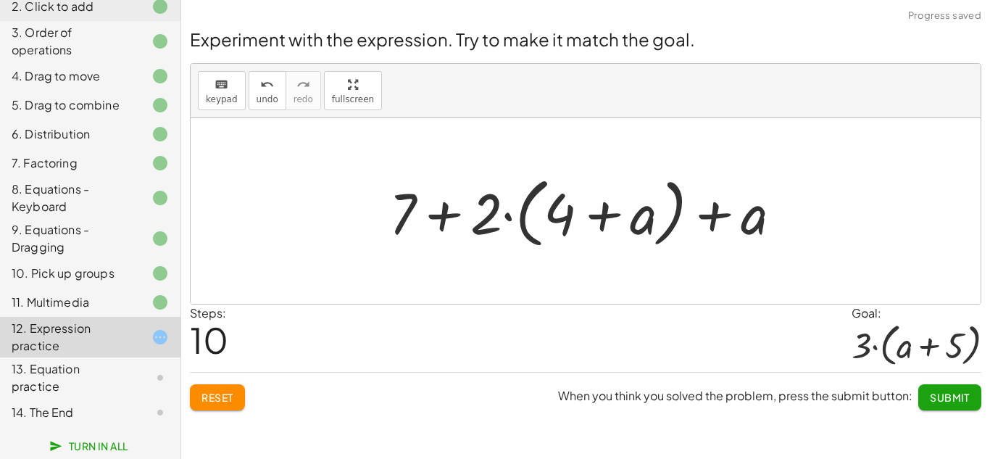
click at [441, 215] on div at bounding box center [591, 211] width 418 height 83
click at [610, 214] on div at bounding box center [591, 211] width 418 height 83
drag, startPoint x: 753, startPoint y: 224, endPoint x: 641, endPoint y: 226, distance: 111.6
click at [641, 226] on div at bounding box center [591, 211] width 418 height 83
drag, startPoint x: 570, startPoint y: 215, endPoint x: 685, endPoint y: 220, distance: 115.3
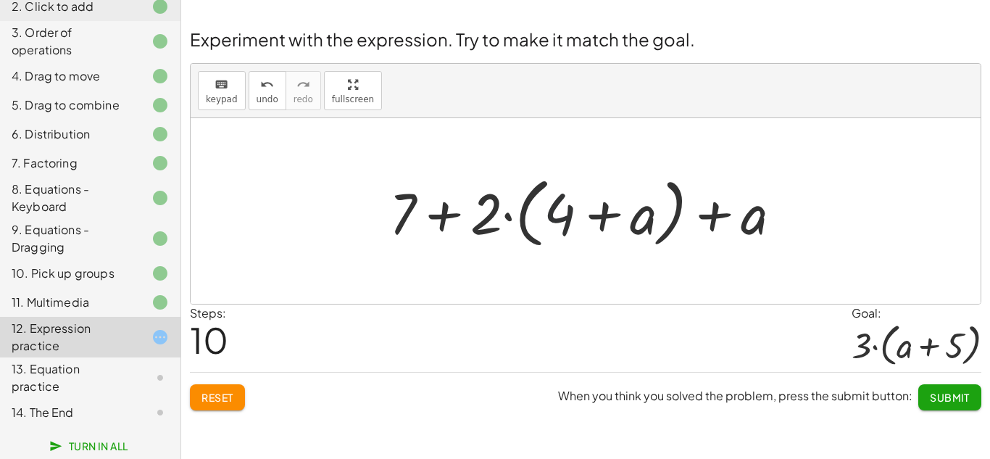
click at [685, 220] on div at bounding box center [591, 211] width 418 height 83
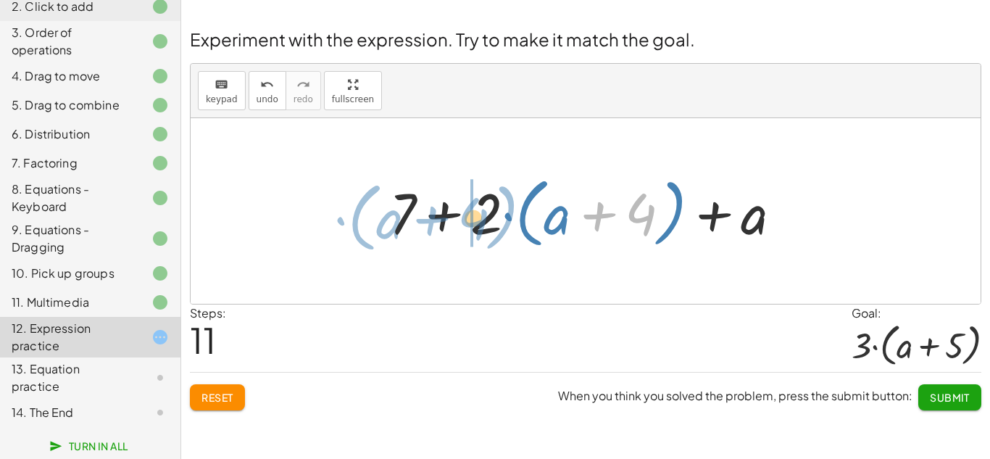
drag, startPoint x: 639, startPoint y: 206, endPoint x: 471, endPoint y: 210, distance: 168.1
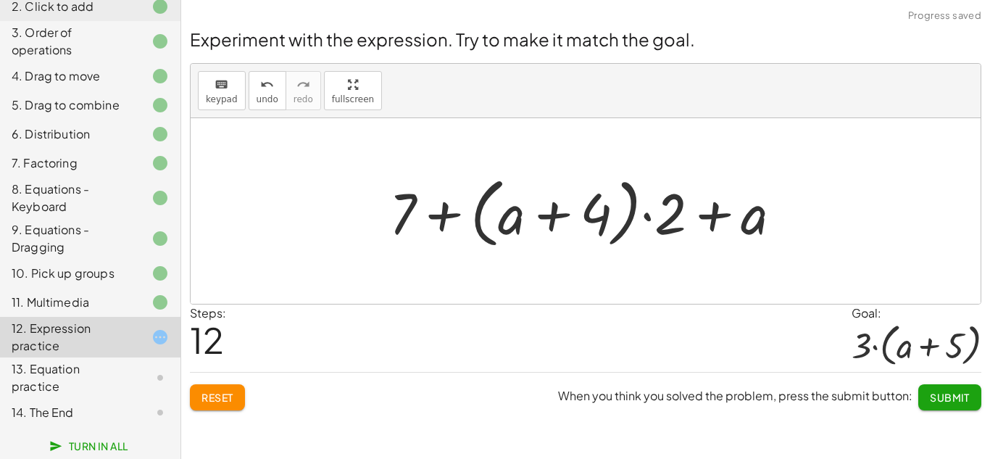
click at [648, 214] on div at bounding box center [591, 211] width 418 height 83
click at [711, 211] on div at bounding box center [591, 211] width 418 height 83
click at [443, 215] on div at bounding box center [591, 211] width 418 height 83
drag, startPoint x: 409, startPoint y: 205, endPoint x: 701, endPoint y: 201, distance: 292.0
click at [701, 201] on div at bounding box center [591, 211] width 418 height 83
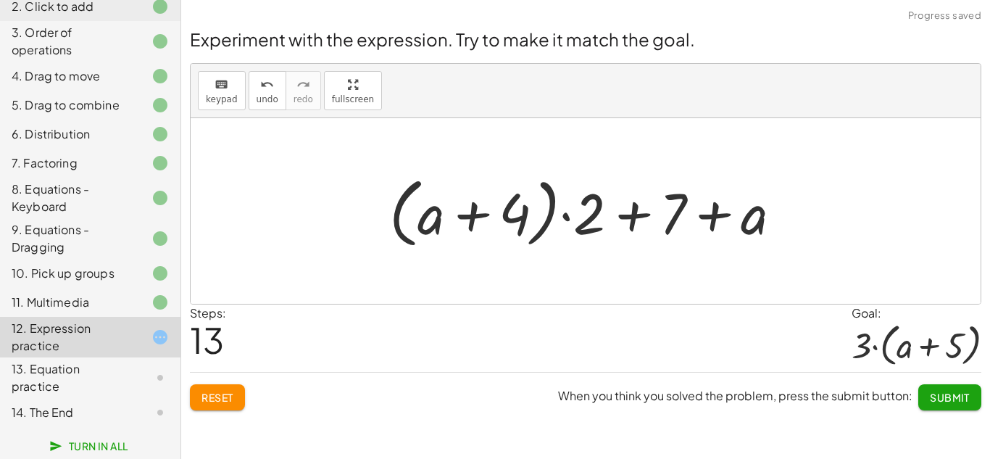
click at [632, 216] on div at bounding box center [591, 211] width 418 height 83
click at [712, 213] on div at bounding box center [591, 211] width 418 height 83
drag, startPoint x: 755, startPoint y: 216, endPoint x: 477, endPoint y: 205, distance: 277.7
click at [477, 205] on div at bounding box center [591, 211] width 418 height 83
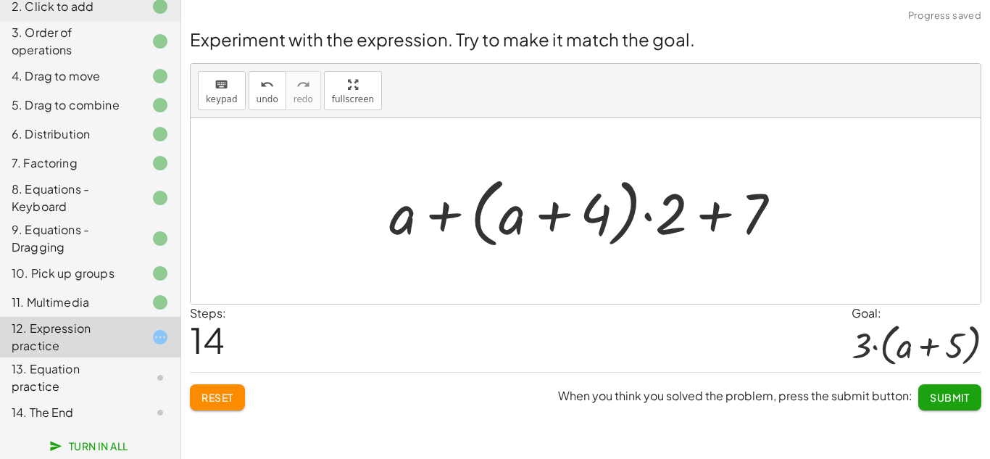
click at [442, 216] on div at bounding box center [591, 211] width 418 height 83
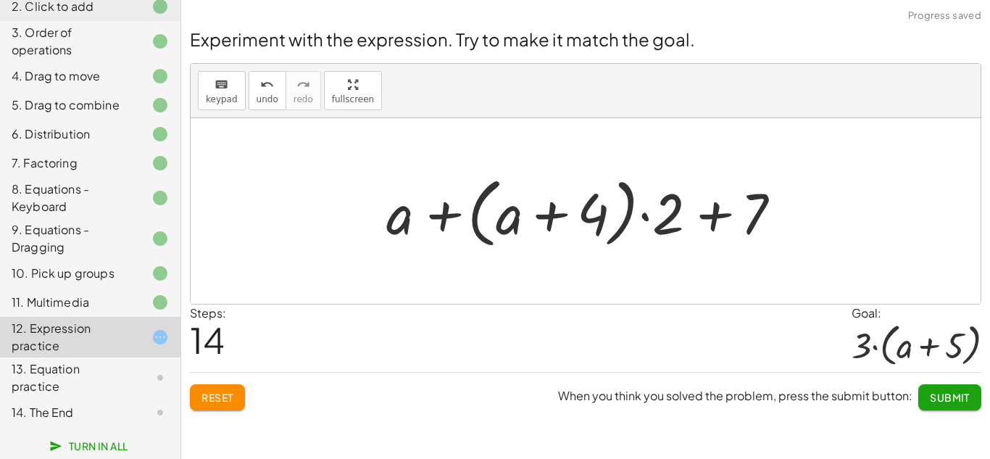
click at [442, 216] on div at bounding box center [591, 211] width 418 height 83
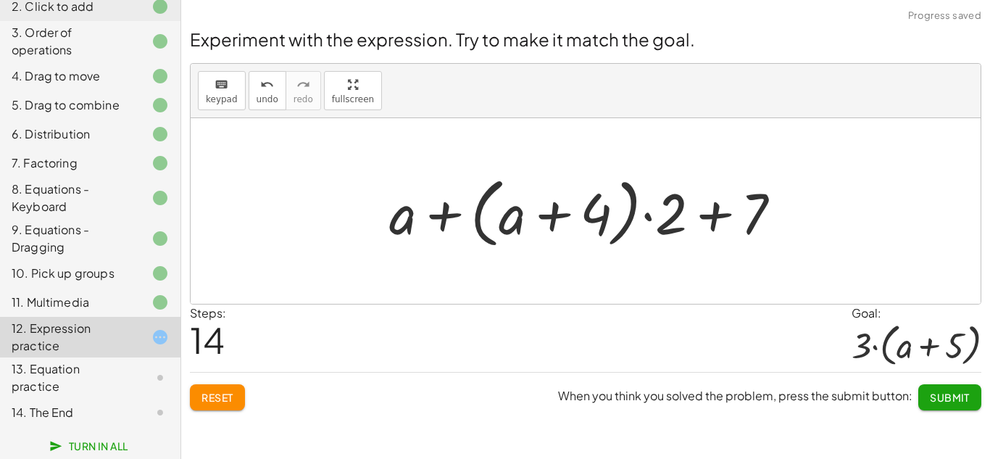
click at [442, 216] on div at bounding box center [591, 211] width 418 height 83
drag, startPoint x: 399, startPoint y: 219, endPoint x: 613, endPoint y: 213, distance: 213.8
click at [613, 213] on div at bounding box center [591, 211] width 418 height 83
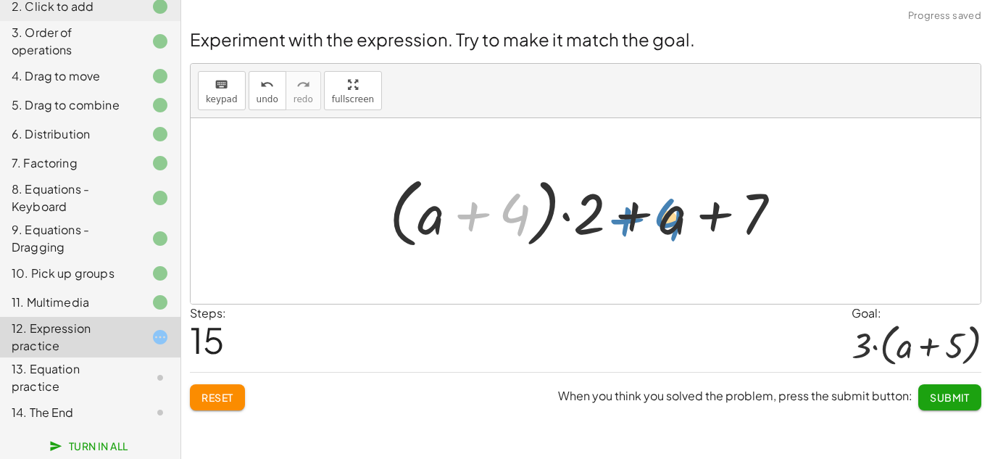
drag, startPoint x: 459, startPoint y: 210, endPoint x: 611, endPoint y: 215, distance: 151.5
click at [611, 215] on div at bounding box center [591, 211] width 418 height 83
drag, startPoint x: 476, startPoint y: 214, endPoint x: 713, endPoint y: 215, distance: 236.9
click at [713, 215] on div at bounding box center [591, 211] width 418 height 83
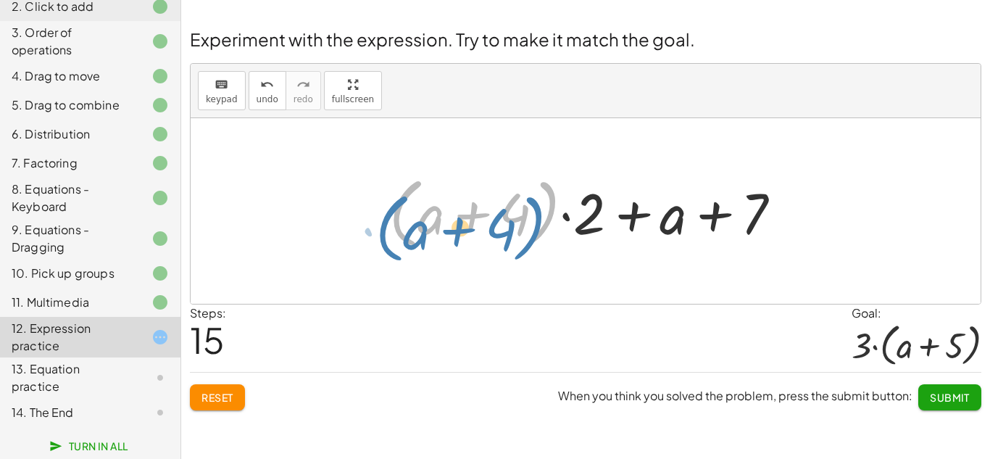
drag, startPoint x: 545, startPoint y: 196, endPoint x: 538, endPoint y: 201, distance: 8.7
click at [538, 201] on div at bounding box center [591, 211] width 418 height 83
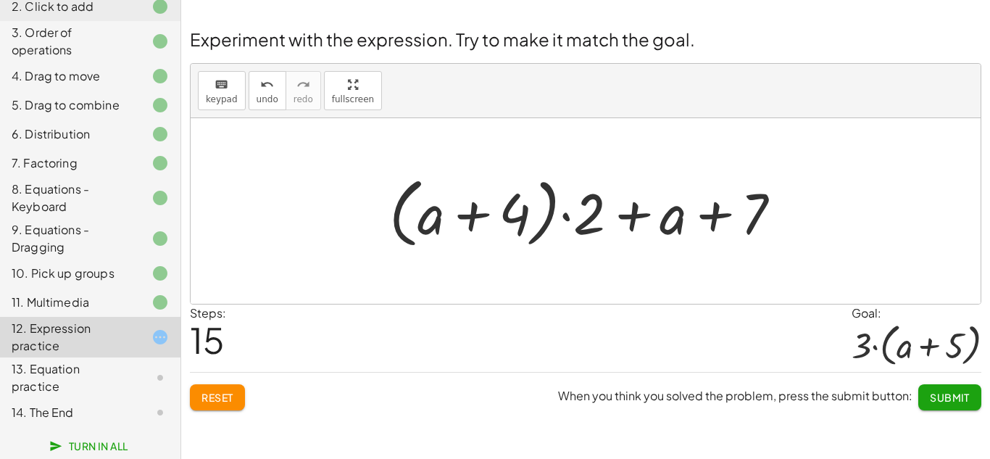
click at [227, 398] on span "Reset" at bounding box center [217, 396] width 32 height 13
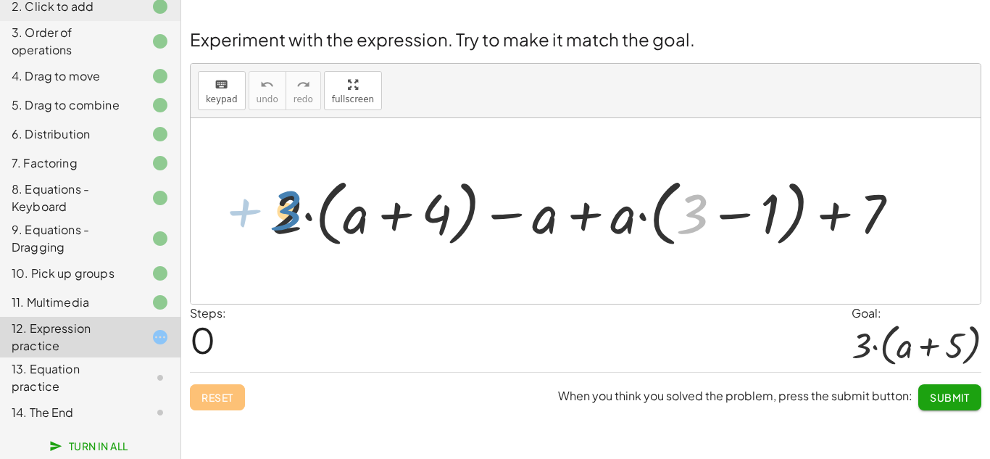
drag, startPoint x: 696, startPoint y: 209, endPoint x: 285, endPoint y: 212, distance: 410.1
click at [285, 212] on div at bounding box center [590, 211] width 653 height 80
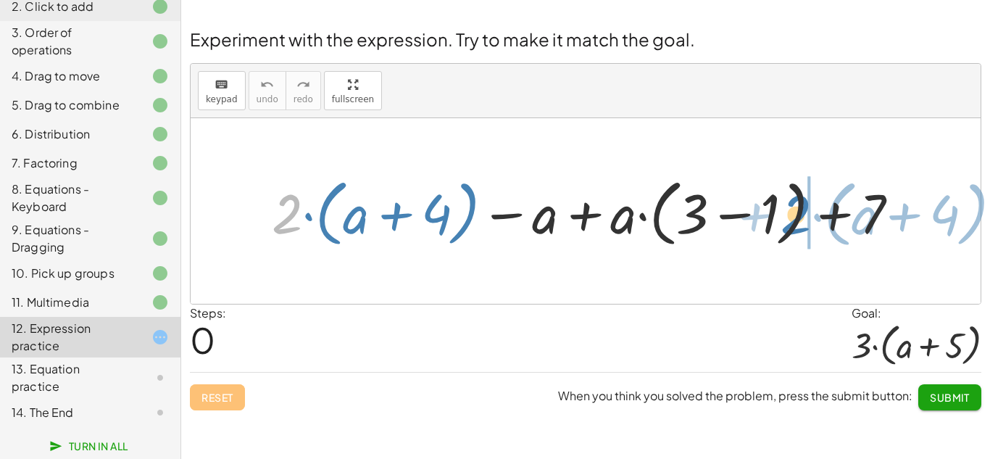
drag, startPoint x: 285, startPoint y: 212, endPoint x: 790, endPoint y: 215, distance: 504.2
click at [790, 215] on div at bounding box center [590, 211] width 653 height 80
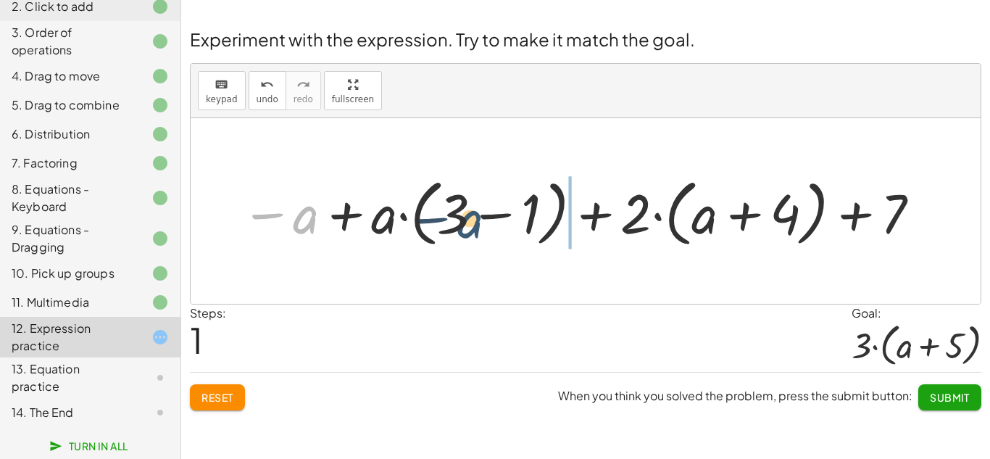
drag, startPoint x: 304, startPoint y: 215, endPoint x: 469, endPoint y: 219, distance: 165.2
click at [469, 219] on div at bounding box center [581, 211] width 696 height 80
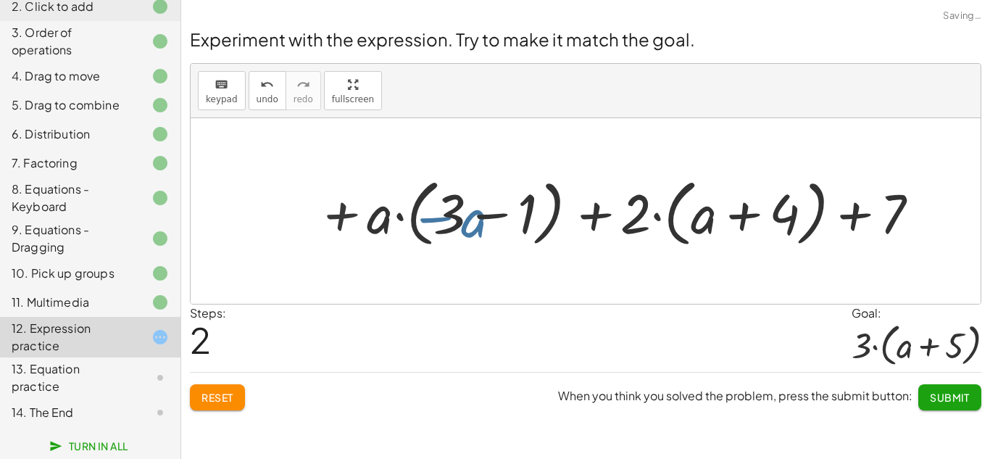
click at [469, 219] on div at bounding box center [590, 211] width 653 height 80
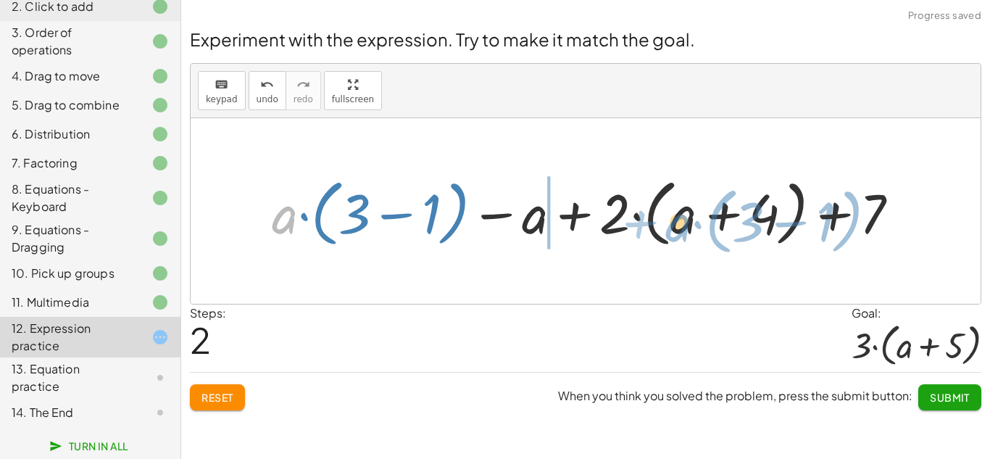
drag, startPoint x: 275, startPoint y: 217, endPoint x: 673, endPoint y: 225, distance: 398.5
click at [673, 225] on div at bounding box center [590, 211] width 653 height 80
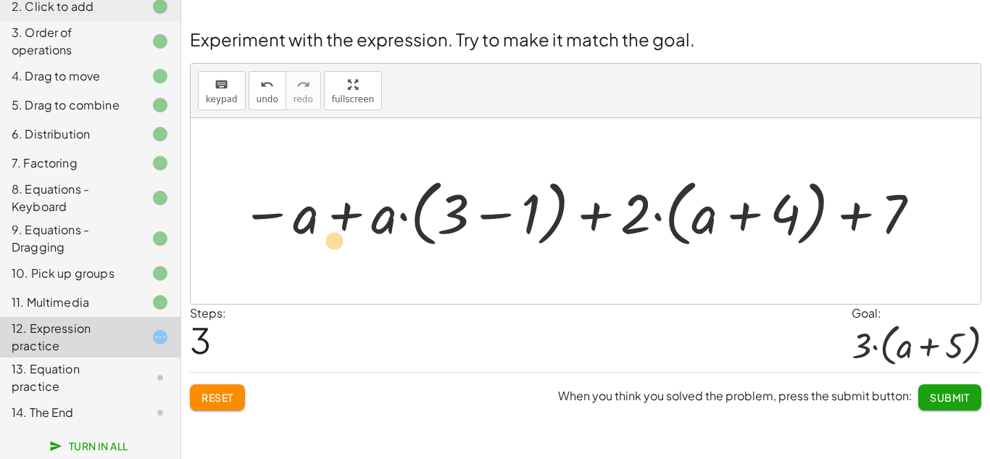
drag, startPoint x: 266, startPoint y: 215, endPoint x: 284, endPoint y: 241, distance: 31.2
click at [284, 241] on div at bounding box center [581, 211] width 696 height 80
drag, startPoint x: 264, startPoint y: 212, endPoint x: 241, endPoint y: 224, distance: 26.3
click at [241, 224] on div at bounding box center [581, 211] width 696 height 80
drag, startPoint x: 262, startPoint y: 215, endPoint x: 727, endPoint y: 230, distance: 465.3
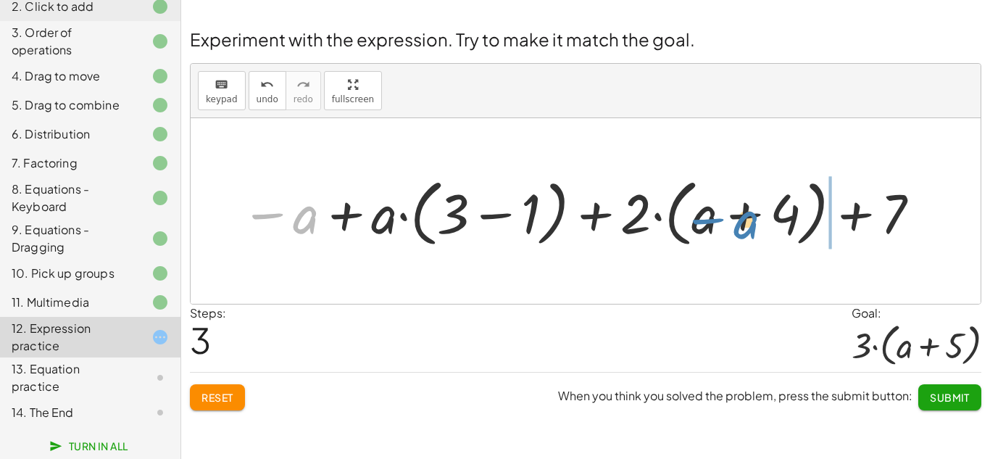
click at [727, 230] on div at bounding box center [581, 211] width 696 height 80
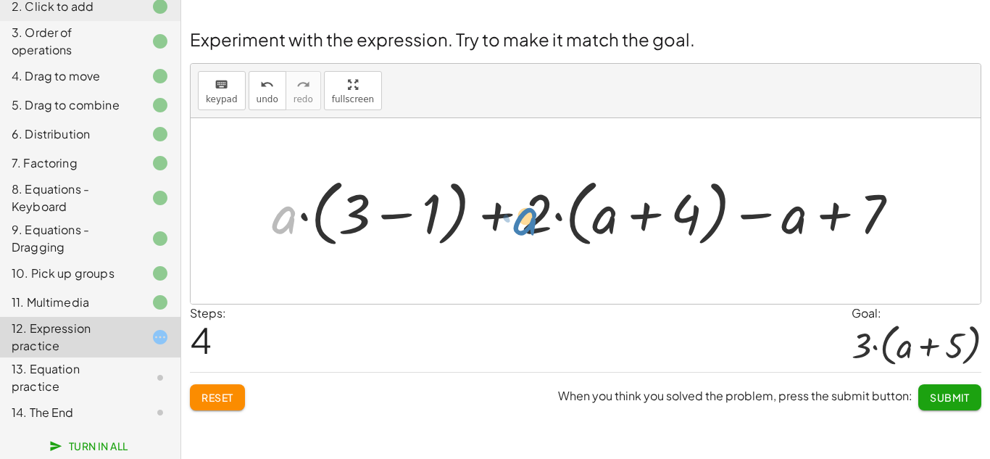
drag, startPoint x: 275, startPoint y: 217, endPoint x: 523, endPoint y: 204, distance: 248.1
click at [523, 204] on div at bounding box center [590, 211] width 653 height 80
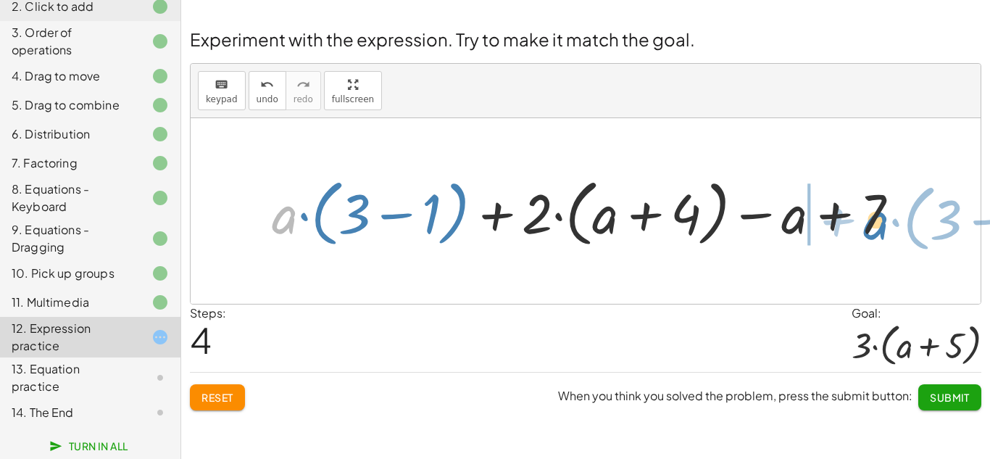
drag, startPoint x: 280, startPoint y: 218, endPoint x: 814, endPoint y: 223, distance: 533.2
click at [814, 223] on div at bounding box center [590, 211] width 653 height 80
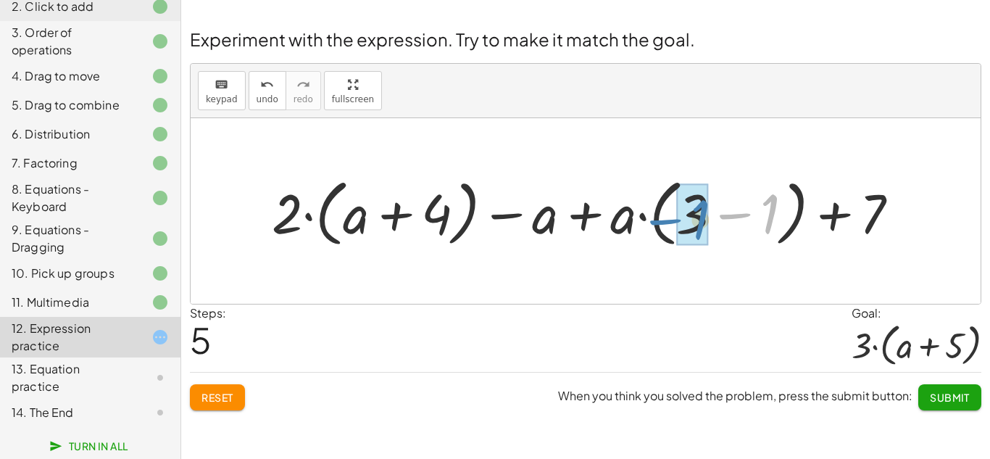
drag, startPoint x: 771, startPoint y: 212, endPoint x: 700, endPoint y: 218, distance: 71.2
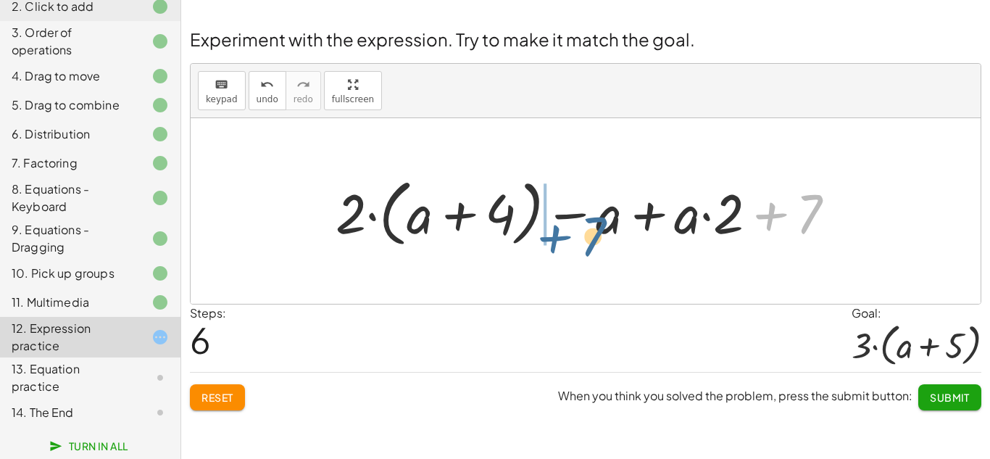
drag, startPoint x: 774, startPoint y: 213, endPoint x: 551, endPoint y: 233, distance: 224.0
click at [551, 233] on div at bounding box center [590, 211] width 525 height 80
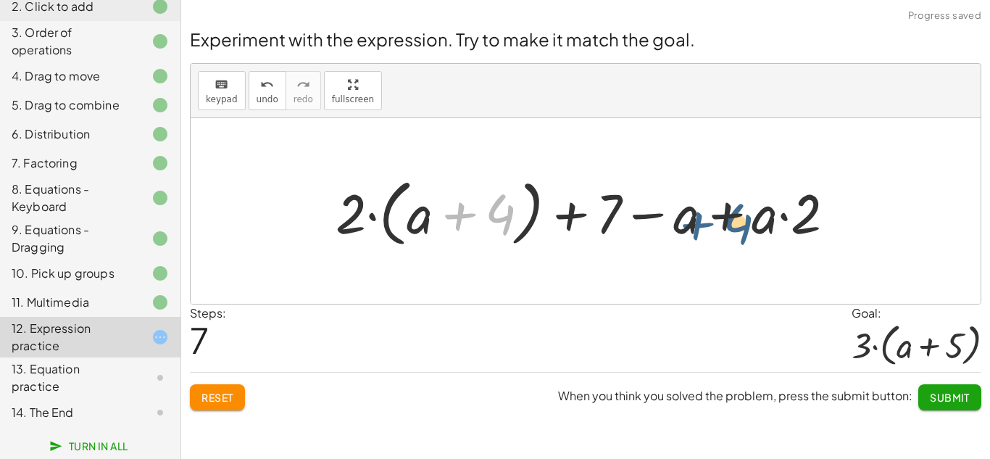
drag, startPoint x: 463, startPoint y: 217, endPoint x: 704, endPoint y: 226, distance: 241.4
click at [704, 226] on div at bounding box center [590, 211] width 525 height 80
drag, startPoint x: 463, startPoint y: 215, endPoint x: 796, endPoint y: 218, distance: 333.3
click at [796, 218] on div at bounding box center [590, 211] width 525 height 80
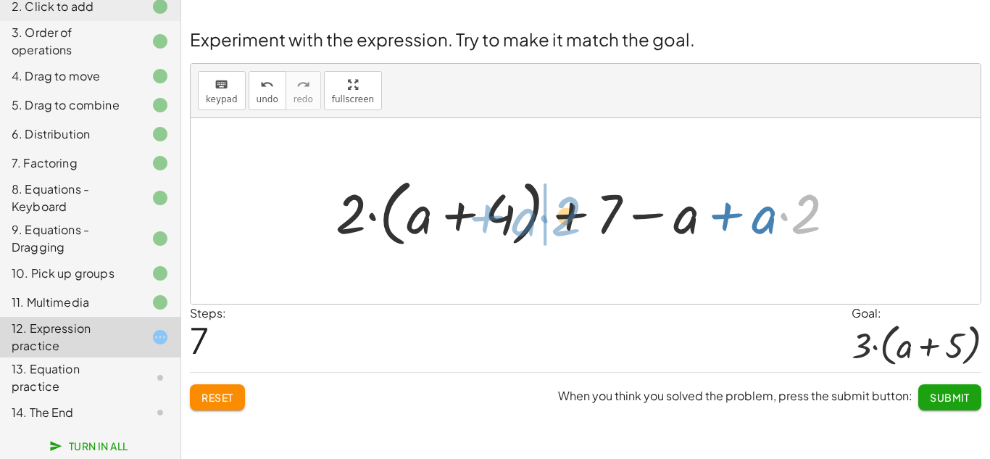
drag, startPoint x: 806, startPoint y: 219, endPoint x: 564, endPoint y: 221, distance: 242.7
click at [564, 221] on div at bounding box center [590, 211] width 525 height 80
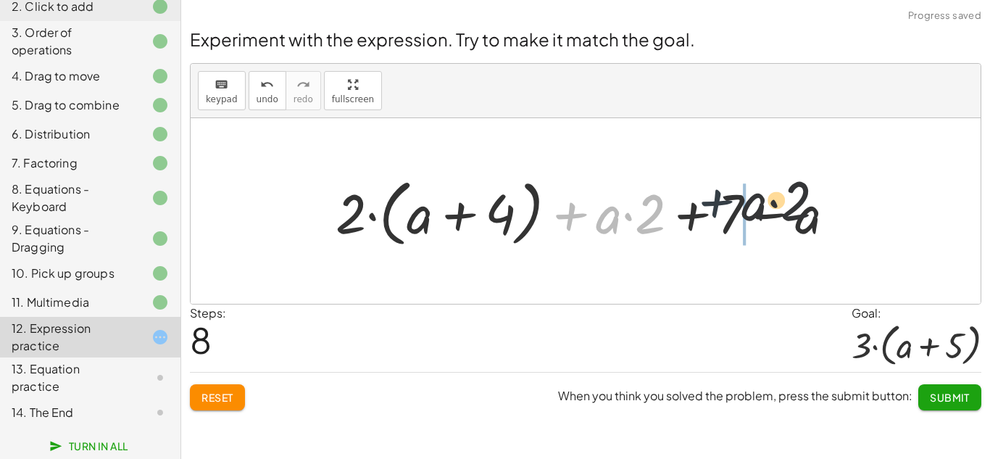
drag, startPoint x: 564, startPoint y: 220, endPoint x: 730, endPoint y: 209, distance: 166.3
click at [730, 209] on div at bounding box center [590, 211] width 525 height 80
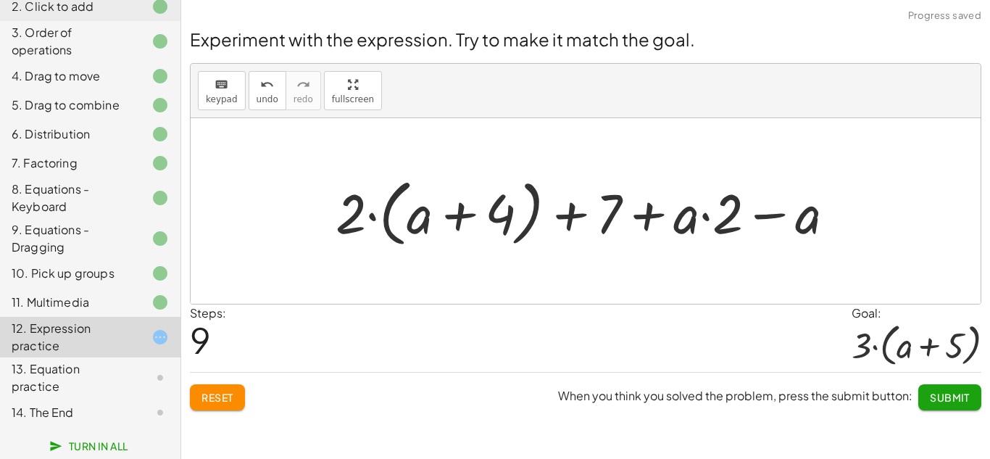
click at [201, 401] on span "Reset" at bounding box center [217, 396] width 32 height 13
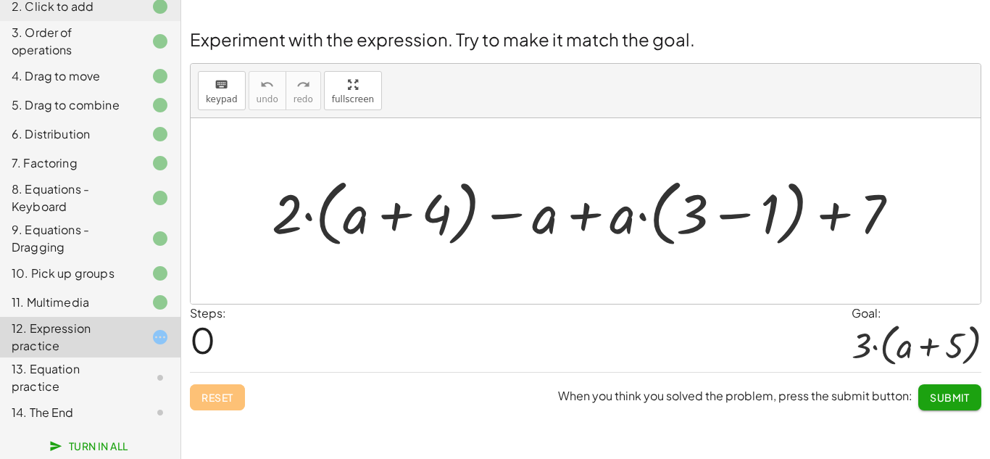
click at [733, 220] on div at bounding box center [590, 211] width 653 height 80
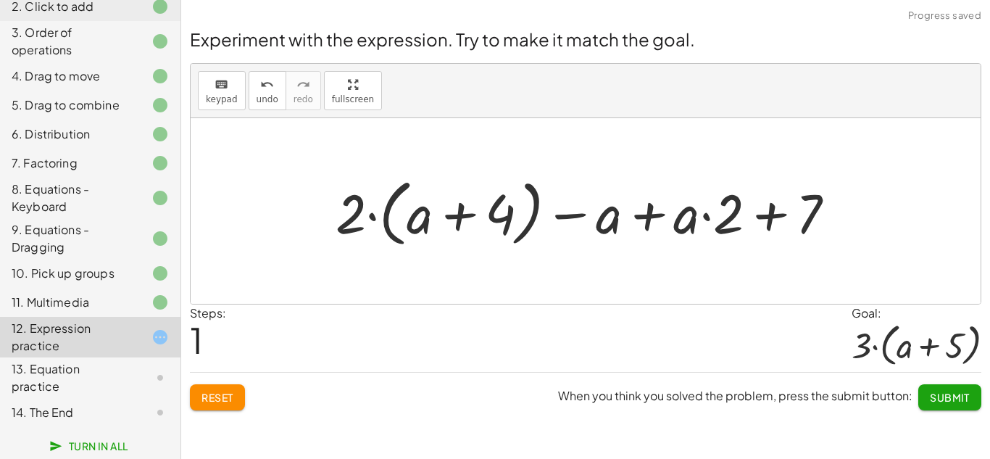
click at [765, 218] on div at bounding box center [590, 211] width 525 height 80
click at [651, 213] on div at bounding box center [590, 211] width 525 height 80
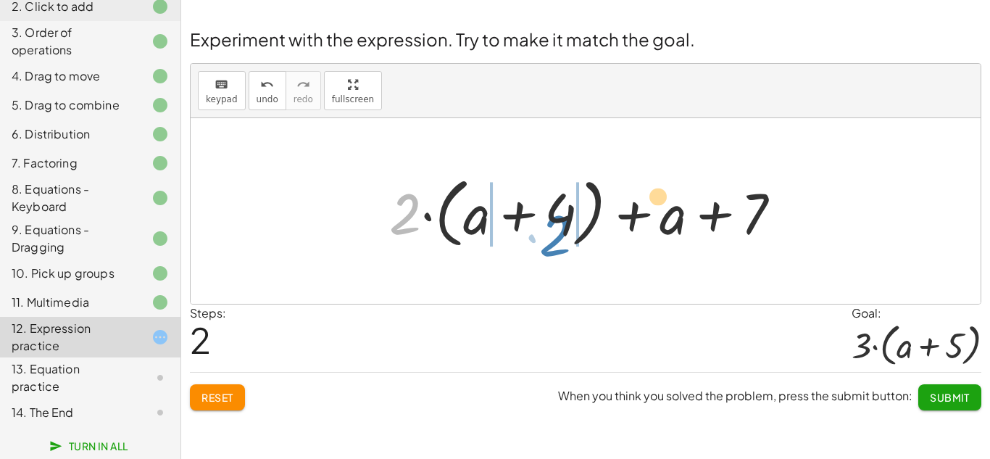
drag, startPoint x: 406, startPoint y: 215, endPoint x: 540, endPoint y: 245, distance: 138.0
click at [540, 245] on div at bounding box center [591, 211] width 418 height 83
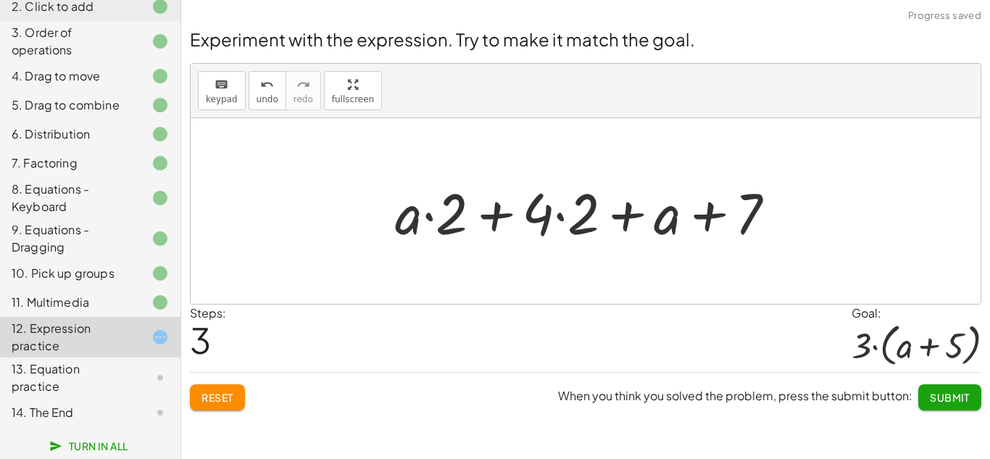
click at [557, 212] on div at bounding box center [591, 211] width 406 height 75
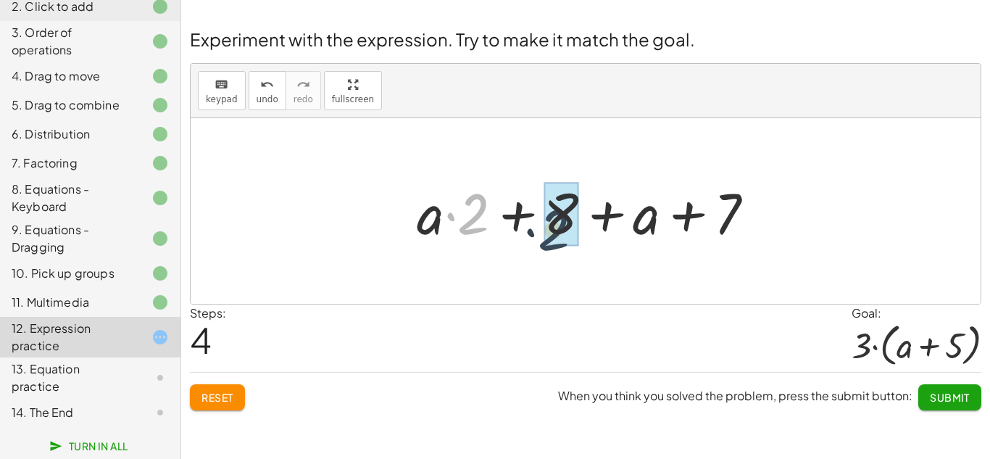
drag, startPoint x: 466, startPoint y: 214, endPoint x: 538, endPoint y: 230, distance: 74.0
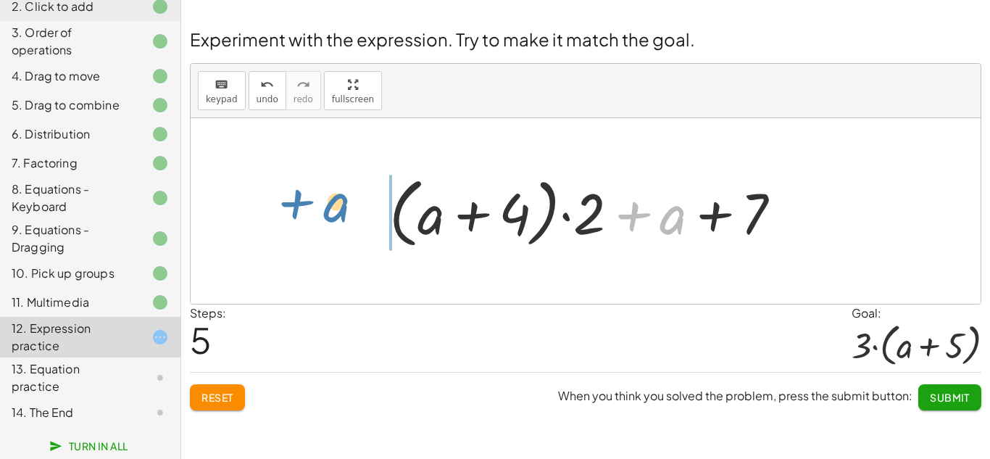
drag, startPoint x: 661, startPoint y: 222, endPoint x: 325, endPoint y: 209, distance: 337.1
click at [325, 209] on div "+ · 2 · ( + a + 4 ) − a + · a · ( + 3 − 1 ) + 7 + · 2 · ( + a + 4 ) − a + · a ·…" at bounding box center [586, 210] width 790 height 185
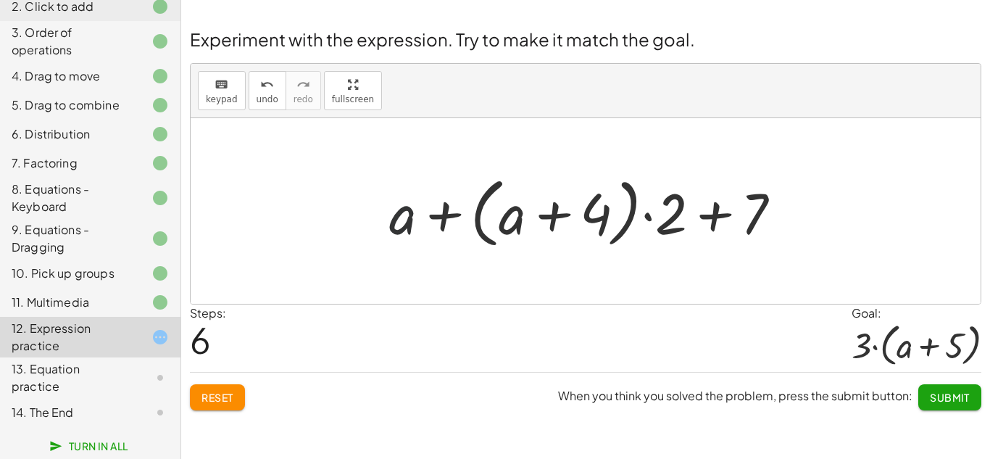
drag, startPoint x: 401, startPoint y: 212, endPoint x: 562, endPoint y: 221, distance: 161.8
click at [562, 221] on div at bounding box center [591, 211] width 418 height 83
click at [669, 222] on div at bounding box center [591, 211] width 418 height 83
click at [650, 211] on div at bounding box center [591, 211] width 418 height 83
click at [711, 211] on div at bounding box center [591, 211] width 418 height 83
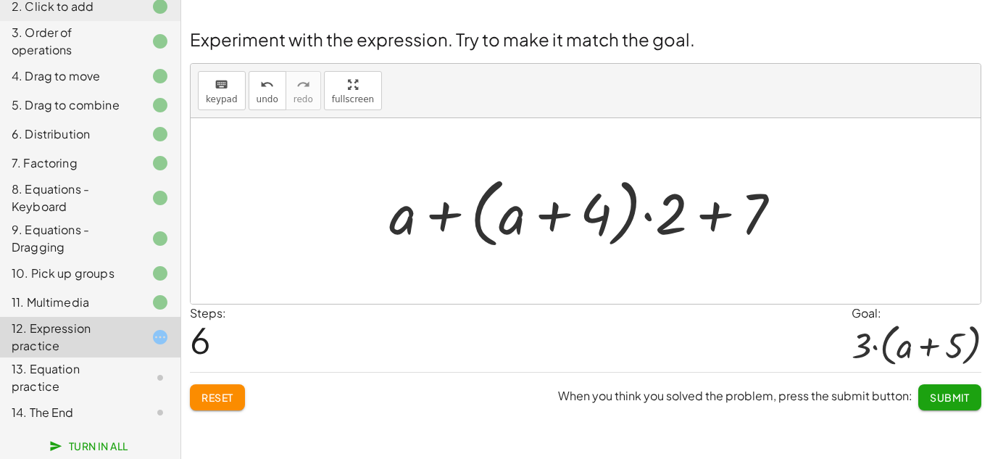
click at [442, 216] on div at bounding box center [591, 211] width 418 height 83
click at [554, 217] on div at bounding box center [591, 211] width 418 height 83
drag, startPoint x: 554, startPoint y: 217, endPoint x: 735, endPoint y: 212, distance: 181.9
click at [735, 212] on div at bounding box center [591, 211] width 418 height 83
drag, startPoint x: 663, startPoint y: 186, endPoint x: 520, endPoint y: 238, distance: 151.7
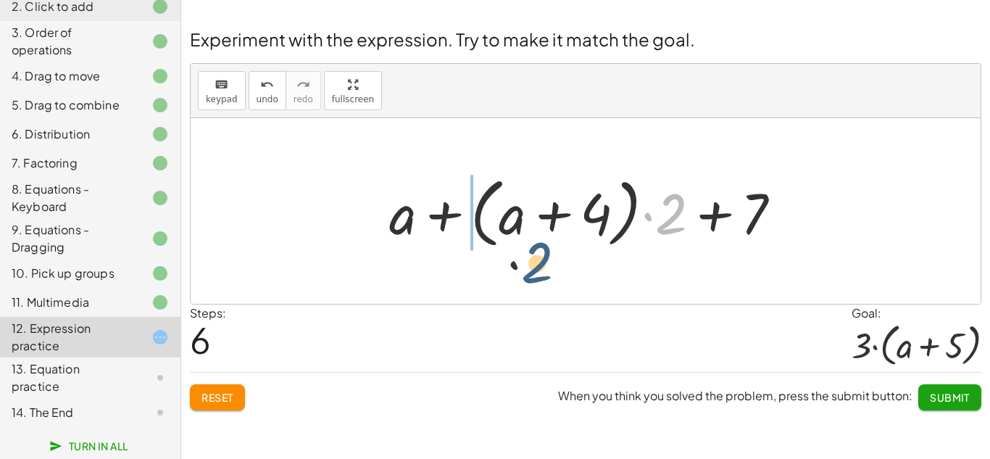
click at [520, 238] on div at bounding box center [591, 211] width 418 height 83
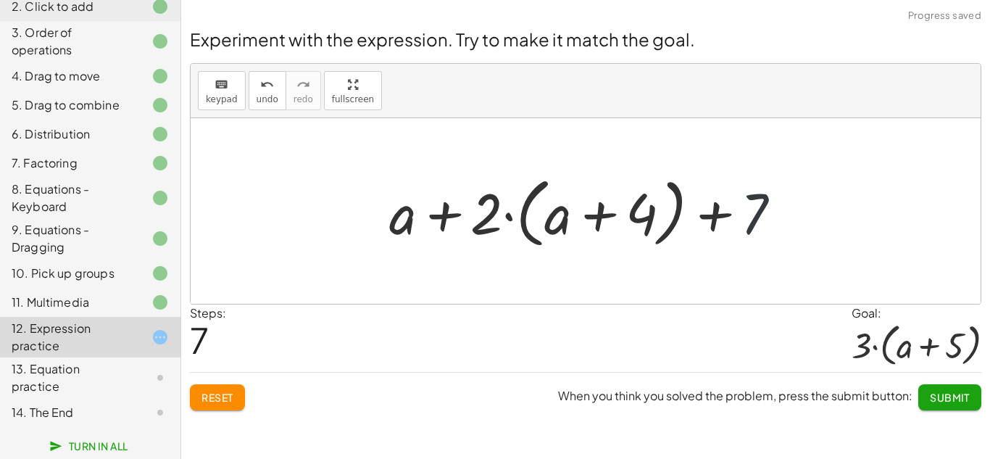
click at [754, 210] on div at bounding box center [591, 211] width 418 height 83
click at [743, 211] on div at bounding box center [591, 211] width 418 height 83
drag, startPoint x: 743, startPoint y: 211, endPoint x: 646, endPoint y: 212, distance: 97.8
click at [646, 212] on div at bounding box center [591, 211] width 418 height 83
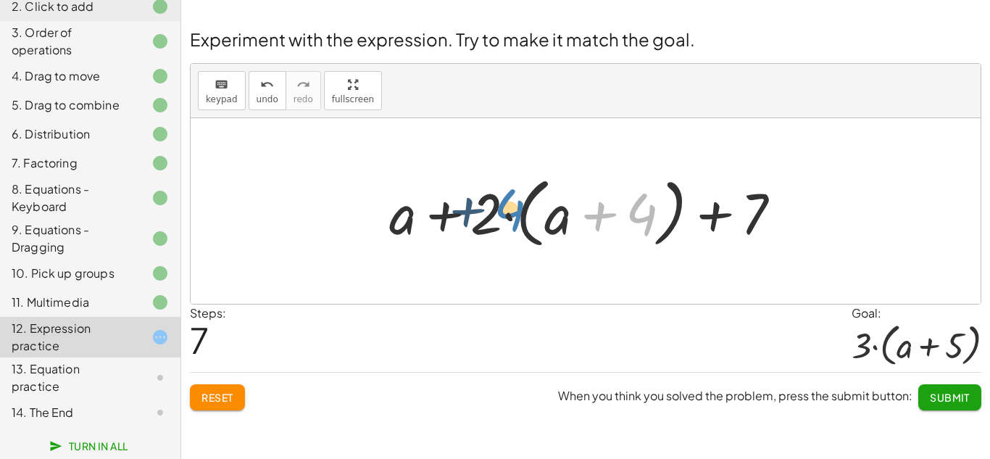
drag, startPoint x: 646, startPoint y: 212, endPoint x: 511, endPoint y: 207, distance: 134.1
click at [511, 207] on div at bounding box center [591, 211] width 418 height 83
drag, startPoint x: 402, startPoint y: 206, endPoint x: 537, endPoint y: 198, distance: 135.0
click at [537, 198] on div at bounding box center [591, 211] width 418 height 83
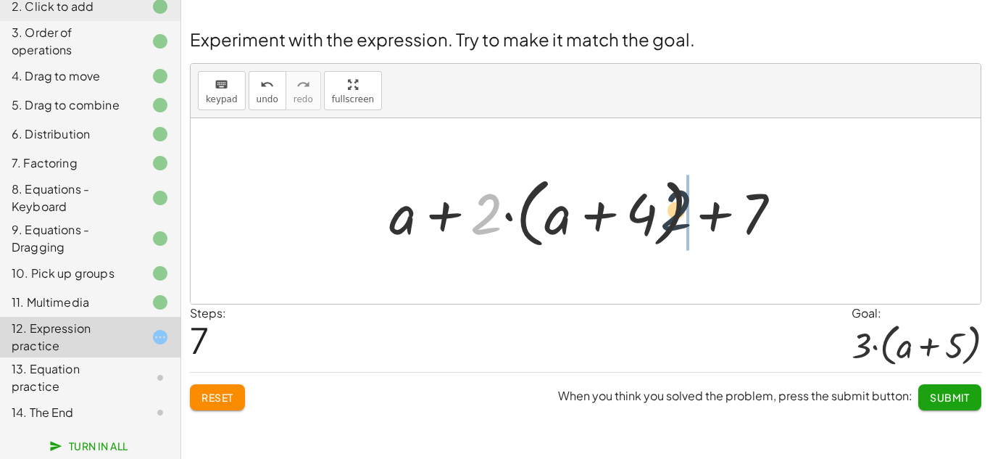
drag, startPoint x: 483, startPoint y: 217, endPoint x: 699, endPoint y: 213, distance: 215.9
click at [699, 213] on div at bounding box center [591, 211] width 418 height 83
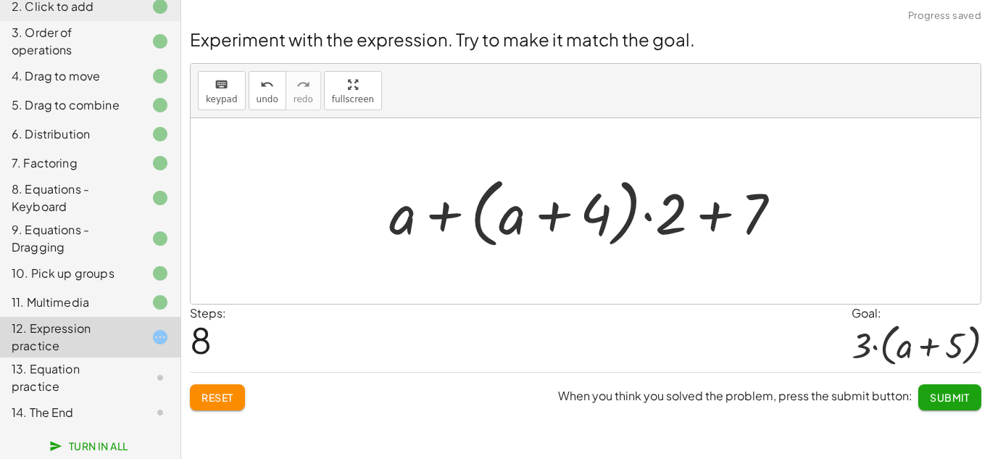
click at [707, 220] on div at bounding box center [591, 211] width 418 height 83
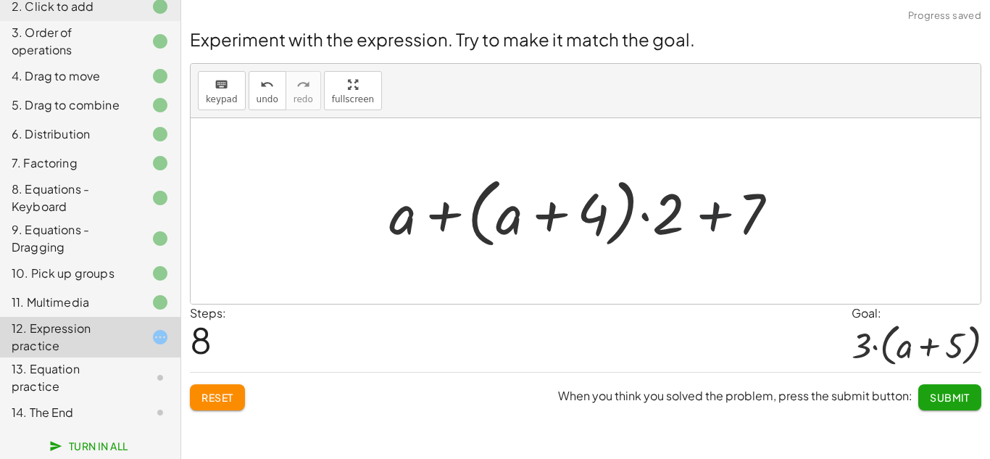
click at [708, 222] on div at bounding box center [591, 211] width 418 height 83
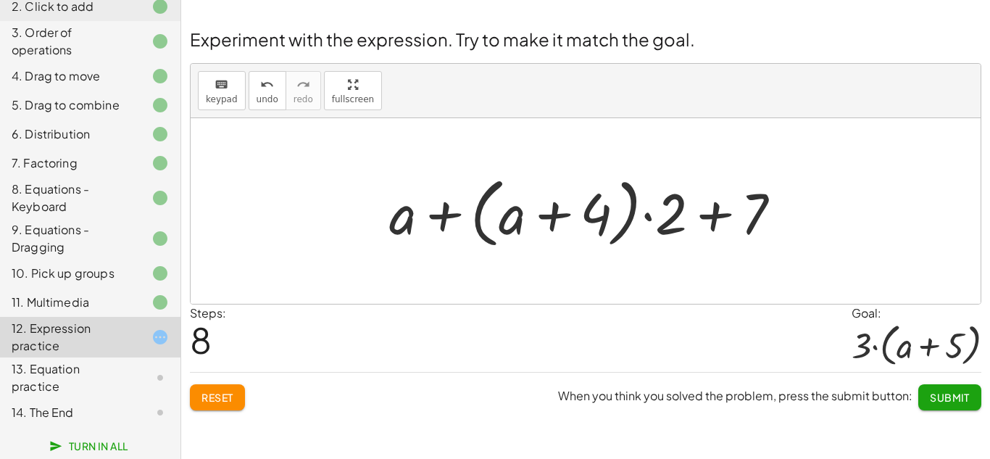
click at [217, 390] on span "Reset" at bounding box center [217, 396] width 32 height 13
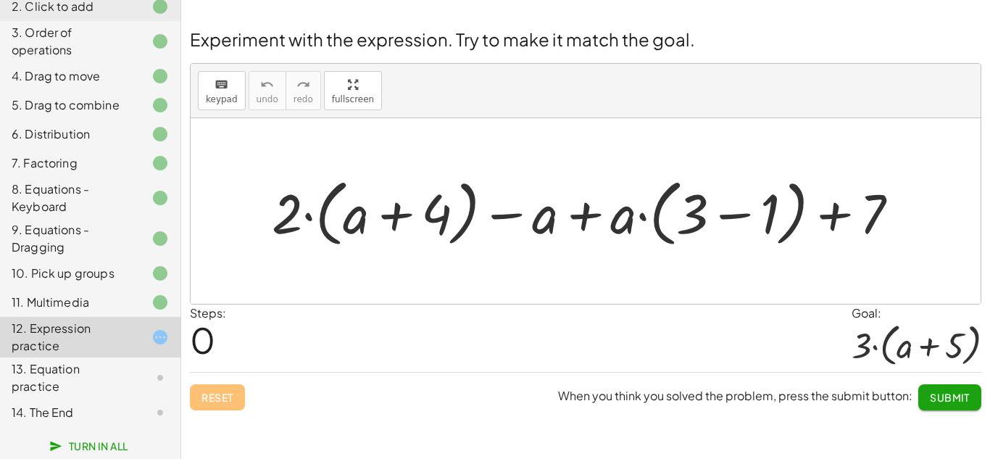
click at [738, 217] on div at bounding box center [590, 211] width 653 height 80
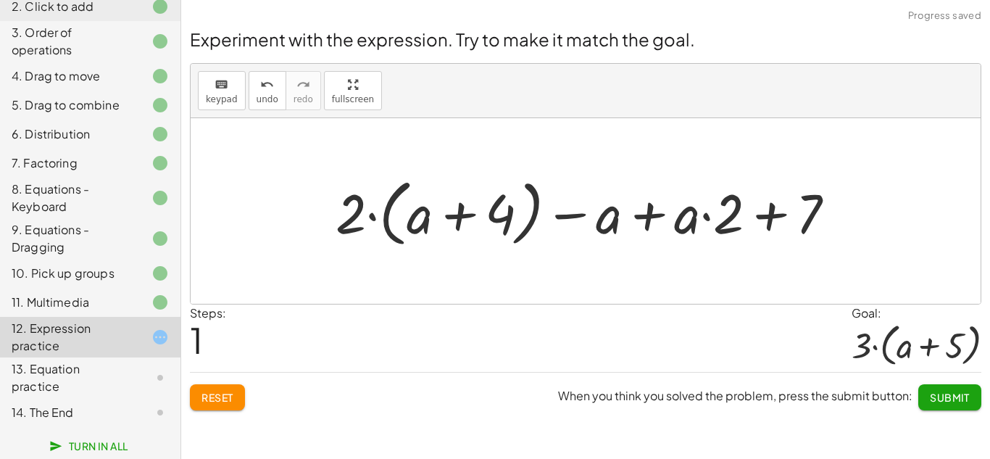
click at [774, 219] on div at bounding box center [590, 211] width 525 height 80
drag, startPoint x: 682, startPoint y: 209, endPoint x: 548, endPoint y: 214, distance: 133.4
click at [548, 214] on div at bounding box center [590, 211] width 525 height 80
click at [627, 216] on div at bounding box center [590, 211] width 525 height 80
click at [773, 220] on div at bounding box center [590, 211] width 525 height 80
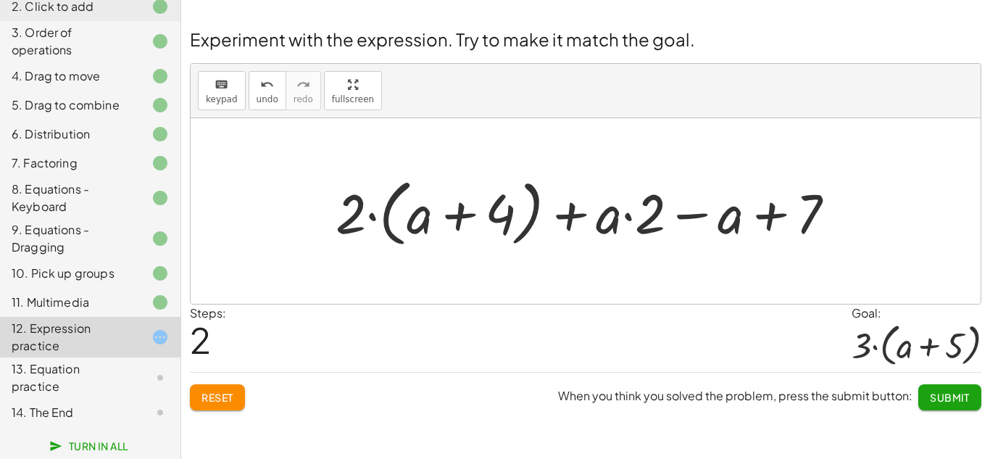
click at [456, 217] on div at bounding box center [590, 211] width 525 height 80
drag, startPoint x: 456, startPoint y: 217, endPoint x: 753, endPoint y: 222, distance: 297.1
click at [753, 222] on div at bounding box center [590, 211] width 525 height 80
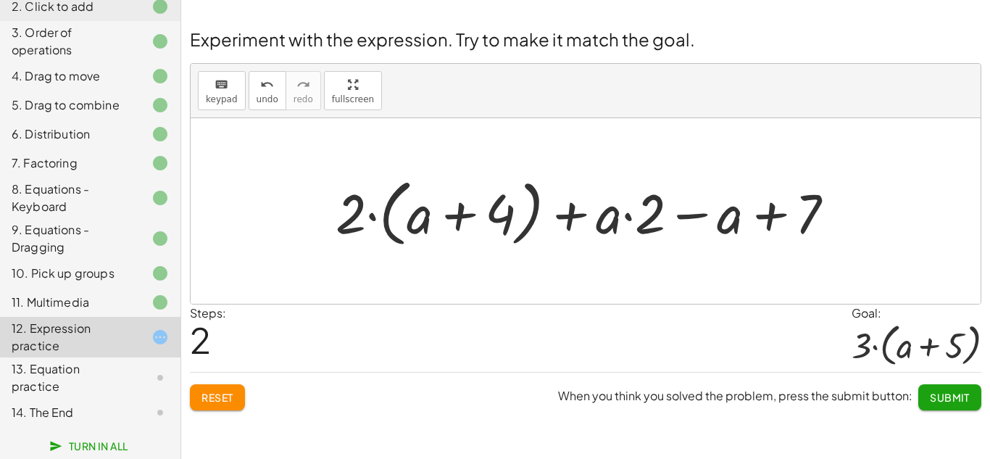
click at [753, 222] on div at bounding box center [590, 211] width 525 height 80
click at [214, 396] on span "Reset" at bounding box center [217, 396] width 32 height 13
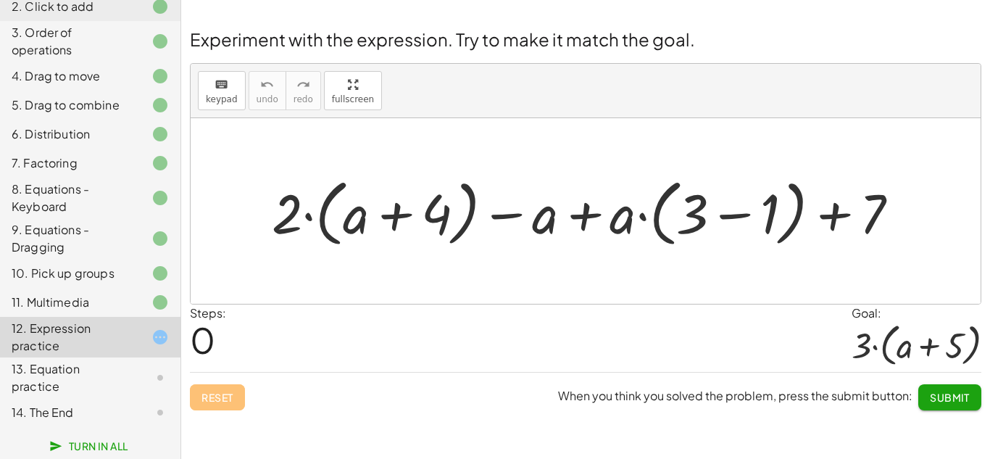
click at [306, 217] on div at bounding box center [590, 211] width 653 height 80
click at [397, 218] on div at bounding box center [590, 211] width 653 height 80
click at [564, 223] on div at bounding box center [590, 211] width 653 height 80
drag, startPoint x: 541, startPoint y: 217, endPoint x: 380, endPoint y: 212, distance: 160.9
click at [380, 212] on div at bounding box center [590, 211] width 653 height 80
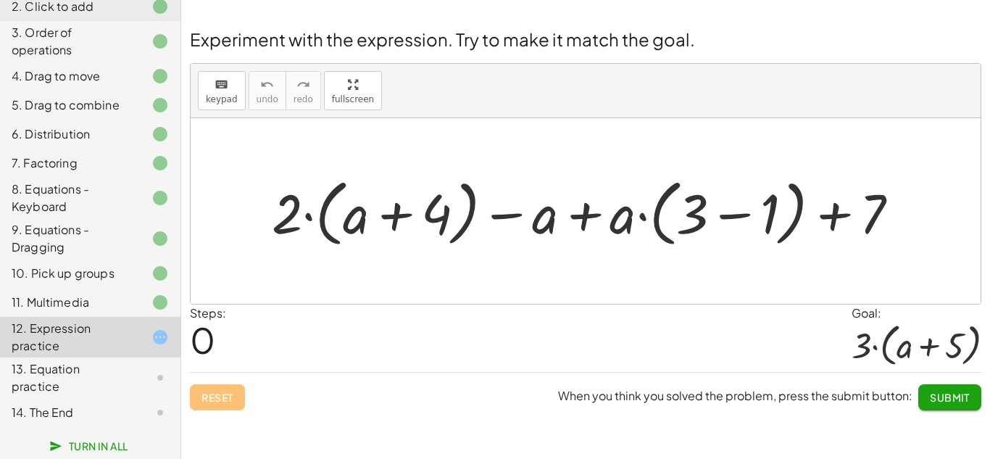
click at [388, 215] on div at bounding box center [590, 211] width 653 height 80
click at [427, 213] on div at bounding box center [590, 211] width 653 height 80
drag, startPoint x: 296, startPoint y: 204, endPoint x: 404, endPoint y: 213, distance: 109.1
click at [404, 213] on div at bounding box center [590, 211] width 653 height 80
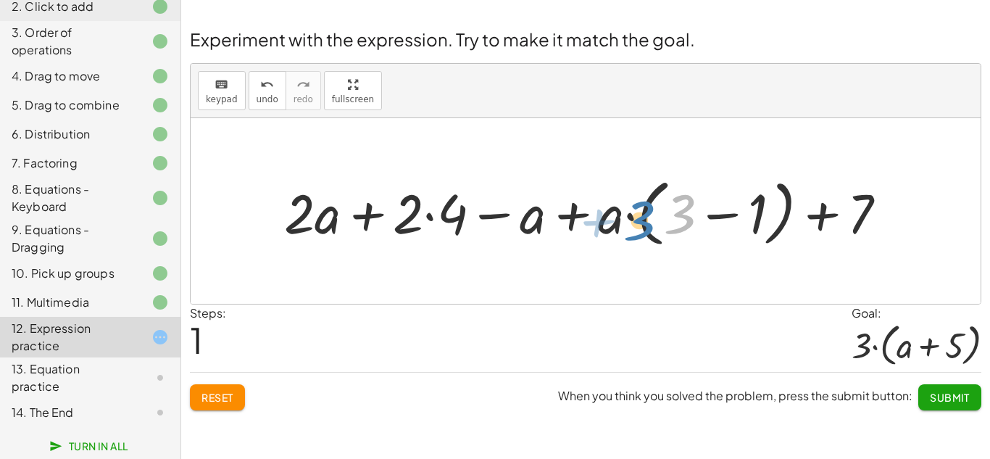
drag, startPoint x: 685, startPoint y: 206, endPoint x: 645, endPoint y: 213, distance: 40.4
click at [645, 213] on div at bounding box center [591, 211] width 629 height 80
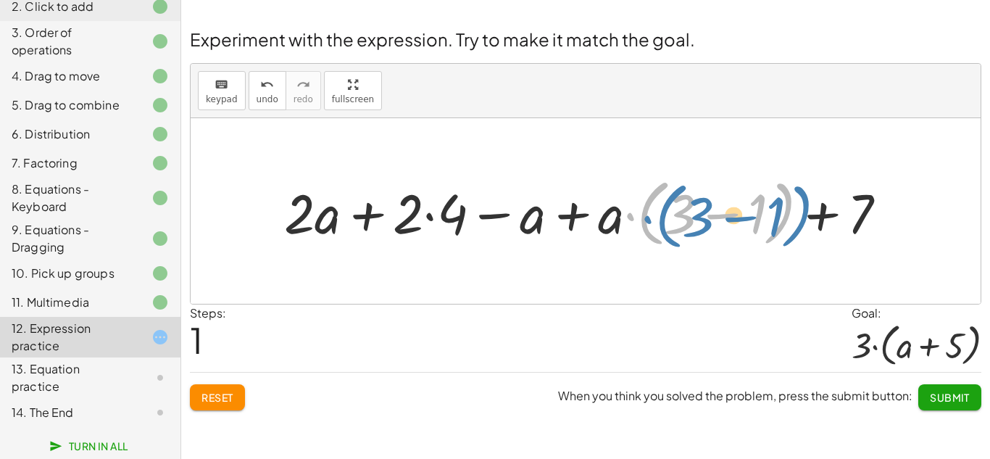
drag, startPoint x: 626, startPoint y: 214, endPoint x: 641, endPoint y: 217, distance: 15.5
click at [641, 217] on div at bounding box center [591, 211] width 629 height 80
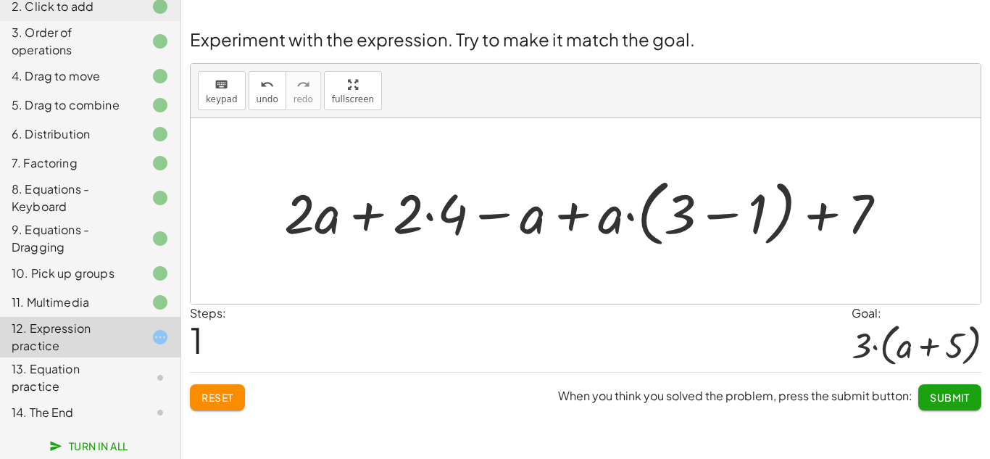
click at [431, 214] on div at bounding box center [591, 211] width 629 height 80
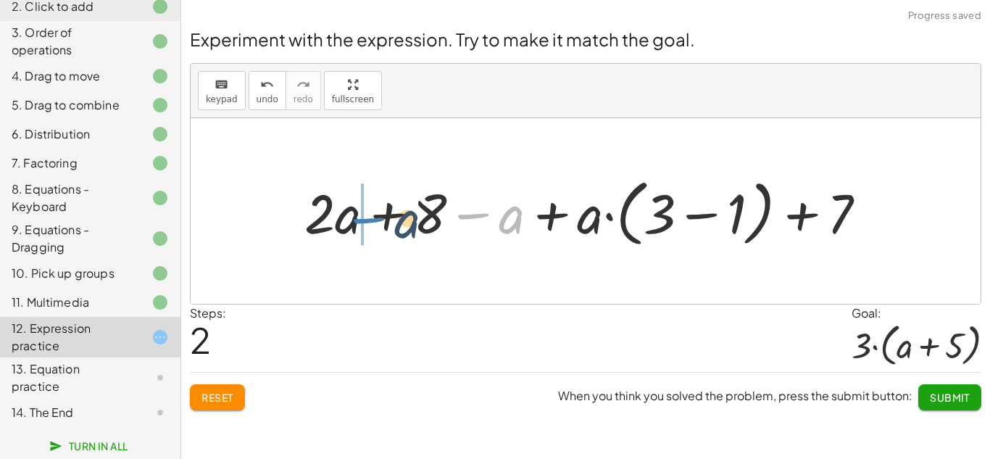
drag, startPoint x: 461, startPoint y: 216, endPoint x: 354, endPoint y: 222, distance: 107.4
click at [354, 222] on div at bounding box center [591, 211] width 588 height 80
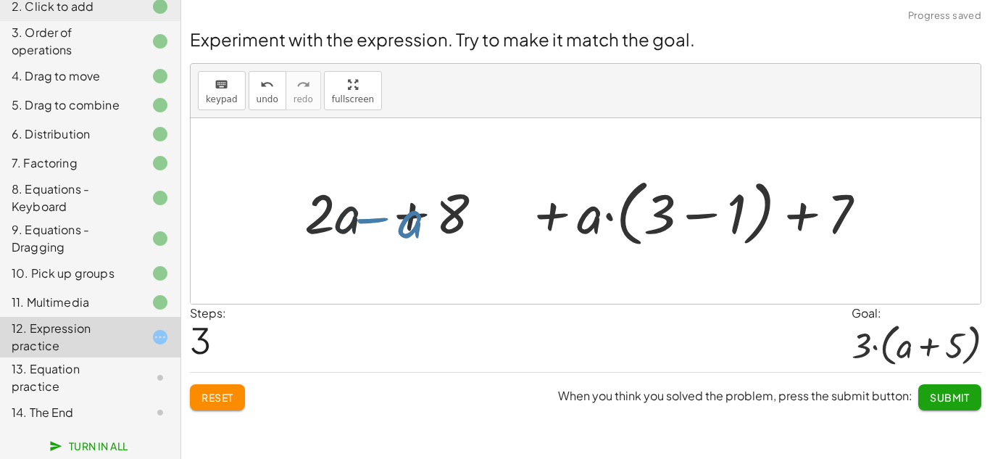
click at [355, 222] on div at bounding box center [591, 211] width 588 height 80
click at [387, 216] on div at bounding box center [591, 211] width 588 height 80
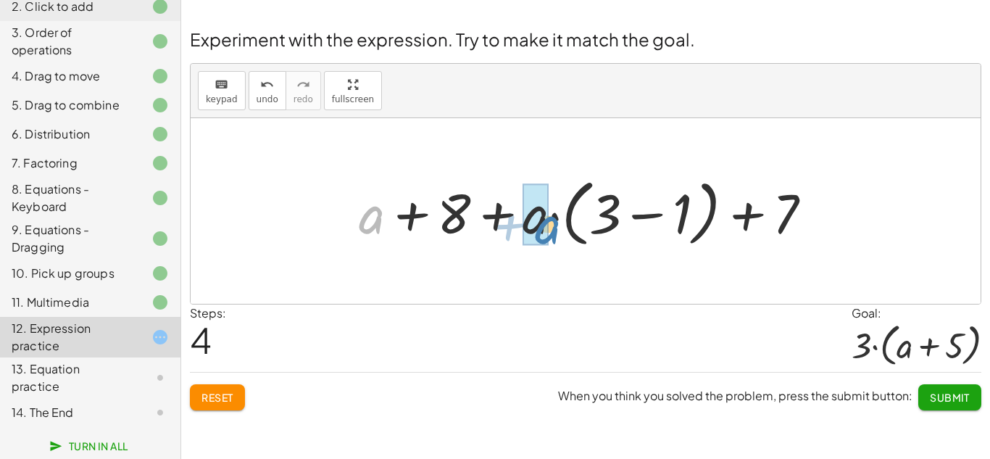
drag, startPoint x: 377, startPoint y: 217, endPoint x: 553, endPoint y: 227, distance: 175.6
click at [553, 227] on div at bounding box center [590, 211] width 479 height 80
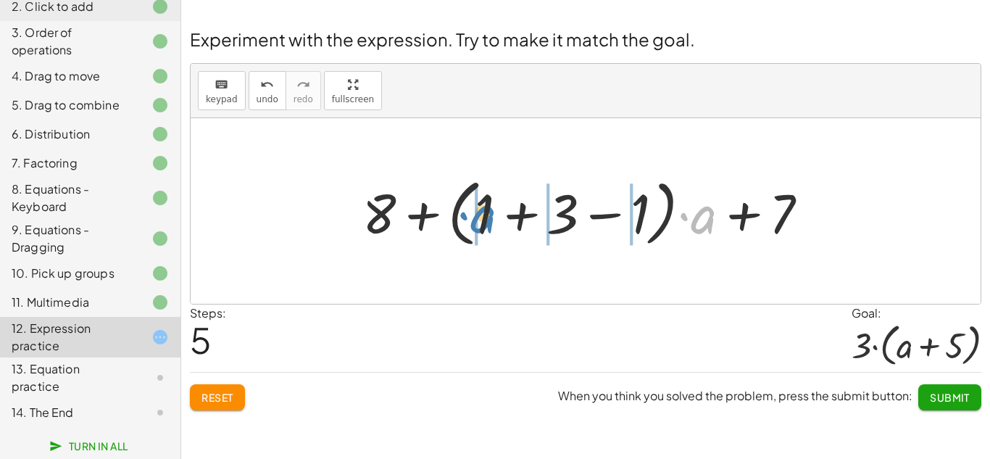
drag, startPoint x: 701, startPoint y: 219, endPoint x: 480, endPoint y: 217, distance: 220.2
click at [480, 217] on div at bounding box center [591, 211] width 472 height 80
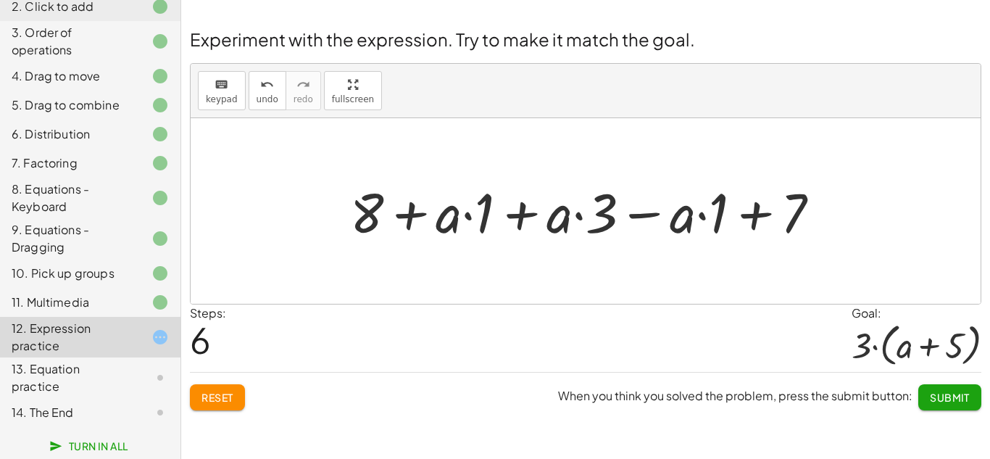
click at [239, 397] on button "Reset" at bounding box center [217, 397] width 55 height 26
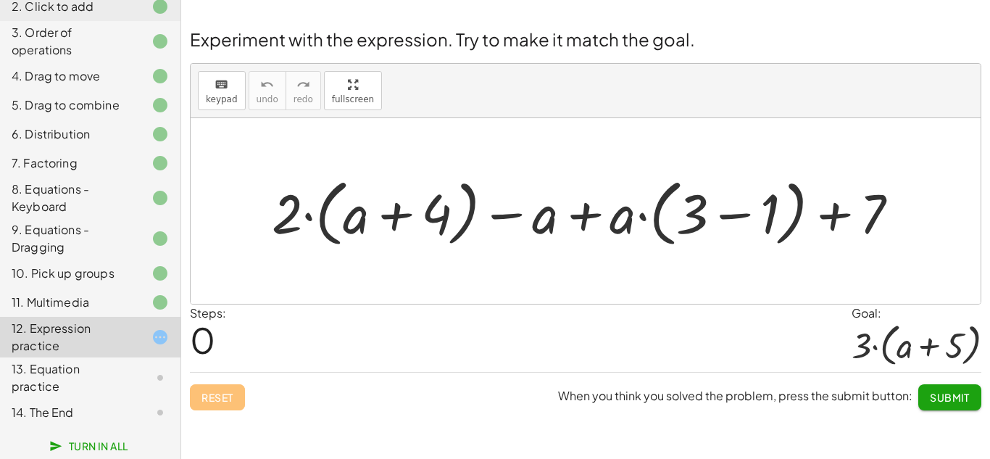
click at [104, 125] on div "6. Distribution" at bounding box center [70, 133] width 117 height 17
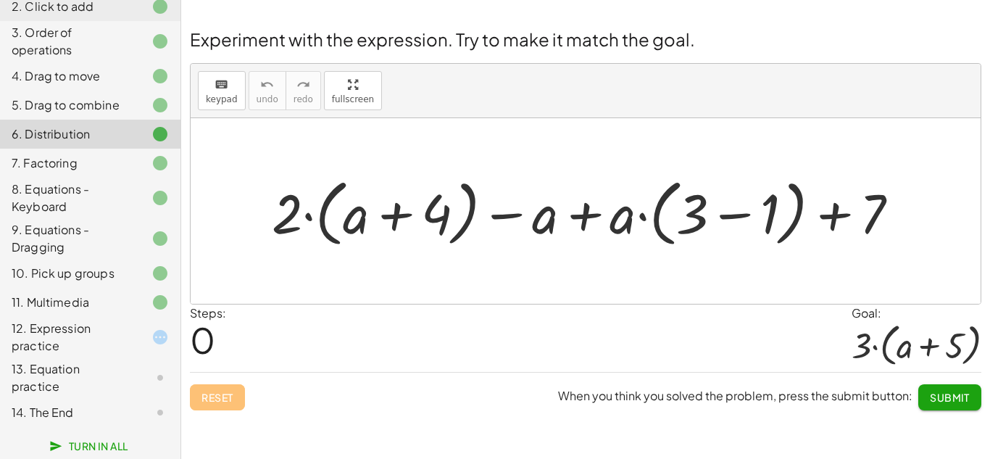
click at [104, 125] on div "6. Distribution" at bounding box center [70, 133] width 117 height 17
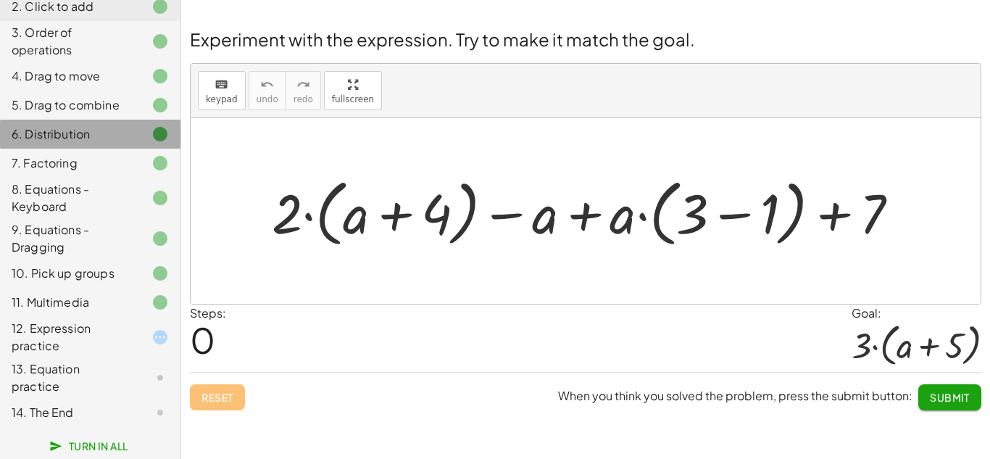
click at [104, 125] on div "6. Distribution" at bounding box center [70, 133] width 117 height 17
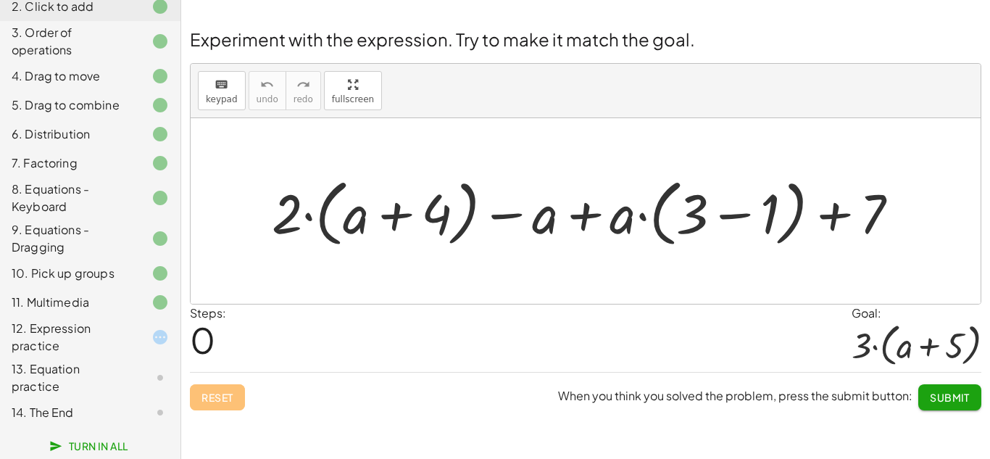
scroll to position [0, 0]
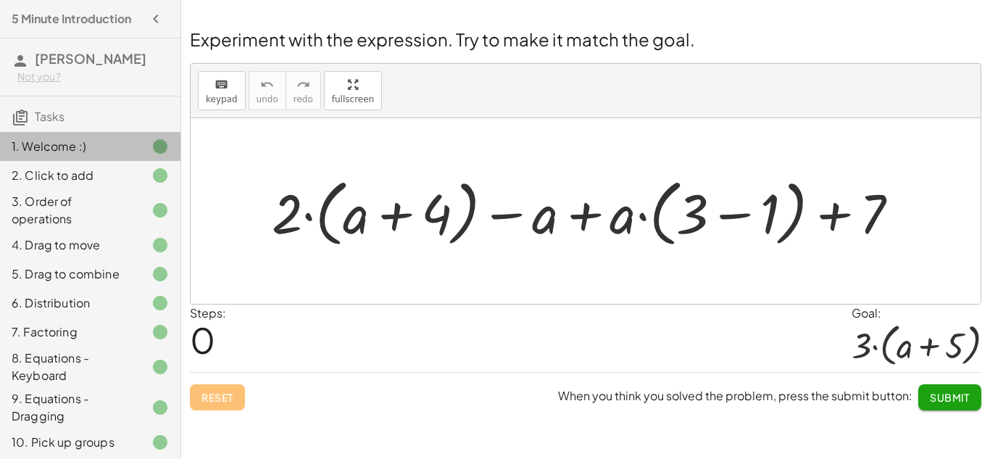
click at [85, 190] on div "1. Welcome :)" at bounding box center [90, 210] width 180 height 41
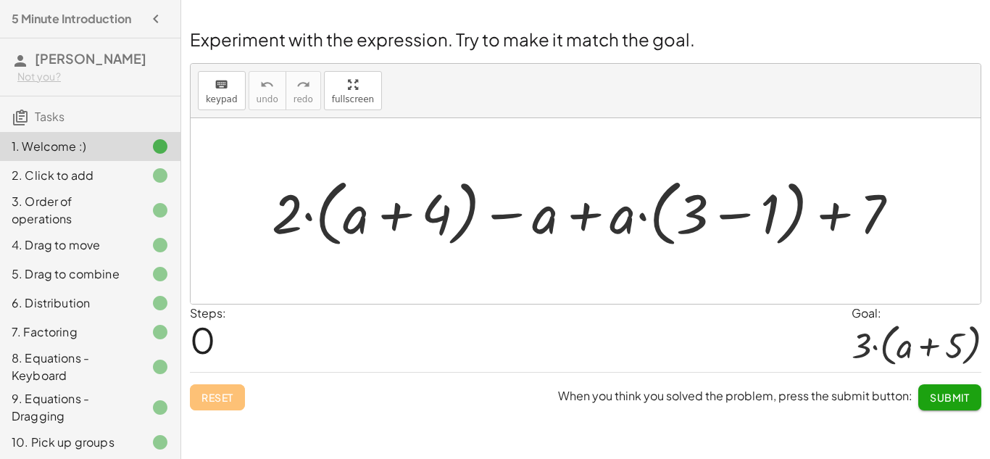
click at [154, 24] on icon "button" at bounding box center [155, 18] width 17 height 17
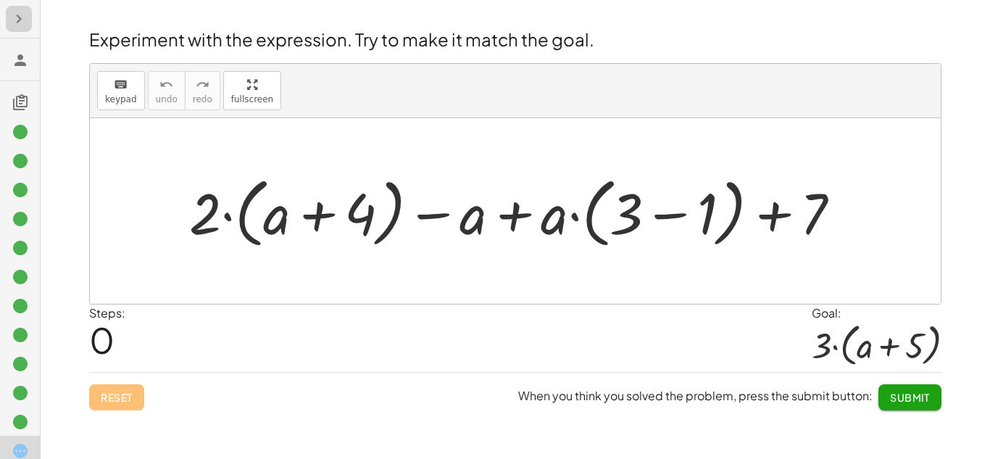
click at [14, 22] on icon "button" at bounding box center [18, 18] width 17 height 17
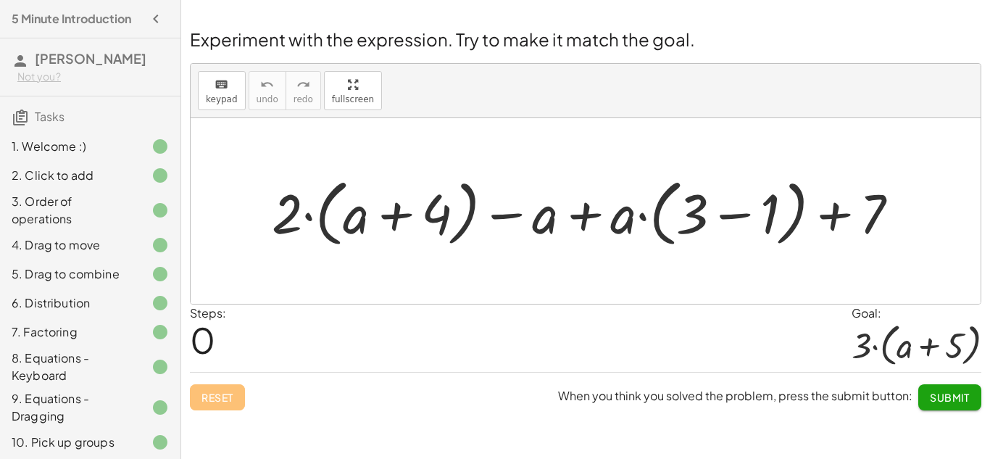
click at [46, 12] on h4 "5 Minute Introduction" at bounding box center [72, 18] width 120 height 17
